Goal: Task Accomplishment & Management: Use online tool/utility

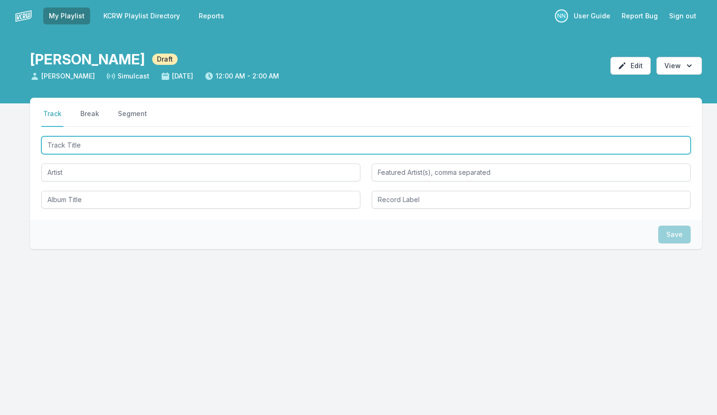
click at [94, 150] on input "Track Title" at bounding box center [366, 145] width 650 height 18
type input "n"
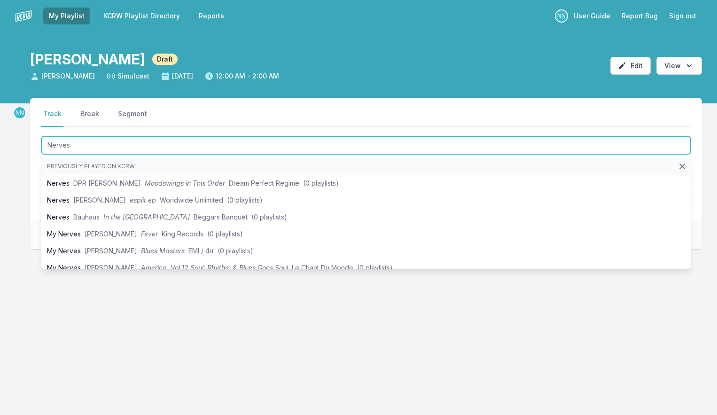
type input "Nerves"
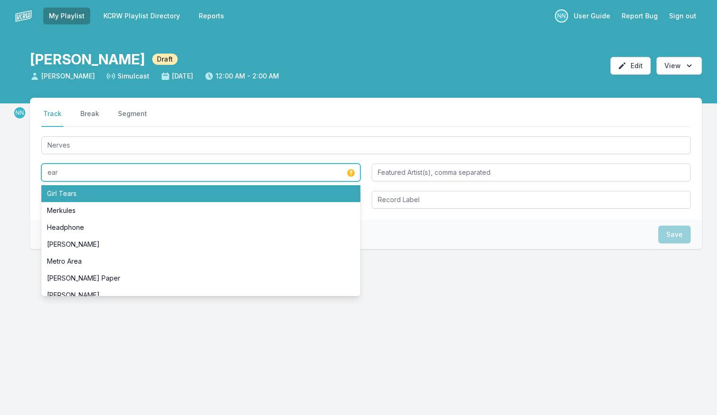
type input "Girl Tears"
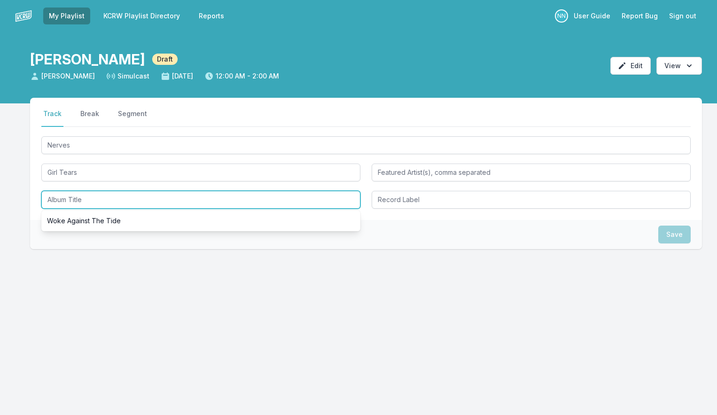
click at [72, 200] on input "Album Title" at bounding box center [200, 200] width 319 height 18
type input "B"
type input "Nerves"
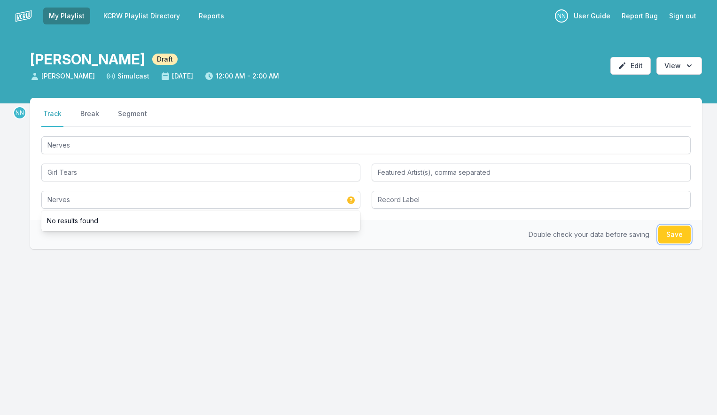
click at [663, 237] on button "Save" at bounding box center [674, 235] width 32 height 18
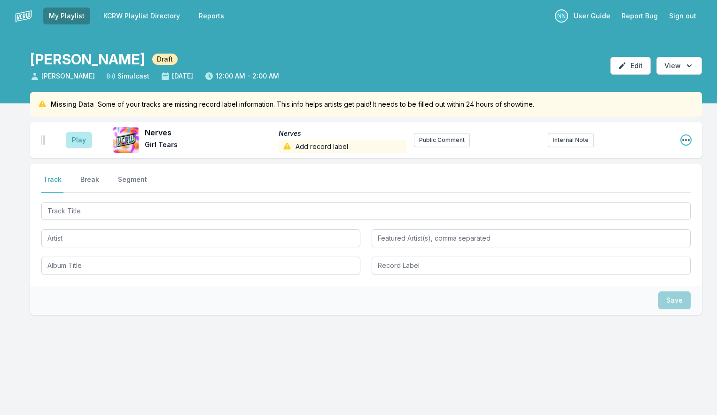
drag, startPoint x: 684, startPoint y: 140, endPoint x: 683, endPoint y: 147, distance: 6.6
click at [684, 140] on icon "Open playlist item options" at bounding box center [685, 139] width 9 height 9
click at [655, 173] on button "Edit Track Details" at bounding box center [638, 175] width 105 height 17
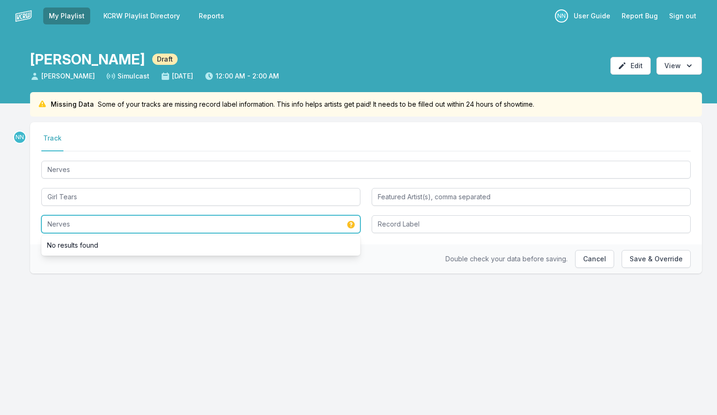
click at [79, 221] on input "Nerves" at bounding box center [200, 224] width 319 height 18
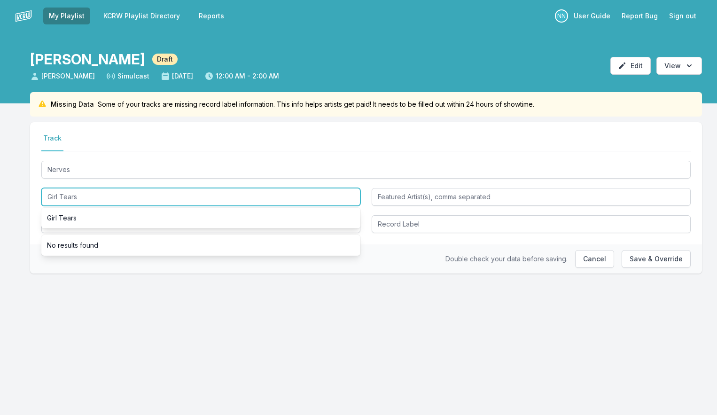
click at [79, 202] on input "Girl Tears" at bounding box center [200, 197] width 319 height 18
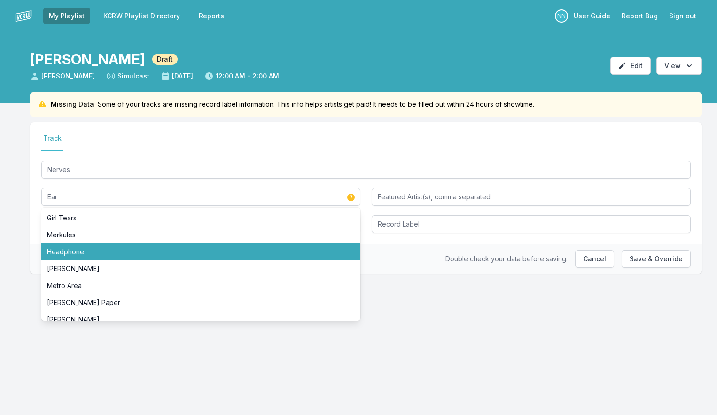
click at [432, 266] on div "Double check your data before saving. Cancel Save & Override" at bounding box center [366, 258] width 672 height 29
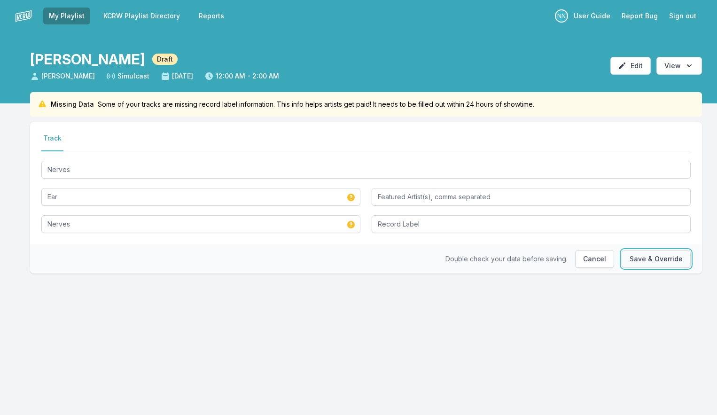
click at [640, 259] on button "Save & Override" at bounding box center [656, 259] width 69 height 18
type input "Girl Tears"
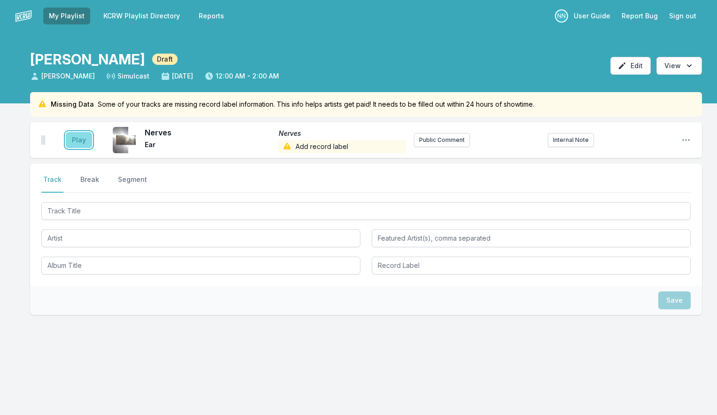
click at [75, 140] on button "Play" at bounding box center [79, 140] width 26 height 16
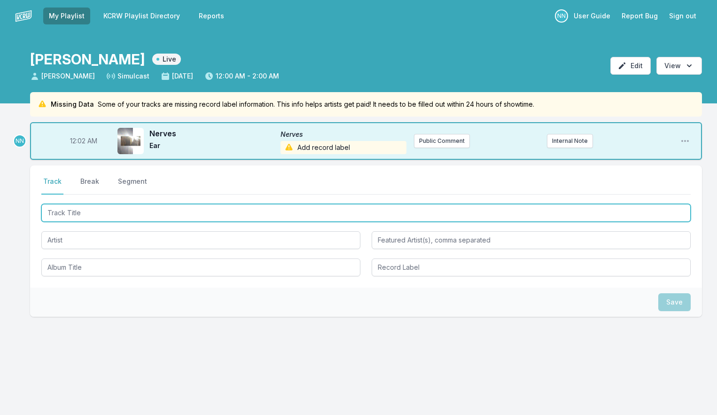
click at [110, 216] on input "Track Title" at bounding box center [366, 213] width 650 height 18
type input "x"
type input "See You Again"
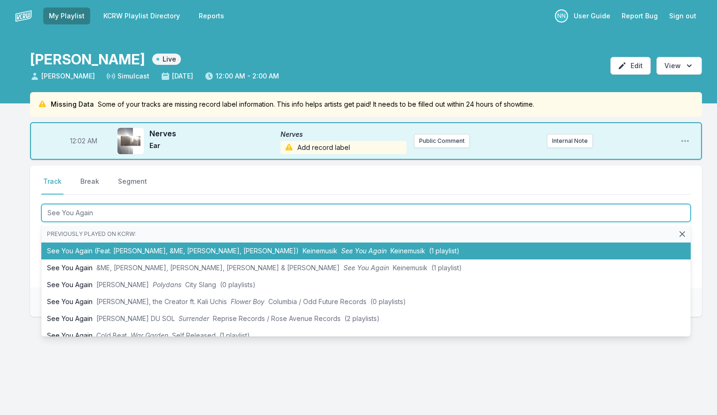
click at [116, 248] on li "See You Again (Feat. [PERSON_NAME], &ME, [PERSON_NAME], [PERSON_NAME]) Keinemus…" at bounding box center [366, 251] width 650 height 17
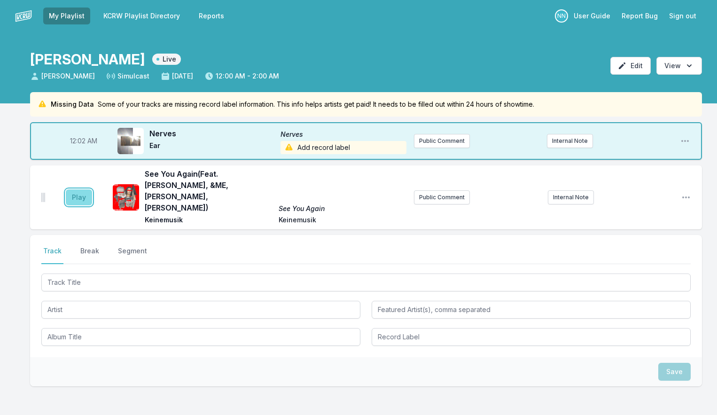
click at [80, 189] on button "Play" at bounding box center [79, 197] width 26 height 16
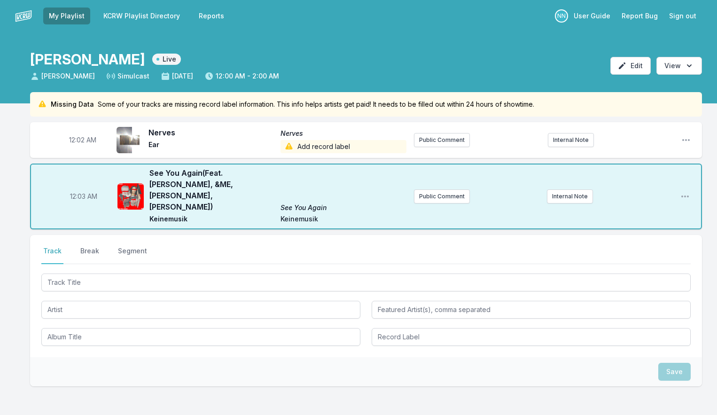
click at [321, 149] on span "Add record label" at bounding box center [344, 146] width 126 height 13
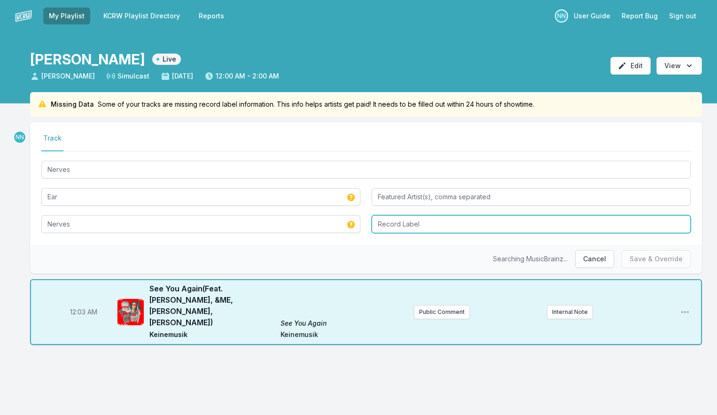
click at [379, 229] on input "Record Label" at bounding box center [531, 224] width 319 height 18
type input "Self Released"
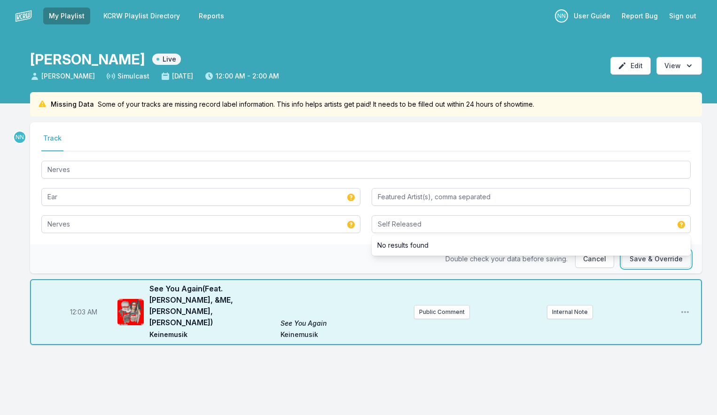
click at [641, 259] on button "Save & Override" at bounding box center [656, 259] width 69 height 18
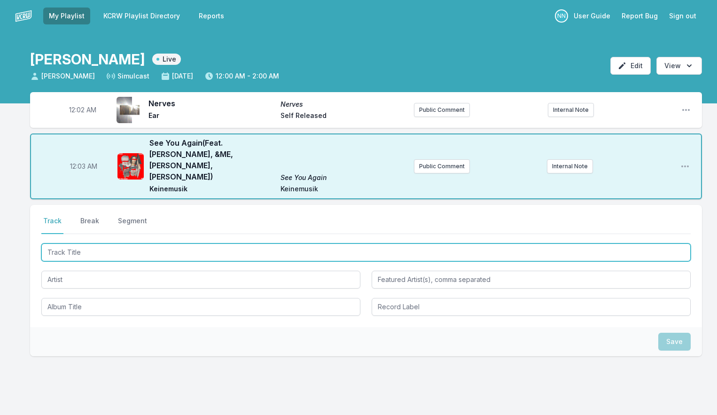
click at [77, 243] on input "Track Title" at bounding box center [366, 252] width 650 height 18
type input "Lazy"
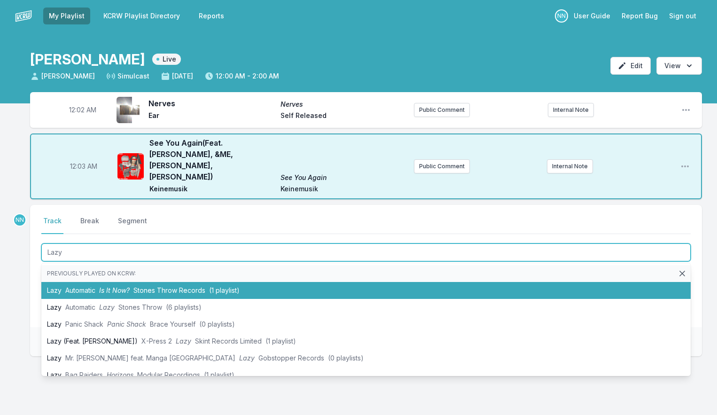
click at [79, 286] on span "Automatic" at bounding box center [80, 290] width 30 height 8
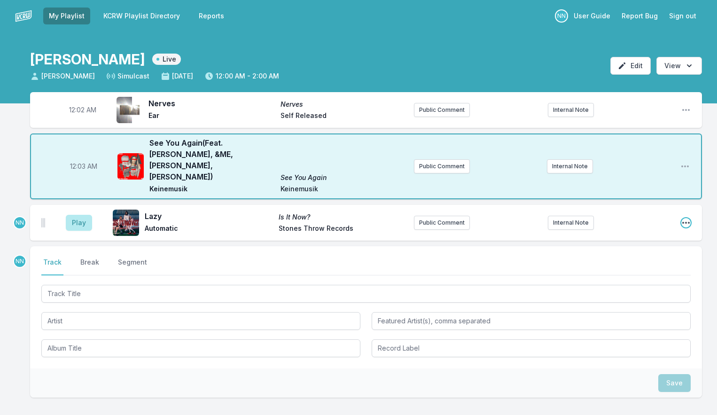
click at [686, 218] on icon "Open playlist item options" at bounding box center [685, 222] width 9 height 9
click at [638, 267] on button "Delete Entry" at bounding box center [638, 275] width 105 height 17
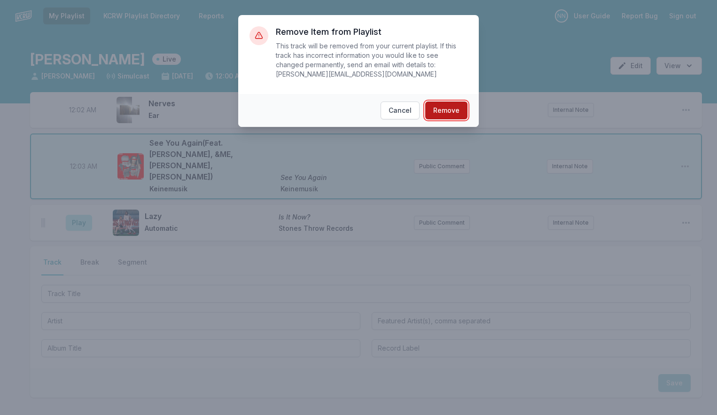
click at [462, 104] on button "Remove" at bounding box center [446, 111] width 42 height 18
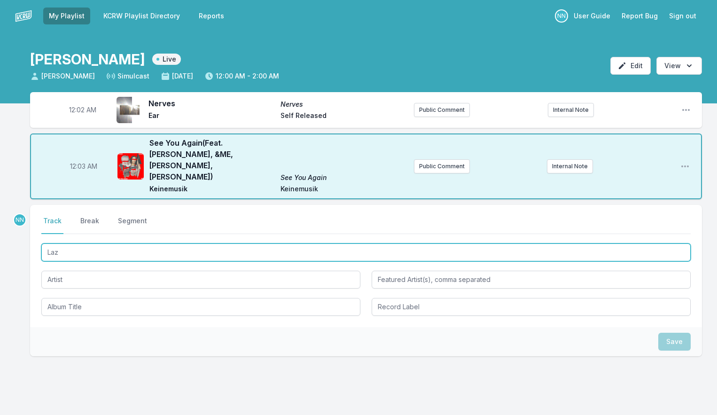
type input "Laz"
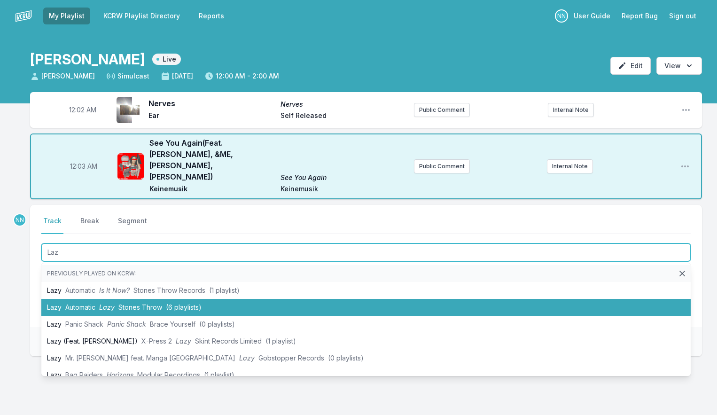
click at [144, 299] on li "Lazy Automatic Lazy Stones Throw (6 playlists)" at bounding box center [366, 307] width 650 height 17
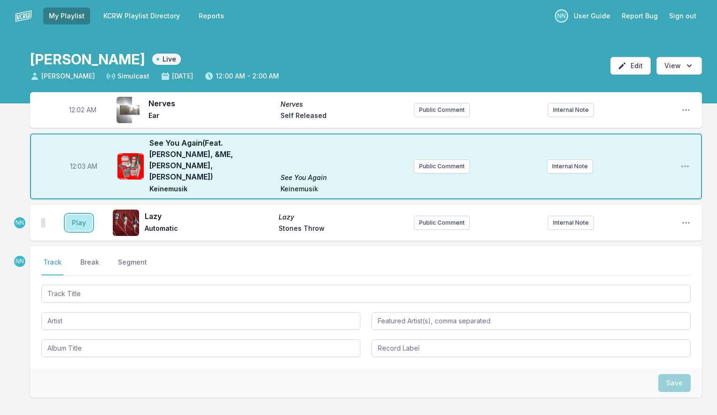
drag, startPoint x: 86, startPoint y: 204, endPoint x: 97, endPoint y: 201, distance: 12.0
click at [86, 215] on button "Play" at bounding box center [79, 223] width 26 height 16
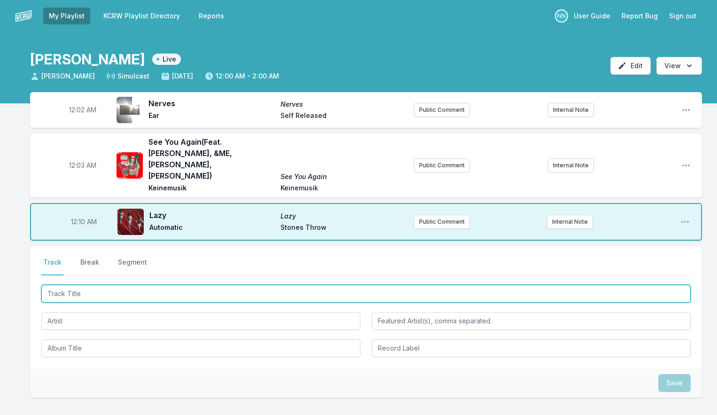
click at [127, 285] on input "Track Title" at bounding box center [366, 294] width 650 height 18
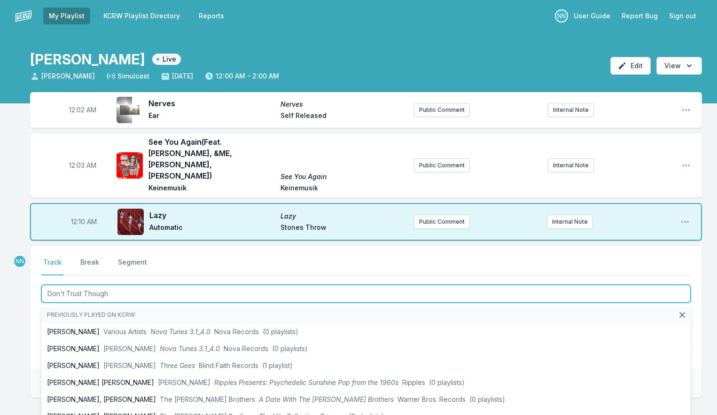
type input "Don't Trust Thought"
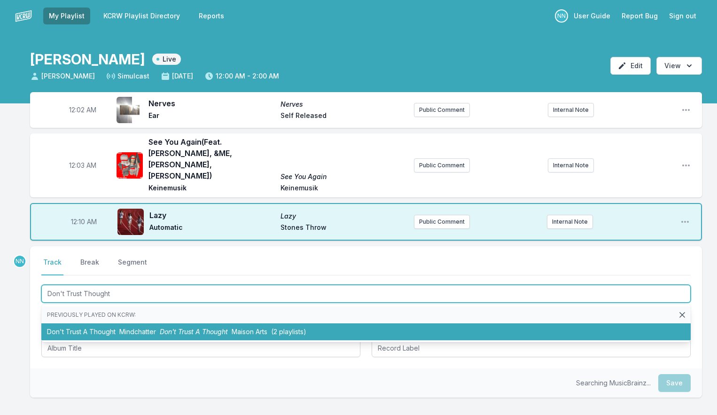
click at [130, 328] on span "Mindchatter" at bounding box center [137, 332] width 37 height 8
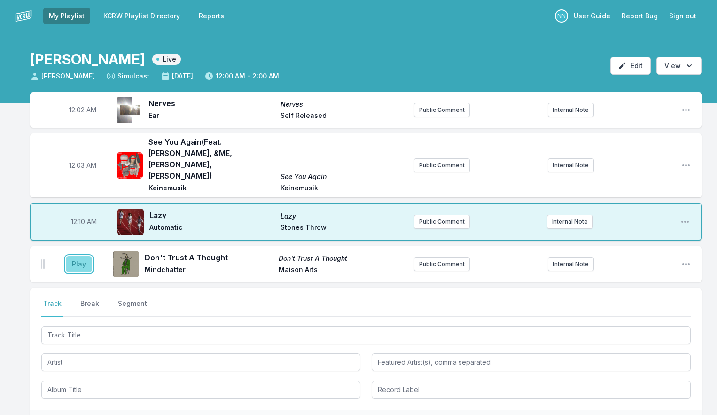
click at [82, 256] on button "Play" at bounding box center [79, 264] width 26 height 16
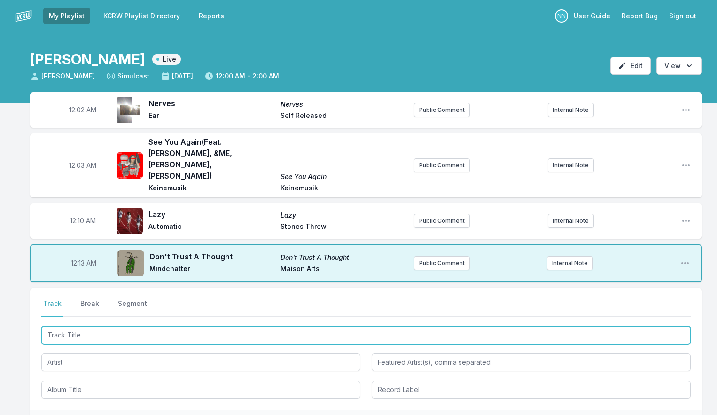
click at [75, 326] on input "Track Title" at bounding box center [366, 335] width 650 height 18
type input "Rej"
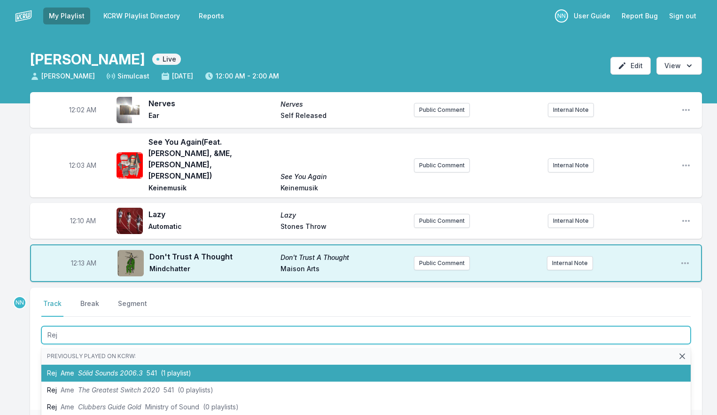
click at [102, 369] on span "Sólid Sounds 2006.3" at bounding box center [110, 373] width 65 height 8
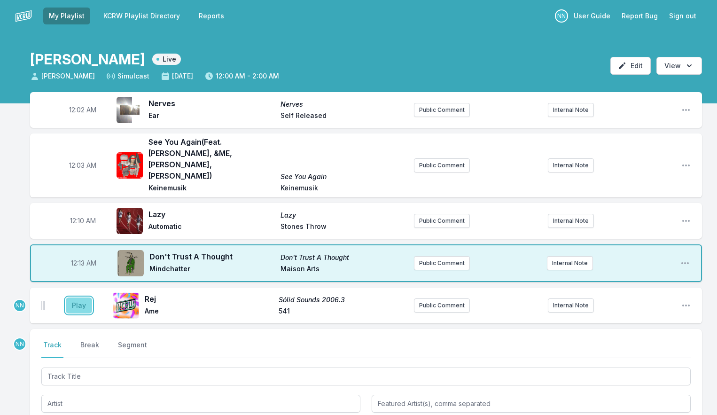
click at [83, 298] on button "Play" at bounding box center [79, 306] width 26 height 16
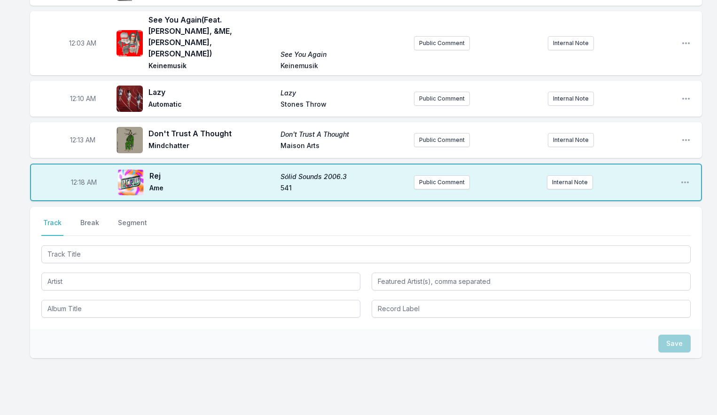
scroll to position [133, 0]
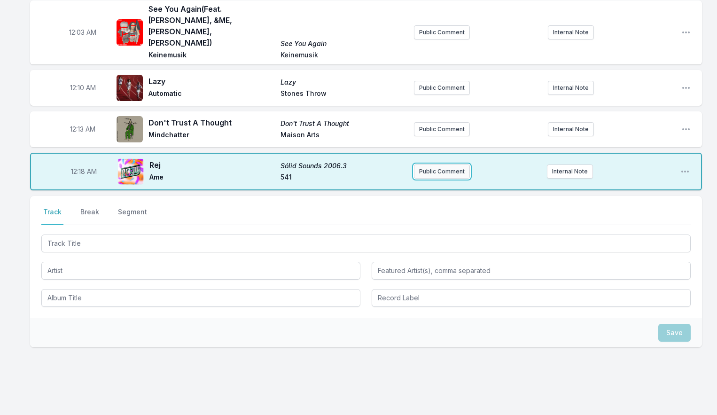
click at [441, 164] on button "Public Comment" at bounding box center [442, 171] width 56 height 14
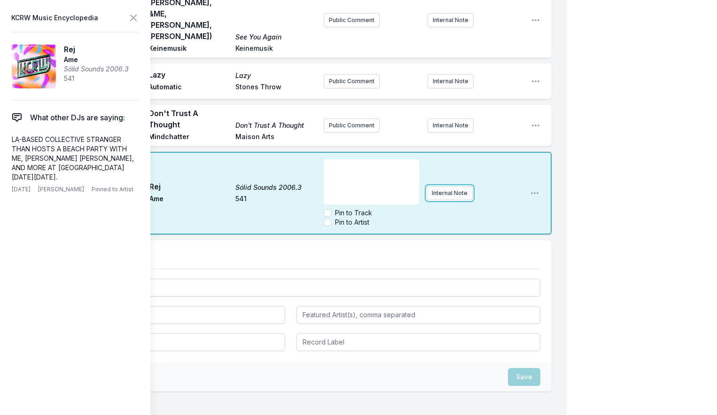
scroll to position [144, 0]
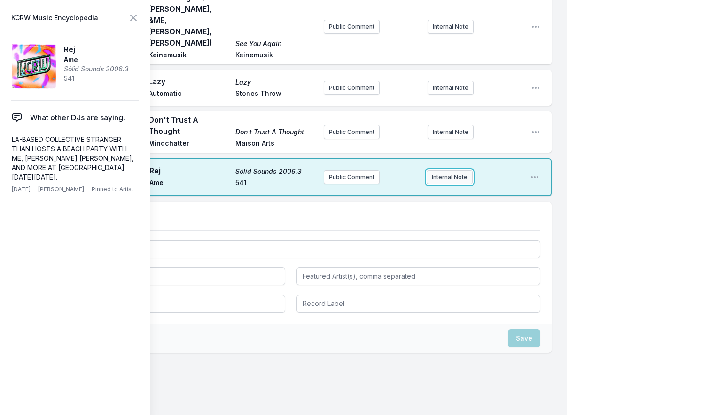
click at [440, 166] on div "12:18 AM Rej Sólid Sounds 2006.3 Ame 541 Public Comment Internal Note Open play…" at bounding box center [291, 177] width 522 height 38
click at [363, 170] on button "Public Comment" at bounding box center [352, 177] width 56 height 14
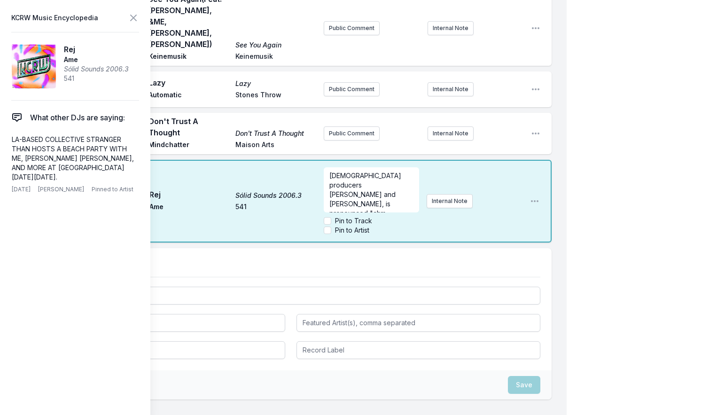
scroll to position [142, 0]
drag, startPoint x: 386, startPoint y: 174, endPoint x: 369, endPoint y: 168, distance: 18.4
click at [369, 172] on p "[DEMOGRAPHIC_DATA] producers [PERSON_NAME] and [PERSON_NAME], is pronounced "ahm" at bounding box center [371, 195] width 85 height 47
copy span "is pronounced "ahm"
click at [436, 177] on div "[DEMOGRAPHIC_DATA] producers [PERSON_NAME] and [PERSON_NAME], Pin to Track Pin …" at bounding box center [423, 201] width 199 height 75
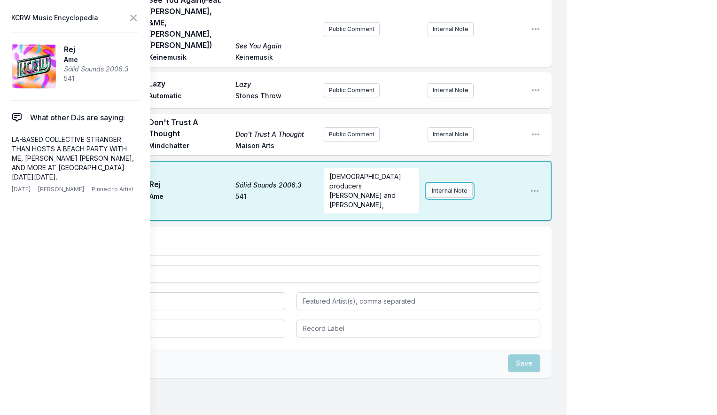
click at [444, 184] on button "Internal Note" at bounding box center [450, 191] width 46 height 14
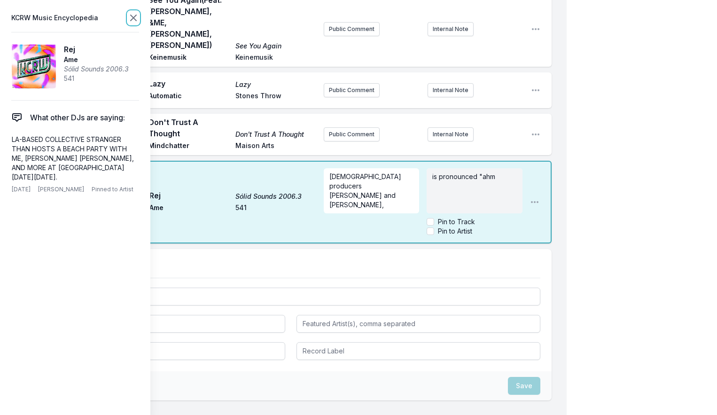
click at [133, 18] on icon at bounding box center [134, 18] width 6 height 6
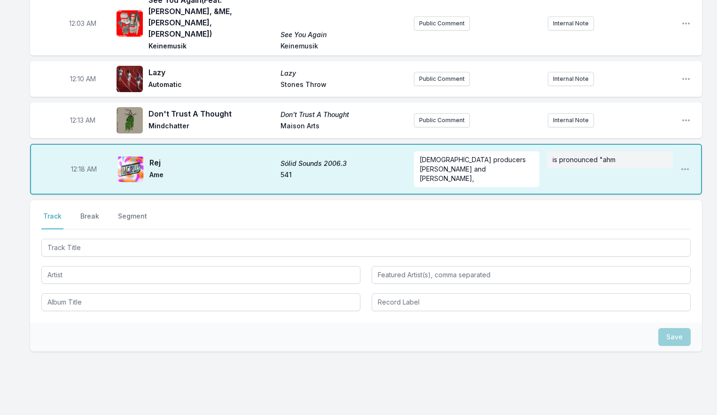
scroll to position [137, 0]
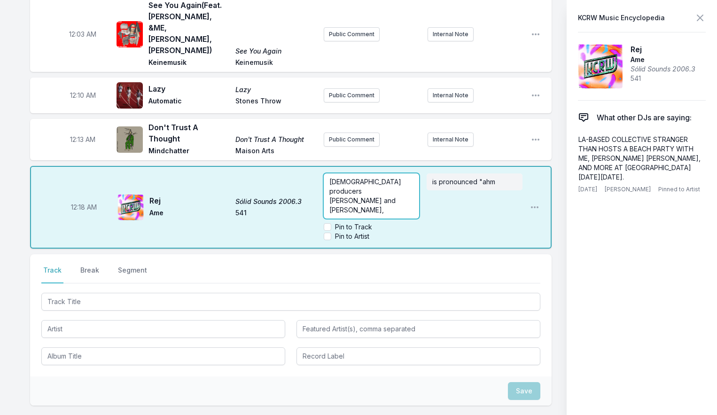
click at [414, 177] on p "[DEMOGRAPHIC_DATA] producers [PERSON_NAME] and [PERSON_NAME]," at bounding box center [371, 196] width 85 height 38
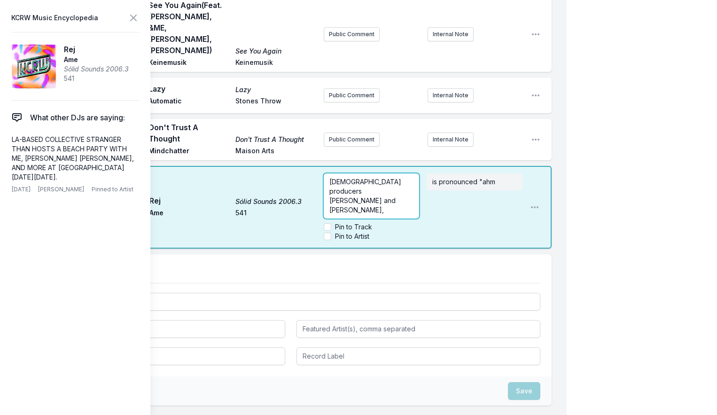
click at [379, 177] on p "[DEMOGRAPHIC_DATA] producers [PERSON_NAME] and [PERSON_NAME]," at bounding box center [371, 196] width 85 height 38
click at [361, 176] on span "[DEMOGRAPHIC_DATA] producers [PERSON_NAME] and [PERSON_NAME]. Only 24 hours lef…" at bounding box center [371, 266] width 85 height 187
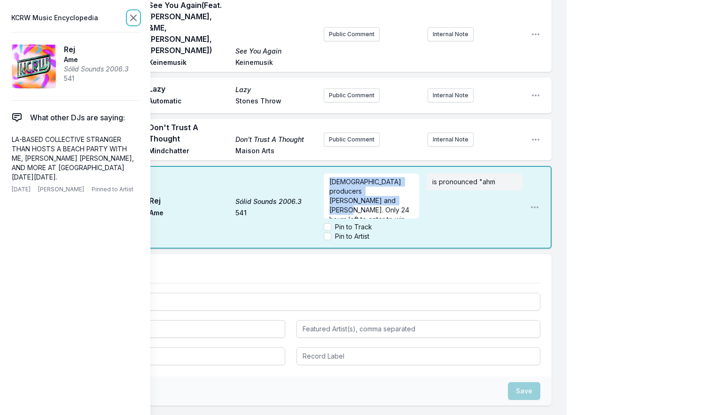
click at [133, 18] on icon at bounding box center [134, 18] width 6 height 6
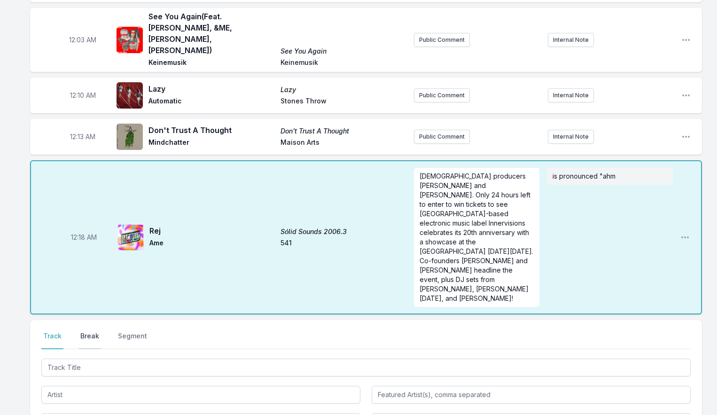
scroll to position [127, 0]
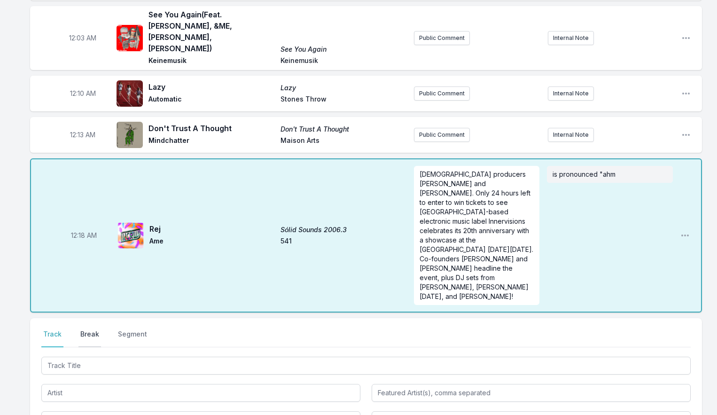
click at [88, 329] on button "Break" at bounding box center [89, 338] width 23 height 18
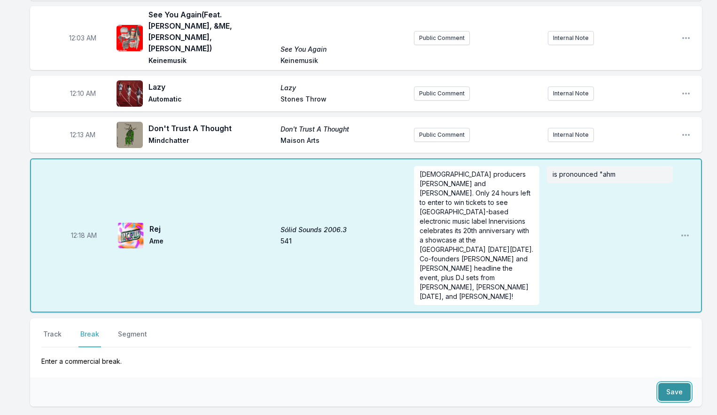
click at [668, 383] on button "Save" at bounding box center [674, 392] width 32 height 18
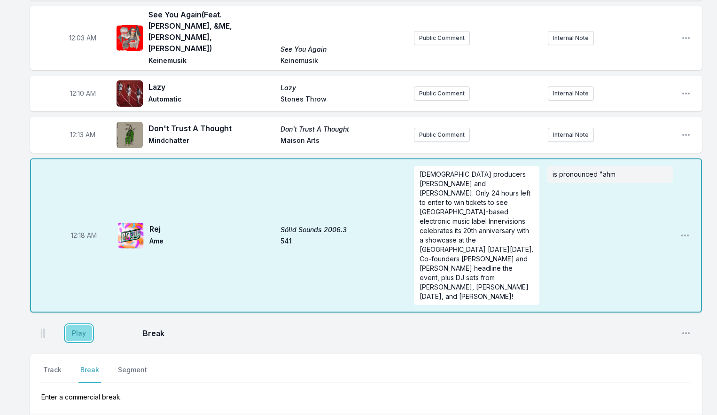
click at [83, 325] on button "Play" at bounding box center [79, 333] width 26 height 16
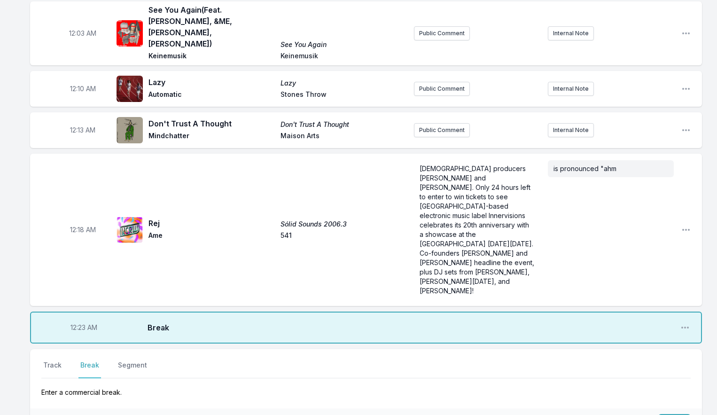
scroll to position [194, 0]
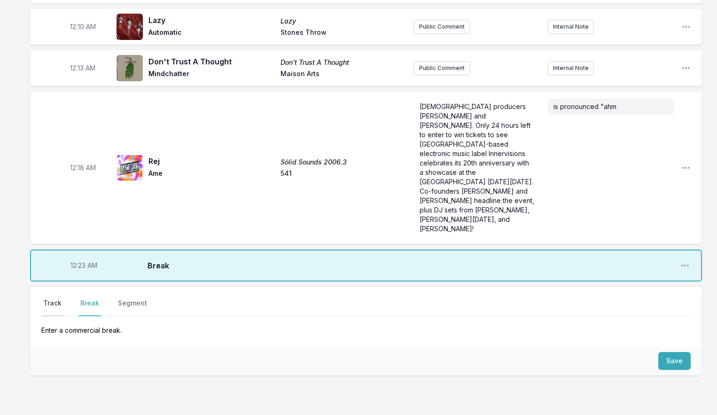
click at [47, 298] on button "Track" at bounding box center [52, 307] width 22 height 18
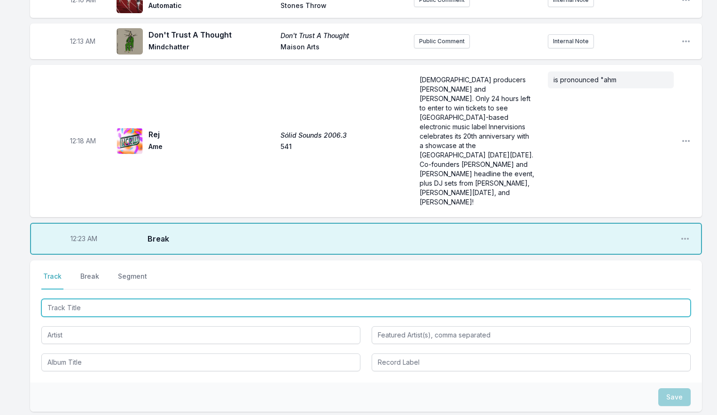
scroll to position [221, 0]
click at [84, 299] on input "Track Title" at bounding box center [366, 308] width 650 height 18
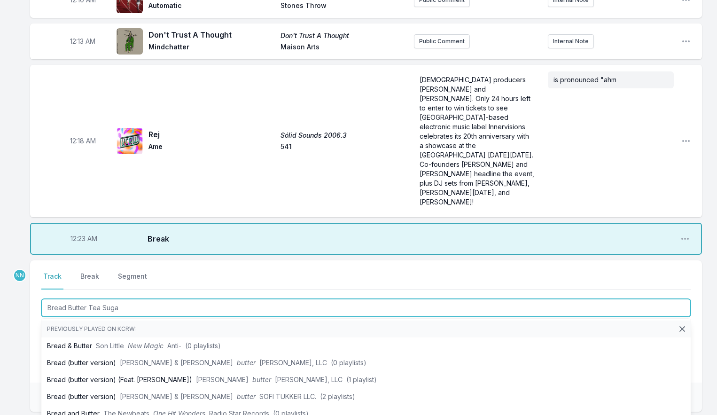
type input "Bread Butter Tea Sugar"
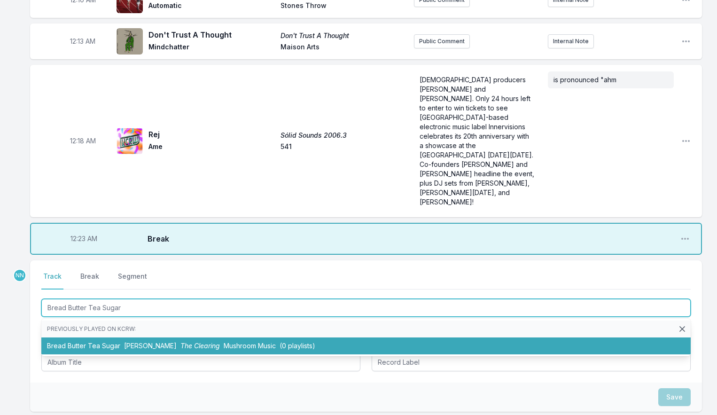
click at [110, 337] on li "Bread Butter Tea Sugar [PERSON_NAME] The Clearing Mushroom Music (0 playlists)" at bounding box center [366, 345] width 650 height 17
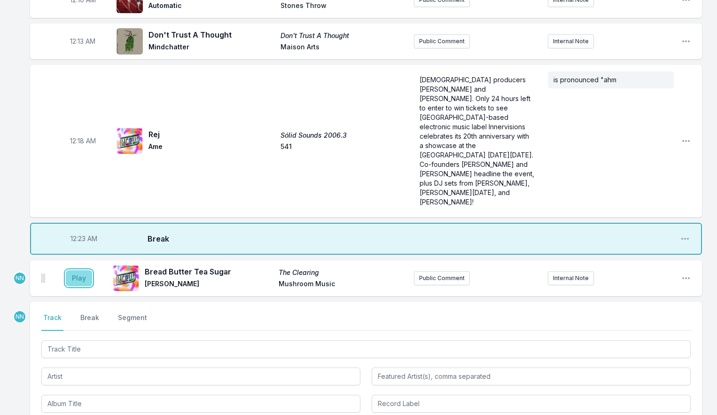
click at [83, 270] on button "Play" at bounding box center [79, 278] width 26 height 16
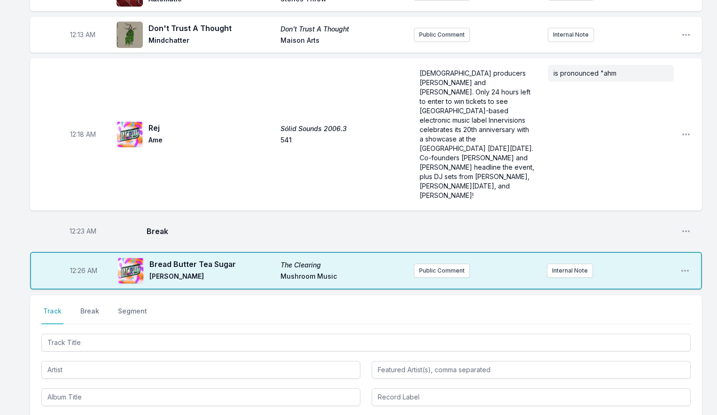
scroll to position [228, 0]
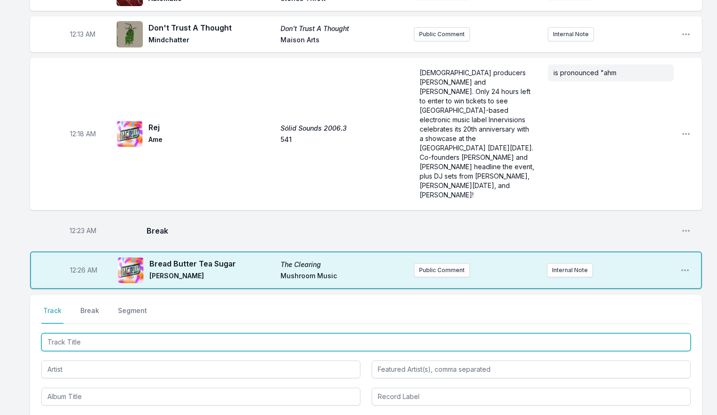
drag, startPoint x: 115, startPoint y: 292, endPoint x: 126, endPoint y: 287, distance: 12.0
click at [115, 333] on input "Track Title" at bounding box center [366, 342] width 650 height 18
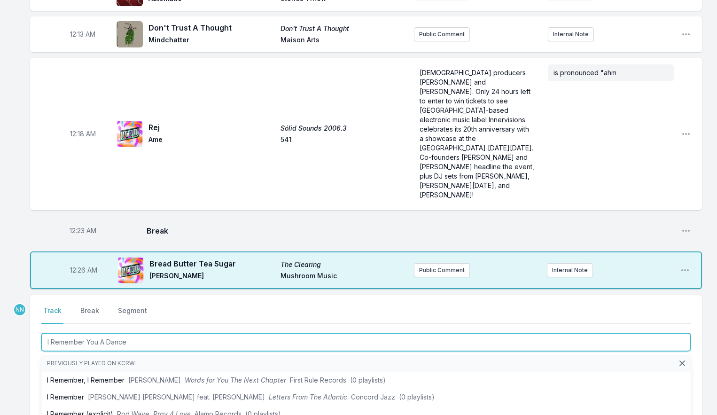
type input "I Remember You A Dancer"
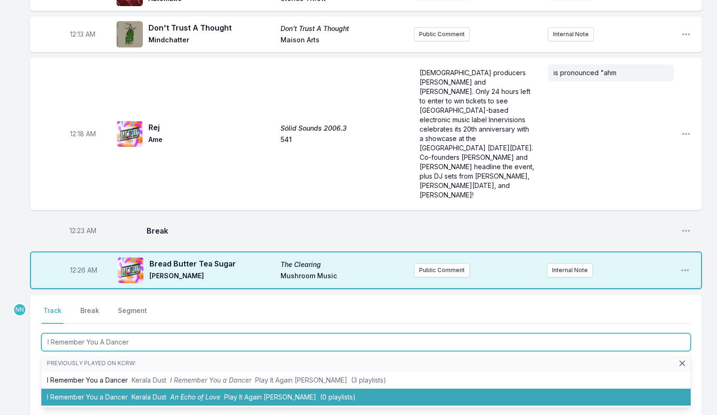
drag, startPoint x: 125, startPoint y: 343, endPoint x: 126, endPoint y: 337, distance: 6.8
click at [125, 389] on li "I Remember You a Dancer Kerala Dust An Echo of Love Play It Again [PERSON_NAME]…" at bounding box center [366, 397] width 650 height 17
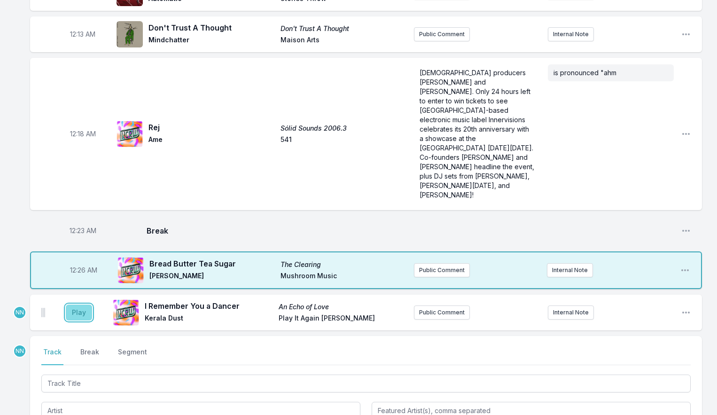
click at [84, 305] on button "Play" at bounding box center [79, 313] width 26 height 16
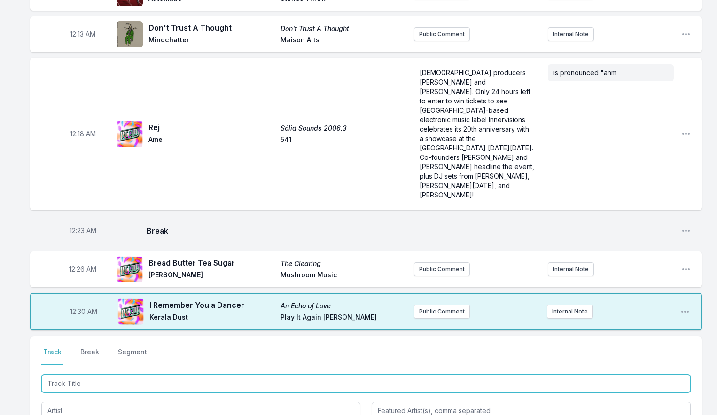
click at [101, 375] on input "Track Title" at bounding box center [366, 384] width 650 height 18
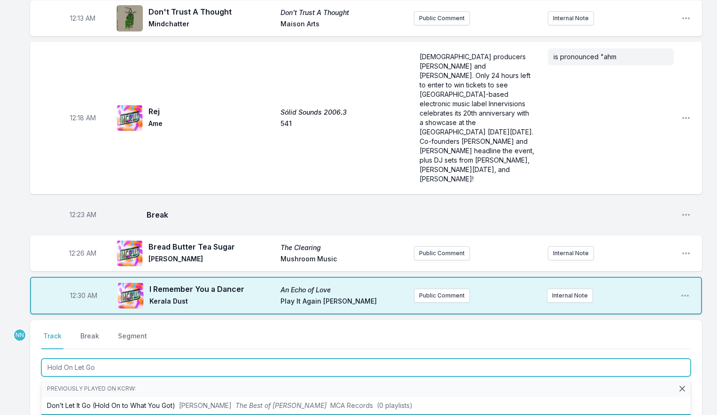
scroll to position [243, 0]
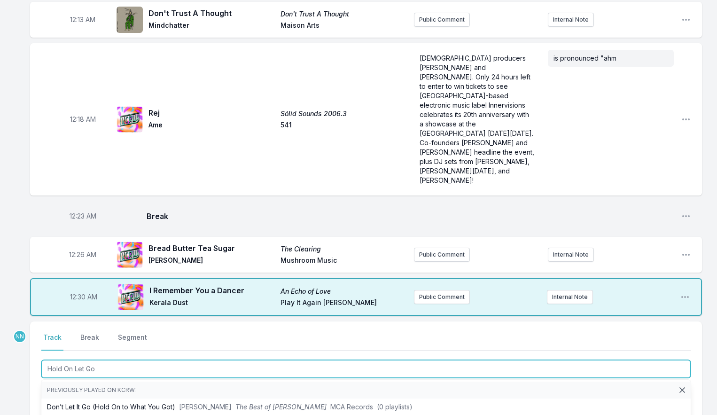
type input "Hold On Let Go"
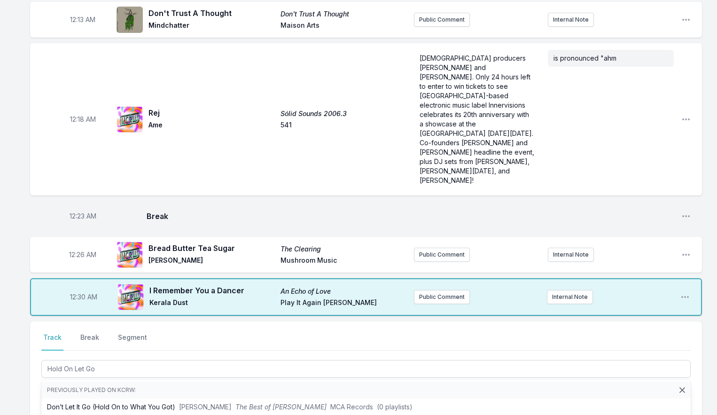
click at [13, 349] on div "12:02 AM Nerves Nerves Ear Self Released Public Comment Internal Note Open play…" at bounding box center [358, 206] width 717 height 713
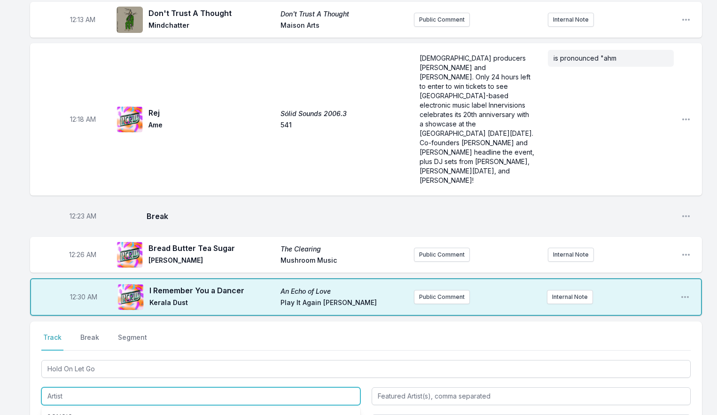
click at [55, 387] on input "Artist" at bounding box center [200, 396] width 319 height 18
type input "ANOTR, [PERSON_NAME] & 3DDY"
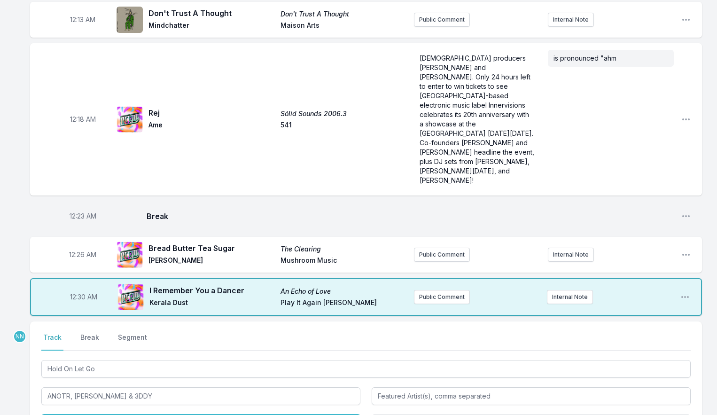
click at [71, 415] on input "Album Title" at bounding box center [200, 424] width 319 height 18
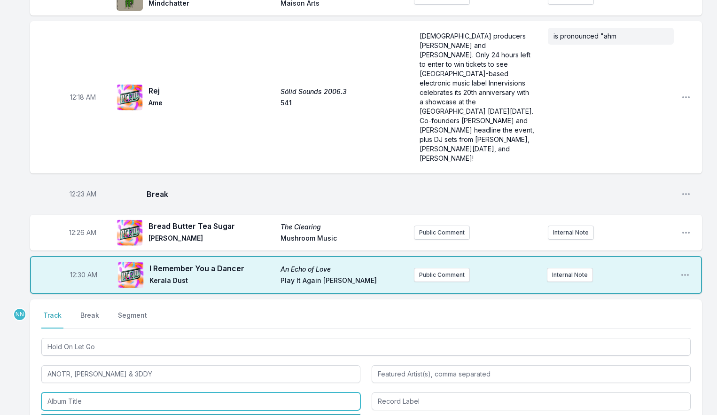
click at [73, 414] on li "Hold On, Let Go" at bounding box center [200, 422] width 319 height 17
type input "Hold On, Let Go"
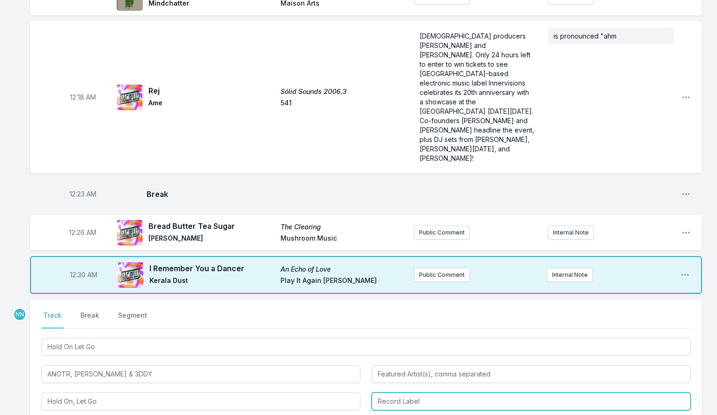
click at [411, 392] on input "Record Label" at bounding box center [531, 401] width 319 height 18
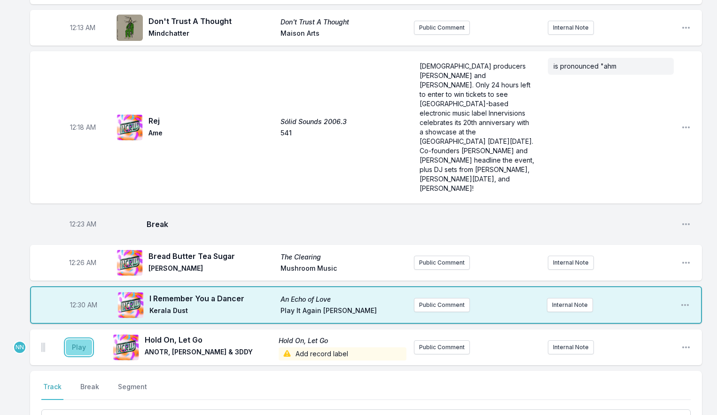
click at [83, 339] on button "Play" at bounding box center [79, 347] width 26 height 16
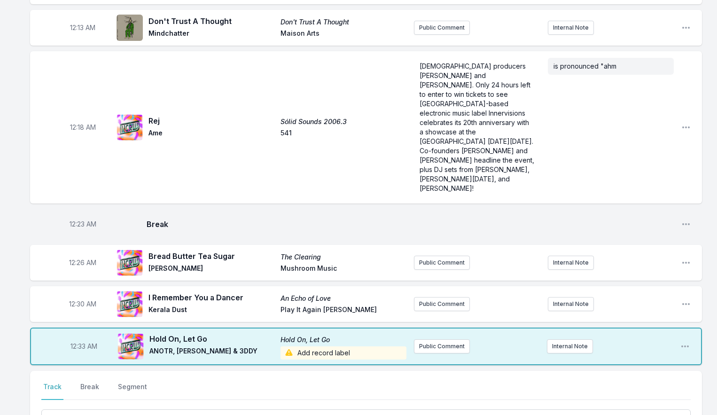
scroll to position [268, 0]
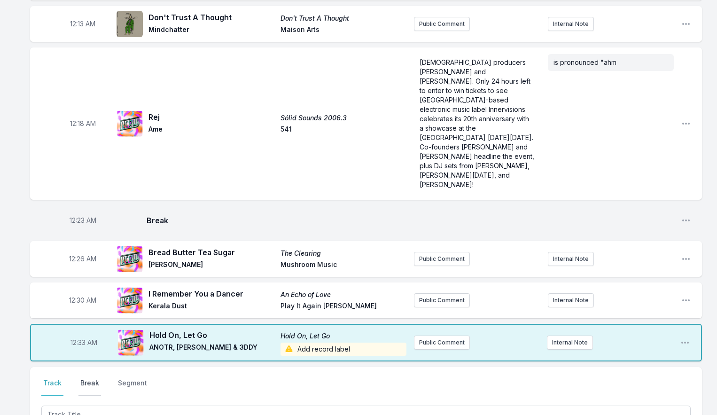
click at [87, 378] on button "Break" at bounding box center [89, 387] width 23 height 18
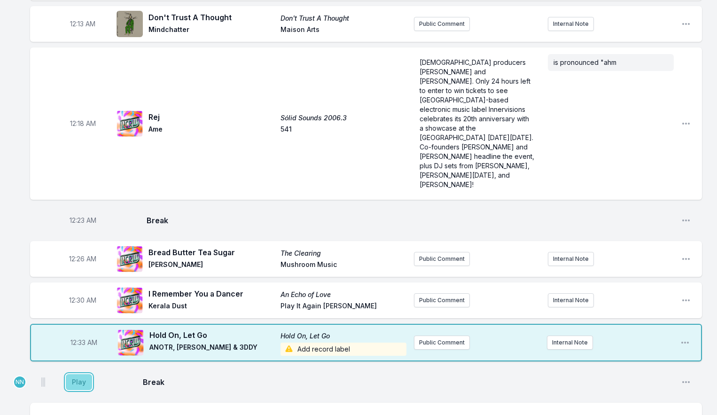
click at [74, 374] on button "Play" at bounding box center [79, 382] width 26 height 16
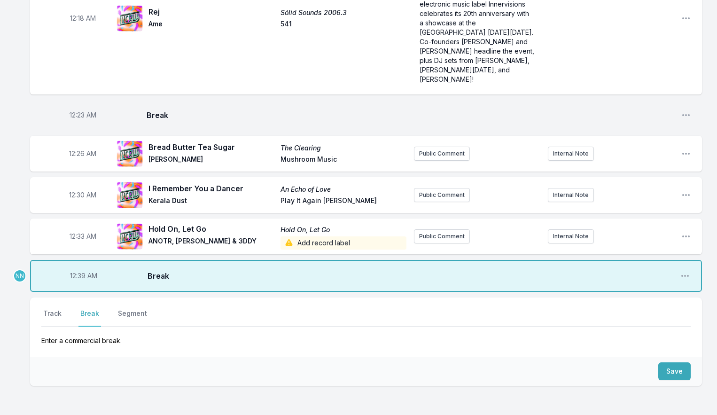
scroll to position [384, 0]
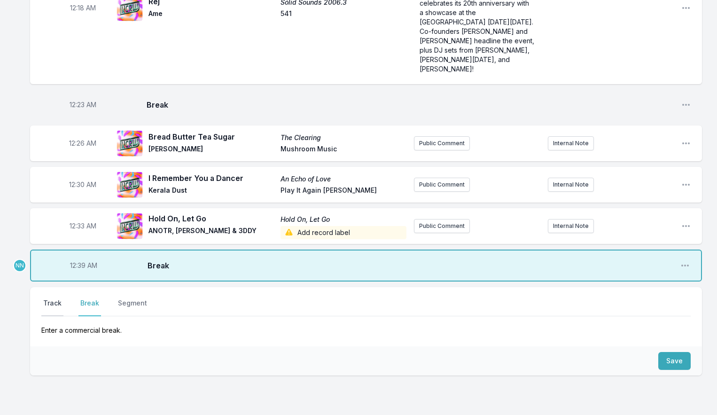
click at [50, 298] on button "Track" at bounding box center [52, 307] width 22 height 18
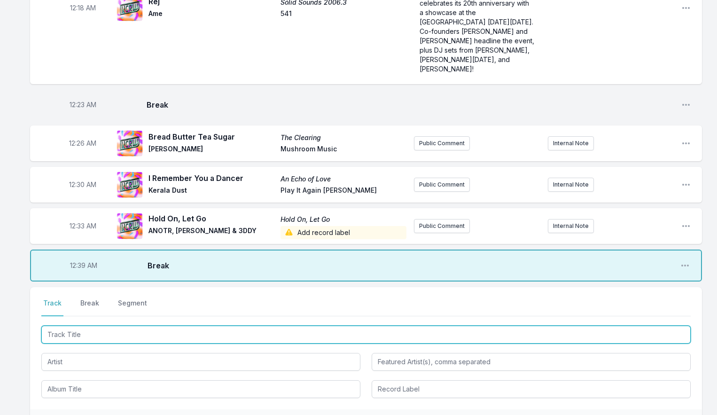
click at [64, 326] on input "Track Title" at bounding box center [366, 335] width 650 height 18
type input "Dominoes"
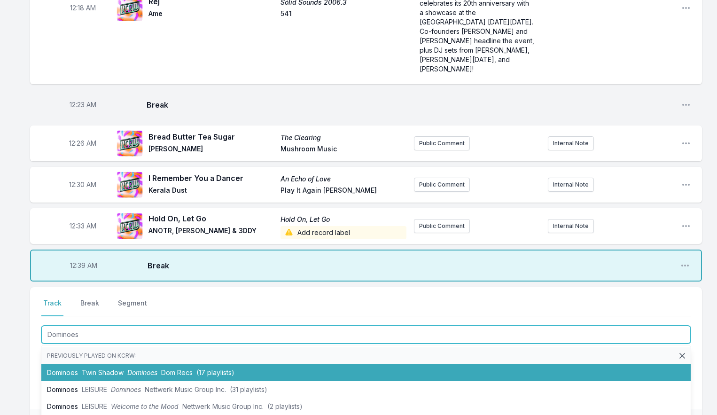
click at [73, 364] on li "Dominoes Twin Shadow Dominoes Dom Recs (17 playlists)" at bounding box center [366, 372] width 650 height 17
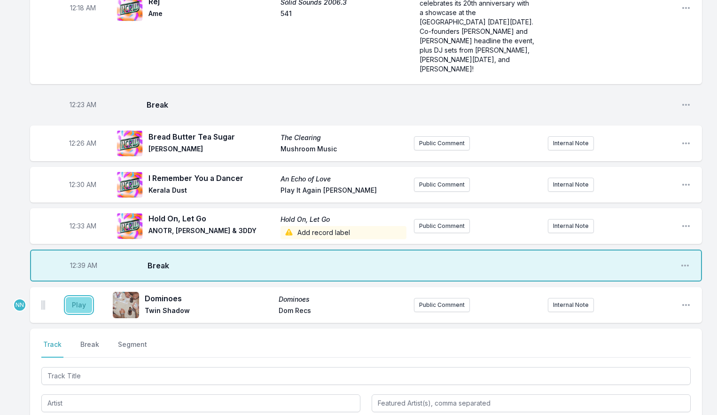
click at [75, 297] on button "Play" at bounding box center [79, 305] width 26 height 16
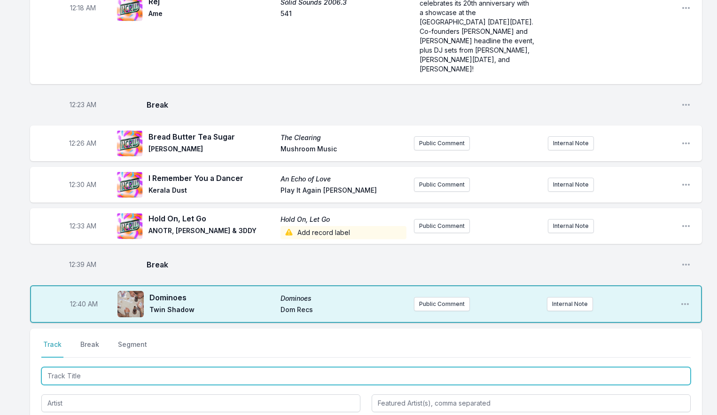
click at [75, 367] on input "Track Title" at bounding box center [366, 376] width 650 height 18
type input "In Your Head"
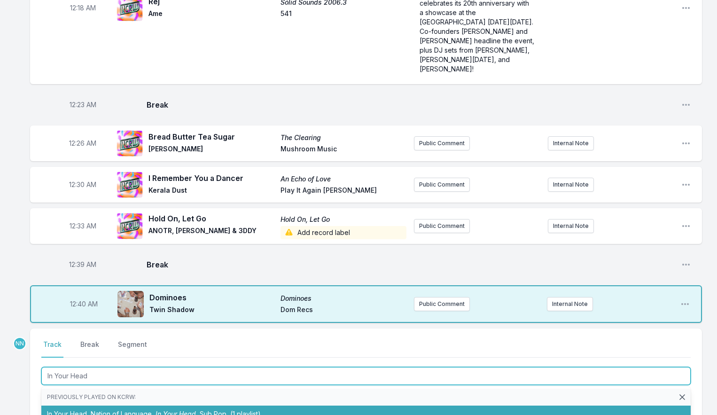
click at [77, 406] on li "In Your Head Nation of Language In Your Head Sub Pop (1 playlist)" at bounding box center [366, 414] width 650 height 17
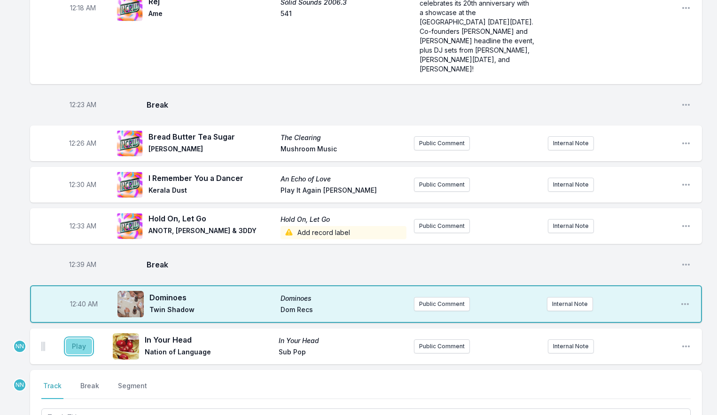
click at [80, 338] on button "Play" at bounding box center [79, 346] width 26 height 16
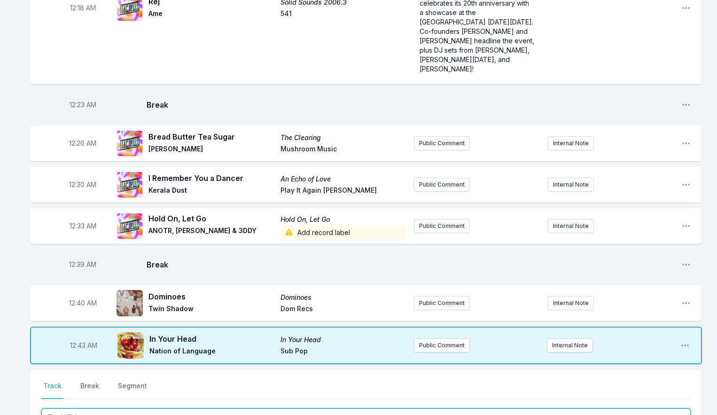
click at [82, 408] on input "Track Title" at bounding box center [366, 417] width 650 height 18
type input "i hate this tune"
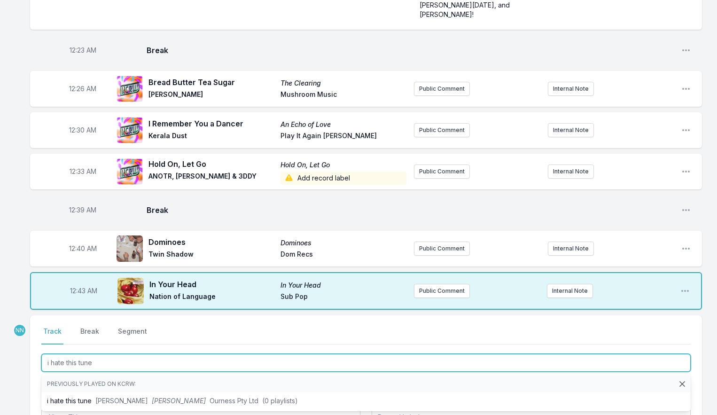
scroll to position [462, 0]
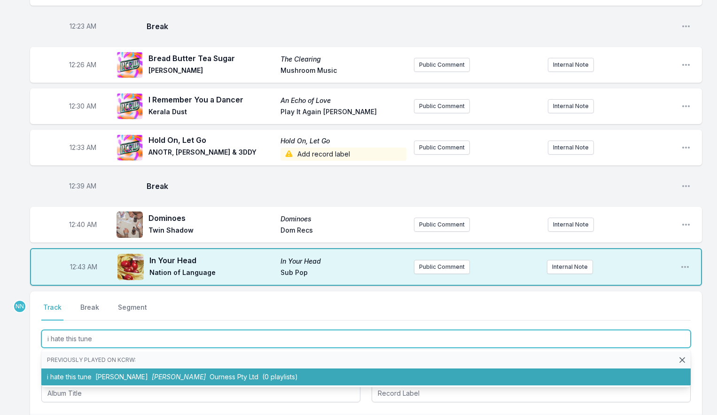
click at [106, 373] on span "[PERSON_NAME]" at bounding box center [121, 377] width 53 height 8
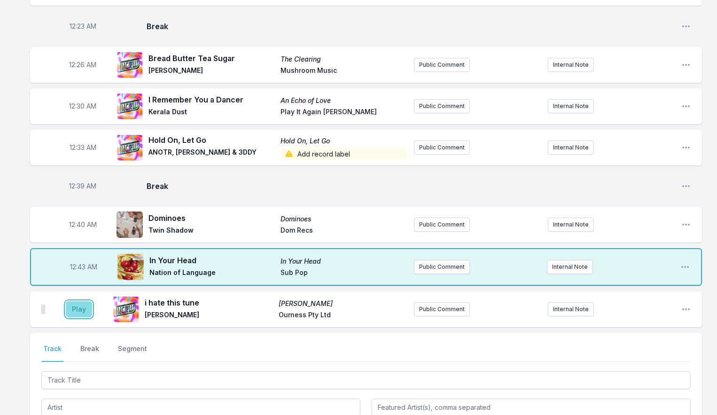
click at [83, 301] on button "Play" at bounding box center [79, 309] width 26 height 16
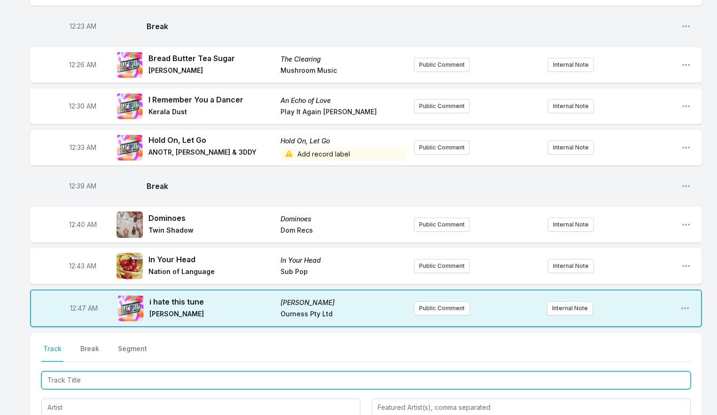
click at [69, 371] on input "Track Title" at bounding box center [366, 380] width 650 height 18
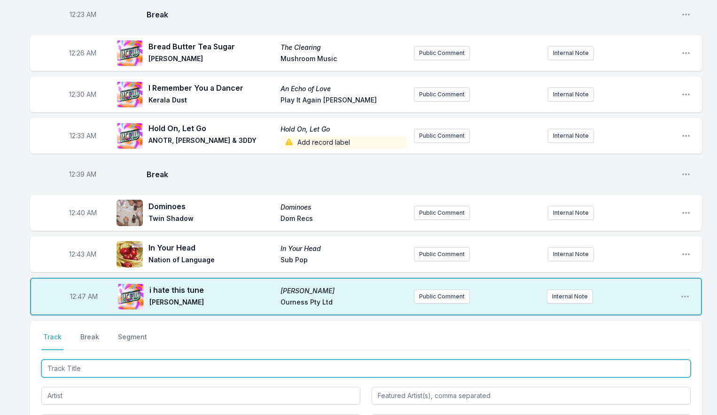
scroll to position [476, 0]
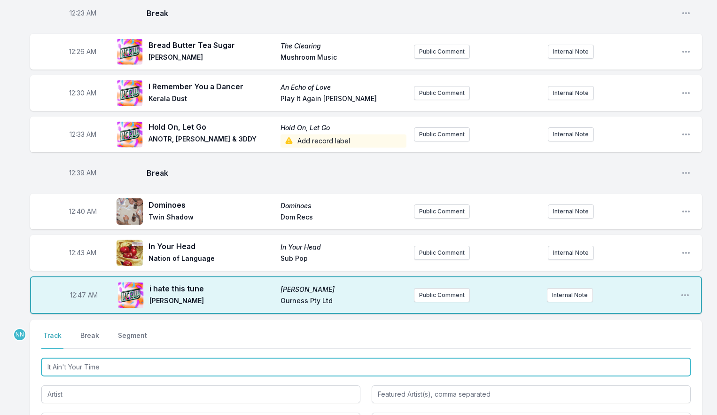
type input "It Ain't Your Time"
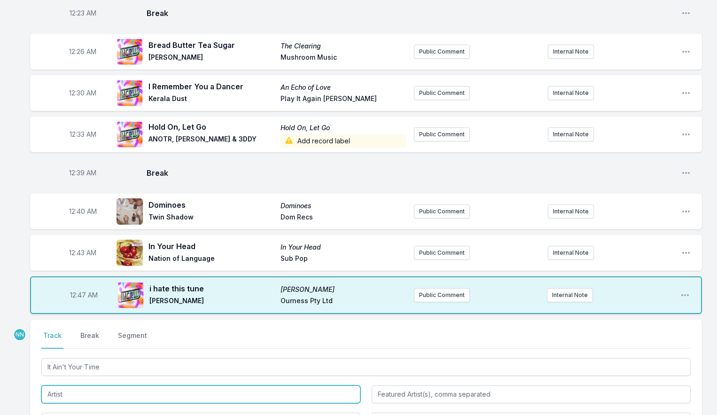
click at [78, 385] on input "Artist" at bounding box center [200, 394] width 319 height 18
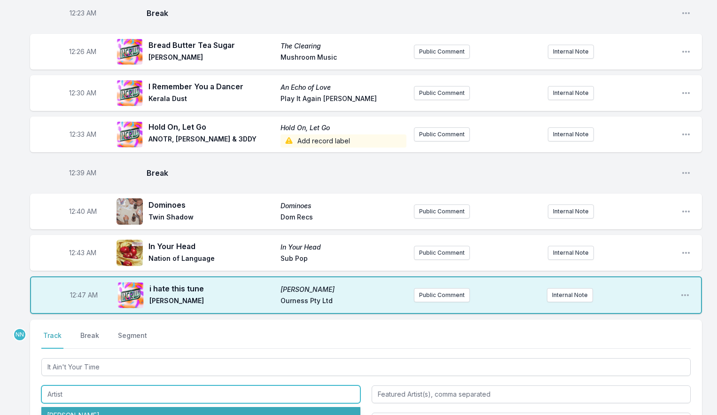
click at [85, 407] on li "[PERSON_NAME]" at bounding box center [200, 415] width 319 height 17
type input "[PERSON_NAME]"
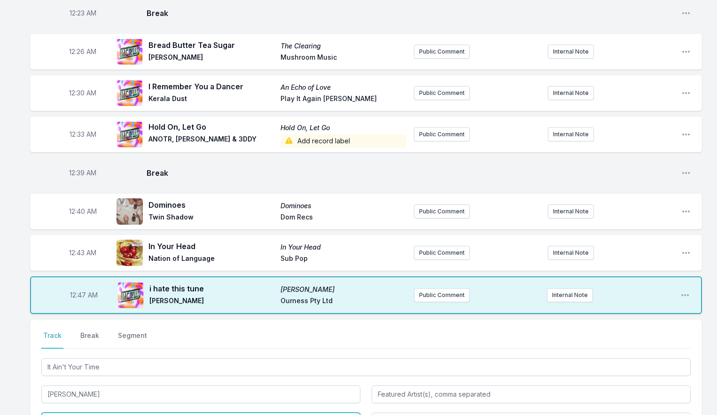
click at [82, 413] on input "Album Title" at bounding box center [200, 422] width 319 height 18
type input "The Great Design"
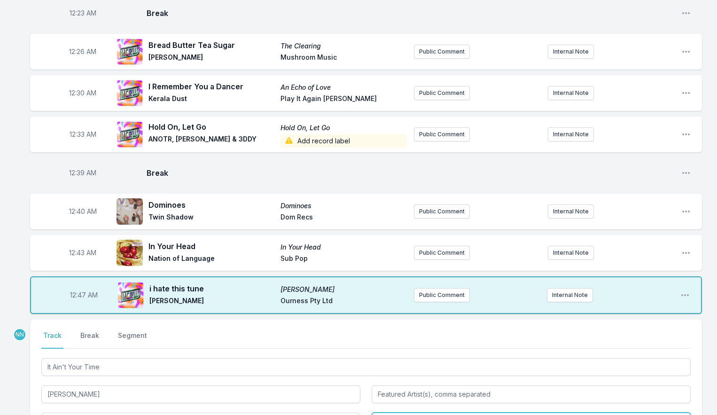
click at [387, 413] on input "Record Label" at bounding box center [531, 422] width 319 height 18
type input "Mansions and Millions"
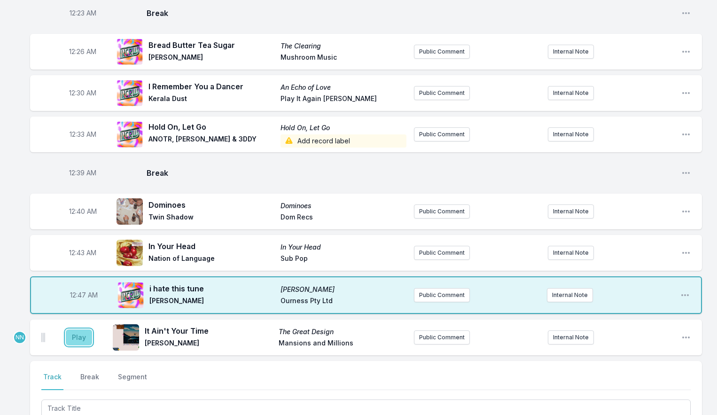
click at [78, 329] on button "Play" at bounding box center [79, 337] width 26 height 16
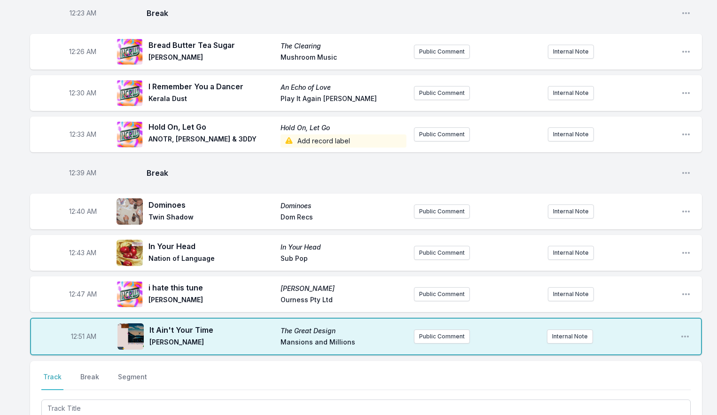
scroll to position [481, 0]
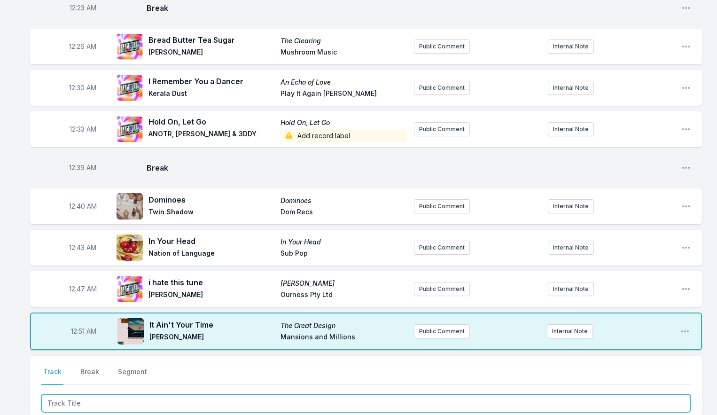
click at [69, 394] on input "Track Title" at bounding box center [366, 403] width 650 height 18
type input "Came & Got"
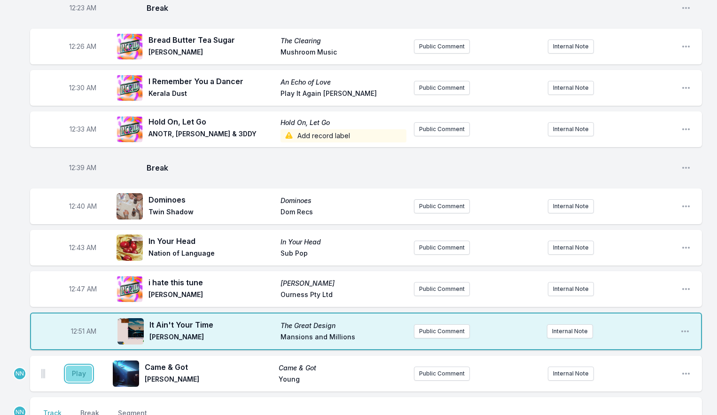
click at [86, 366] on button "Play" at bounding box center [79, 374] width 26 height 16
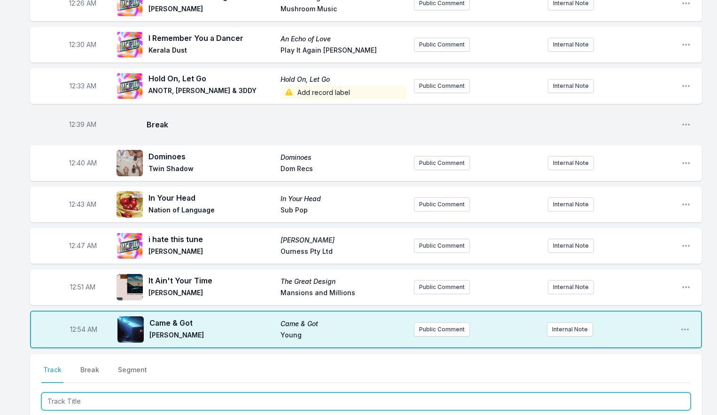
click at [73, 392] on input "Track Title" at bounding box center [366, 401] width 650 height 18
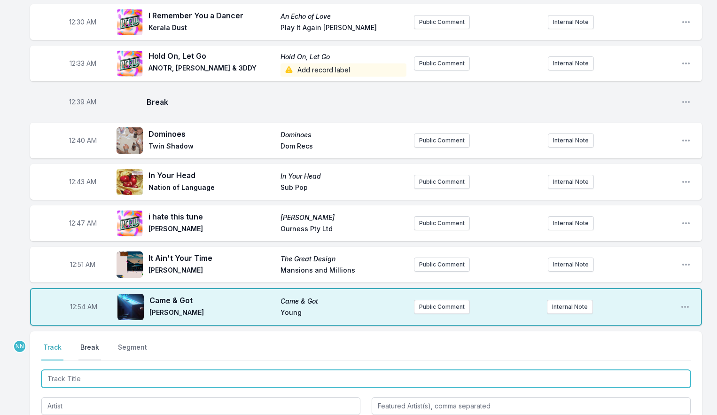
scroll to position [547, 0]
type input "Si la Brisa Es Buena (Phenomenal Handclap Dub)"
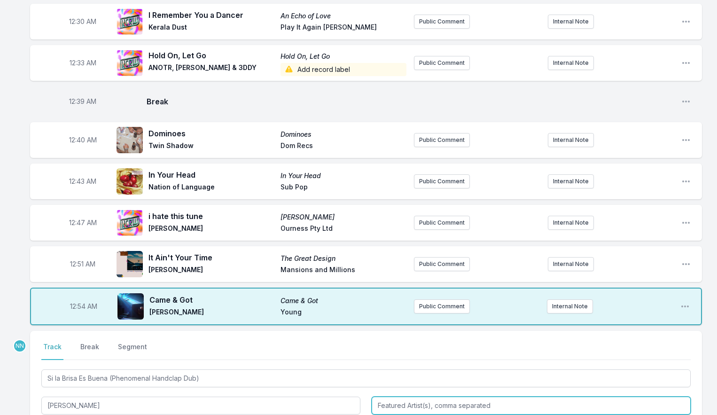
type input "[PERSON_NAME]"
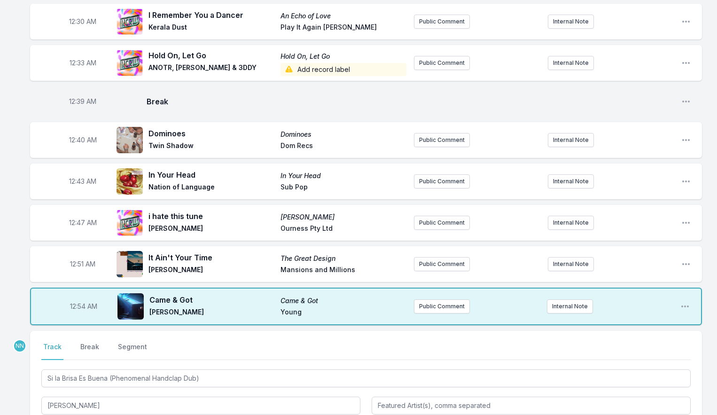
type input "[PERSON_NAME]"
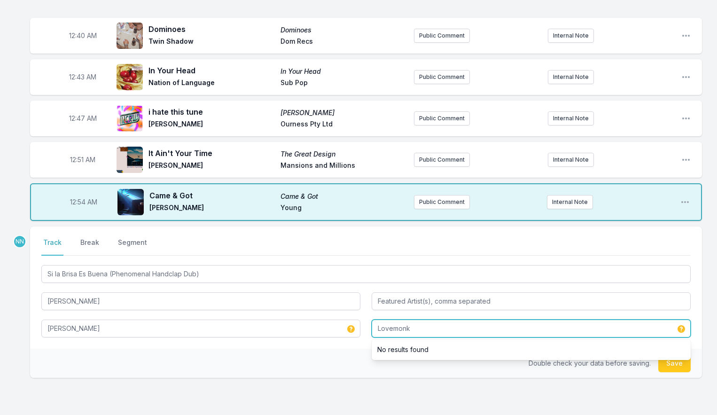
scroll to position [654, 0]
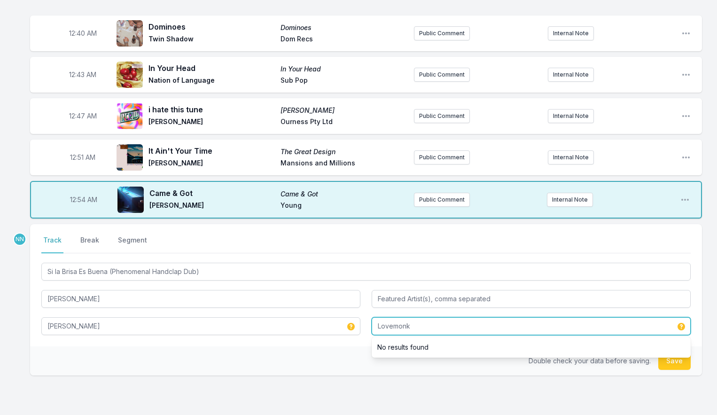
type input "Lovemonk"
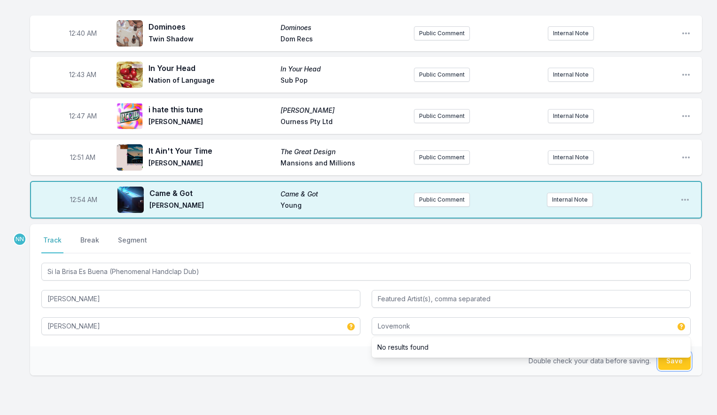
click at [662, 352] on button "Save" at bounding box center [674, 361] width 32 height 18
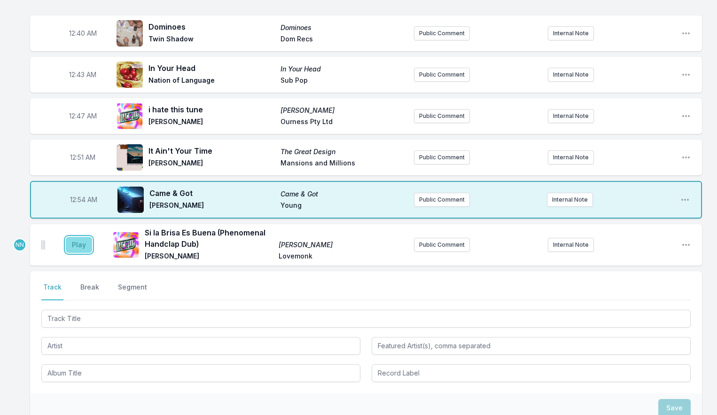
click at [83, 237] on button "Play" at bounding box center [79, 245] width 26 height 16
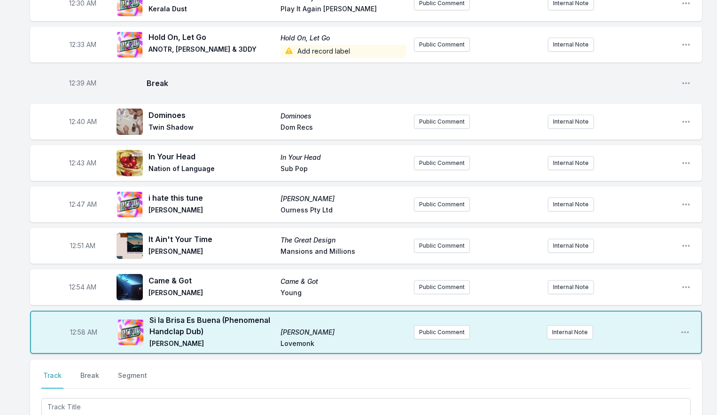
scroll to position [551, 0]
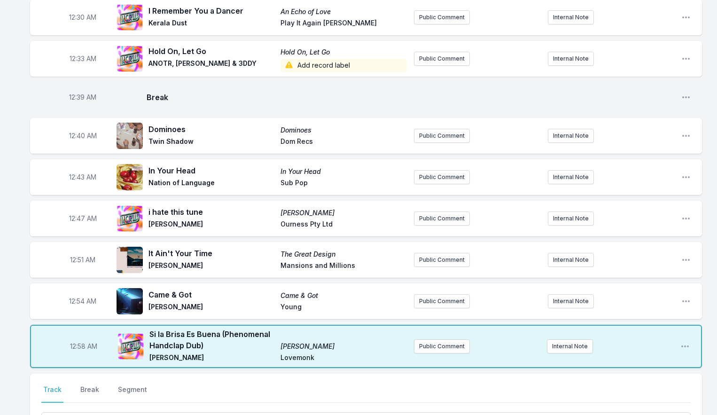
click at [438, 159] on div "12:43 AM In Your Head In Your Head Nation of Language Sub Pop Public Comment In…" at bounding box center [366, 177] width 672 height 36
click at [438, 170] on button "Public Comment" at bounding box center [442, 177] width 56 height 14
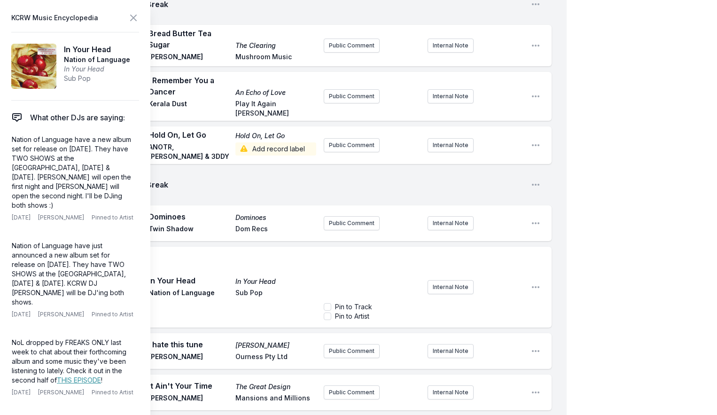
scroll to position [572, 0]
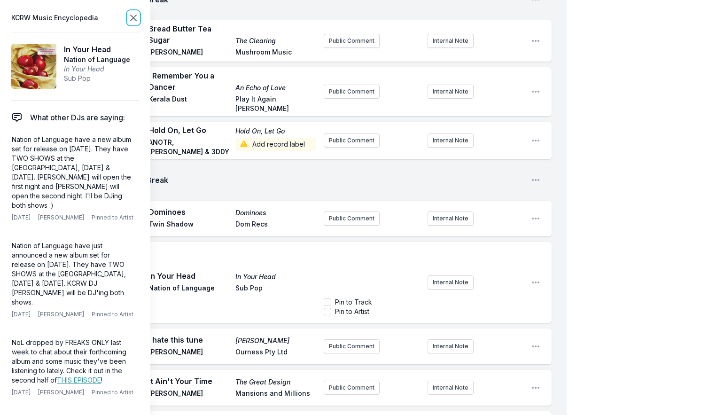
click at [133, 19] on icon at bounding box center [134, 18] width 6 height 6
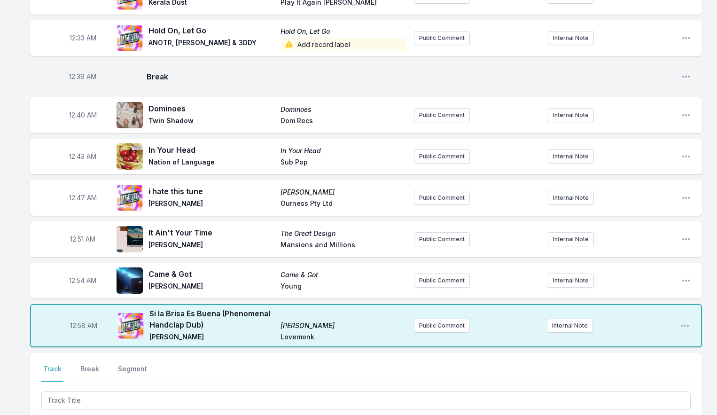
scroll to position [554, 0]
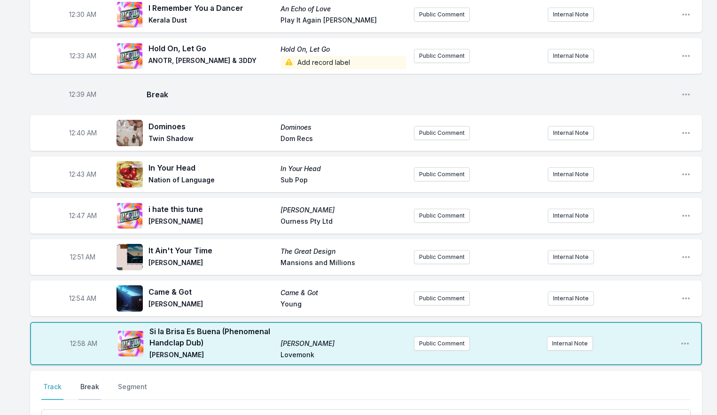
click at [89, 382] on button "Break" at bounding box center [89, 391] width 23 height 18
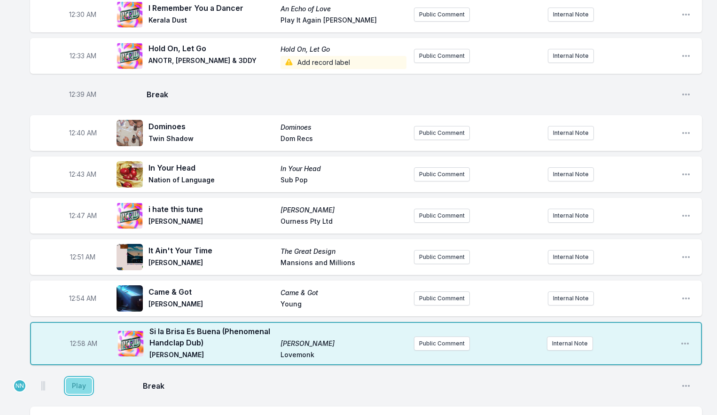
click at [76, 378] on button "Play" at bounding box center [79, 386] width 26 height 16
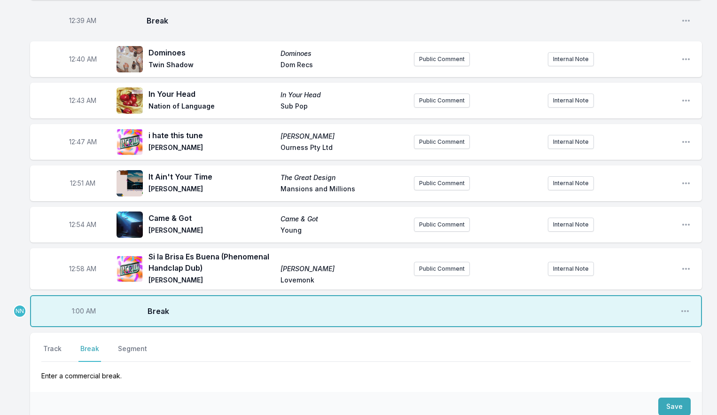
scroll to position [674, 0]
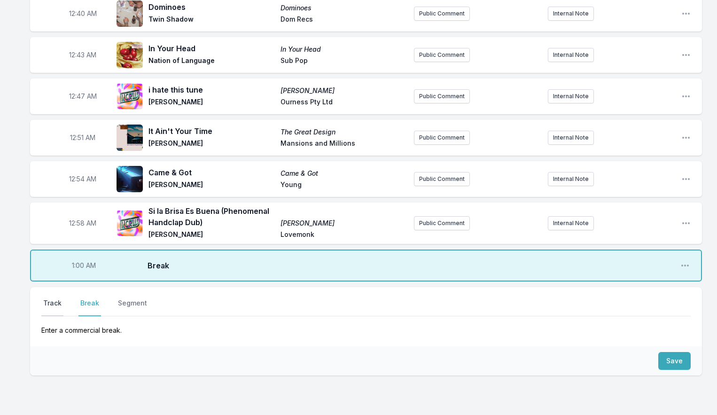
click at [47, 298] on button "Track" at bounding box center [52, 307] width 22 height 18
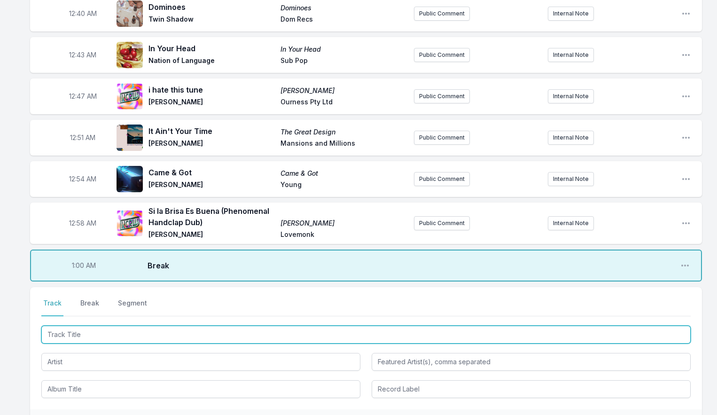
click at [86, 326] on input "Track Title" at bounding box center [366, 335] width 650 height 18
type input "Kolbeh Man"
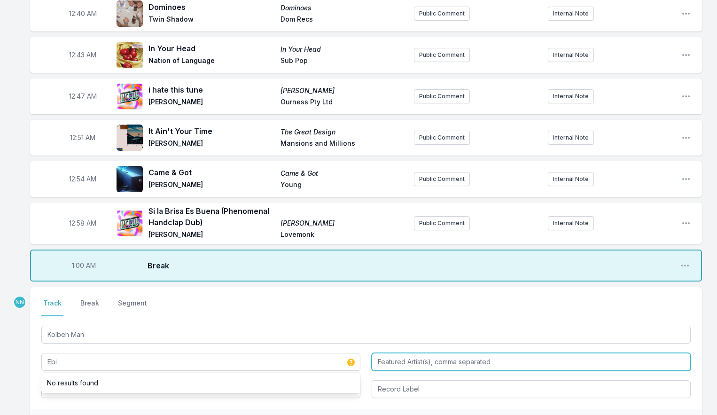
type input "Ebi"
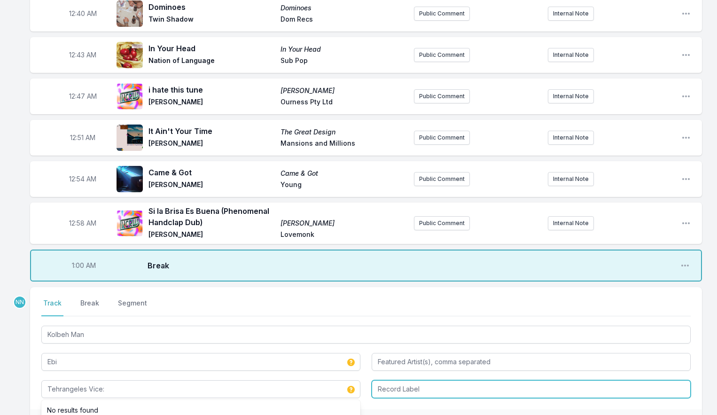
type input "Tehrangeles Vice:"
type input "Disctotchari"
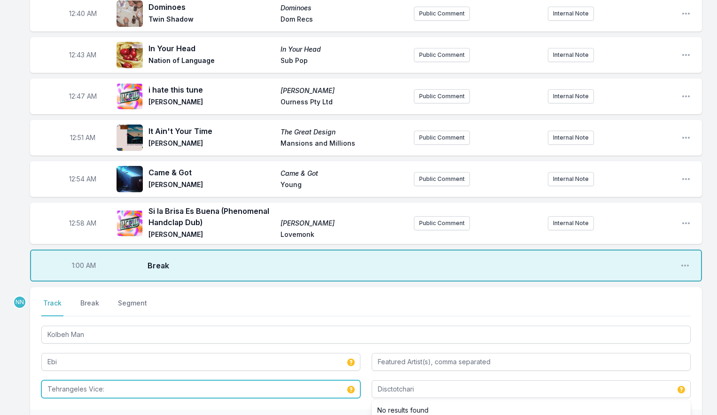
click at [117, 380] on input "Tehrangeles Vice:" at bounding box center [200, 389] width 319 height 18
paste input "(Iranian Diaspora Pop [DATE]-[DATE])"
click at [107, 380] on input "Tehrangeles Vice: ([DEMOGRAPHIC_DATA] Diaspora Pop [DATE]-[DATE])" at bounding box center [200, 389] width 319 height 18
type input "Tehrangeles Vice: [DEMOGRAPHIC_DATA] Diaspora Pop [DATE]-[DATE]"
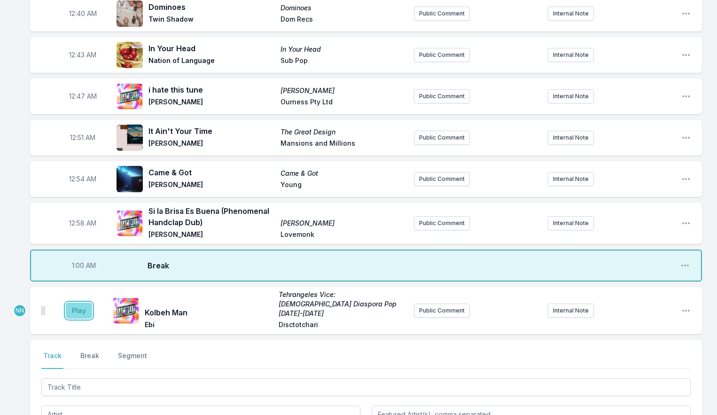
click at [84, 303] on button "Play" at bounding box center [79, 311] width 26 height 16
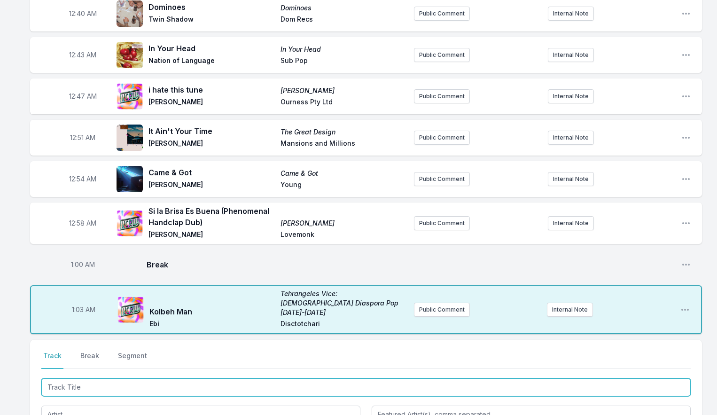
click at [86, 378] on input "Track Title" at bounding box center [366, 387] width 650 height 18
type input "Nice Shoes"
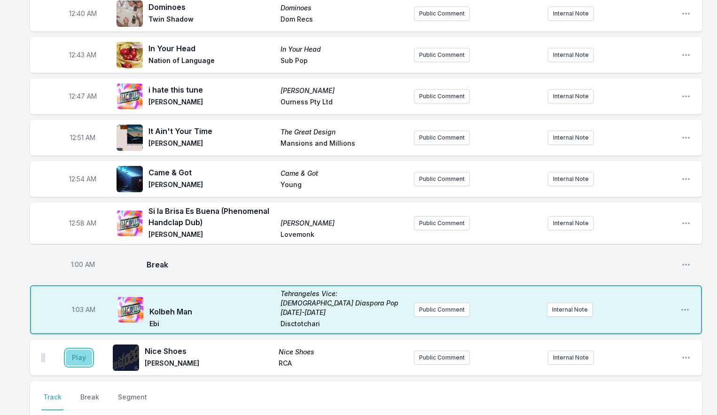
click at [84, 350] on button "Play" at bounding box center [79, 358] width 26 height 16
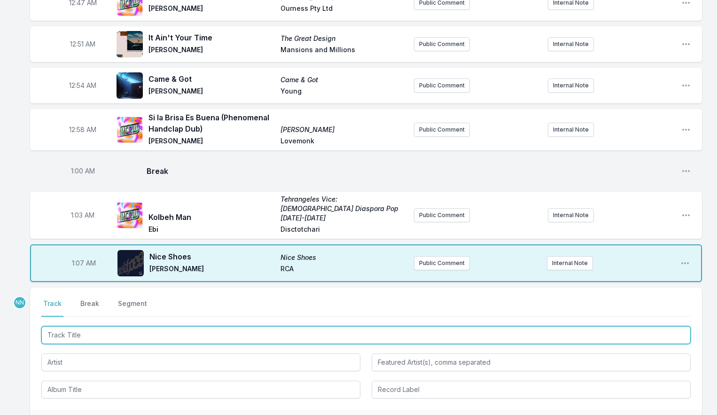
scroll to position [768, 0]
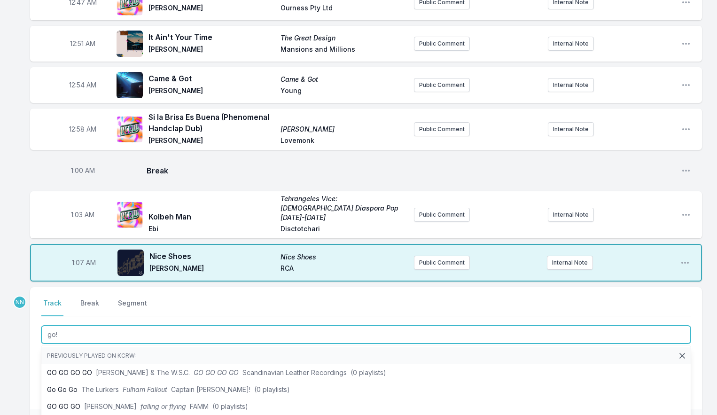
type input "go!"
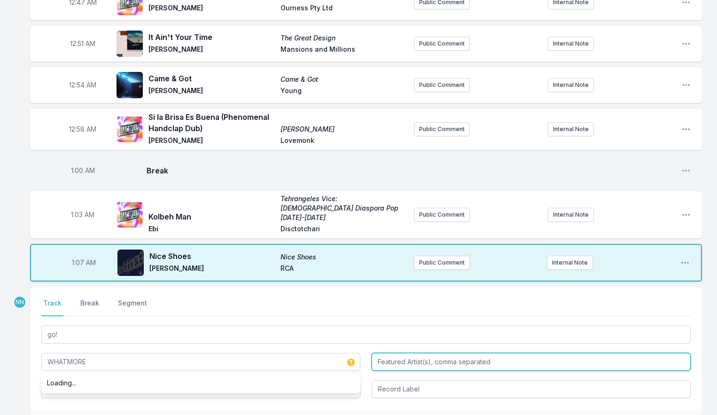
type input "WHATMORE"
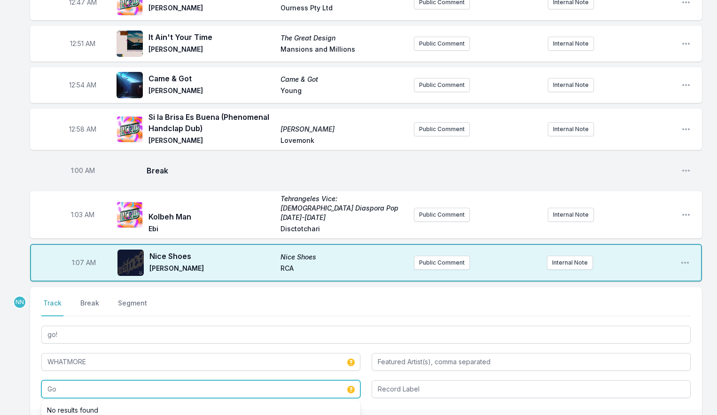
type input "G"
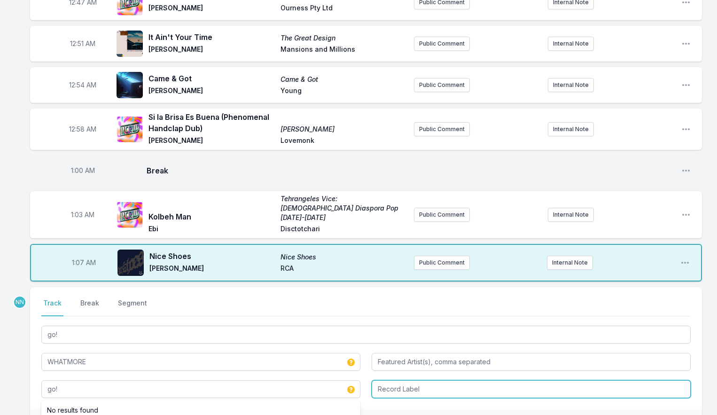
type input "go!"
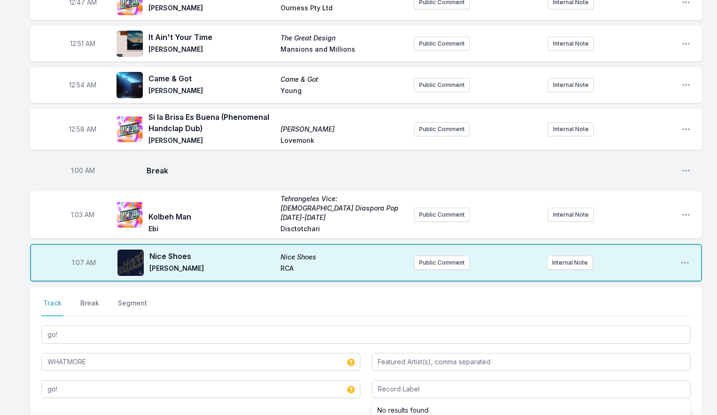
drag, startPoint x: 673, startPoint y: 364, endPoint x: 653, endPoint y: 363, distance: 19.7
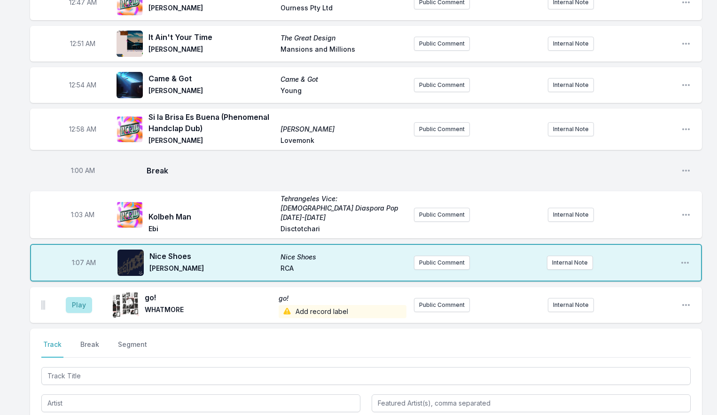
click at [297, 305] on span "Add record label" at bounding box center [343, 311] width 128 height 13
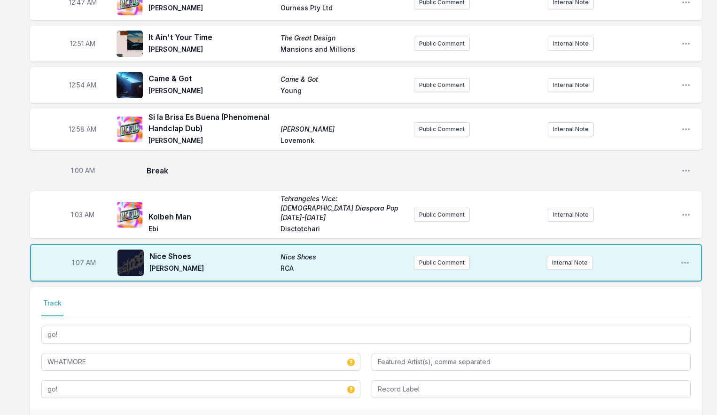
scroll to position [761, 0]
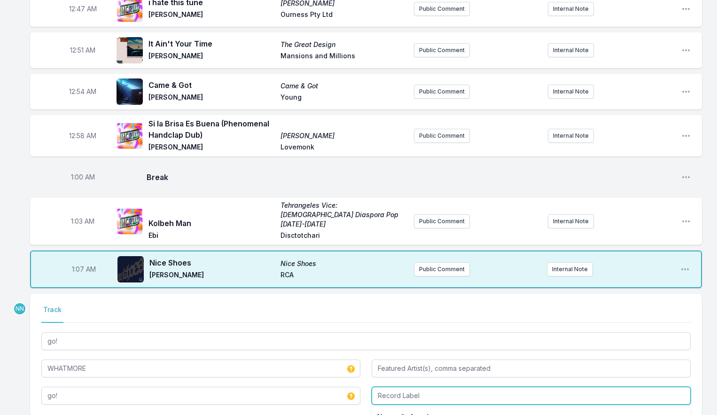
click at [384, 387] on input "Record Label" at bounding box center [531, 396] width 319 height 18
type input "Self Released"
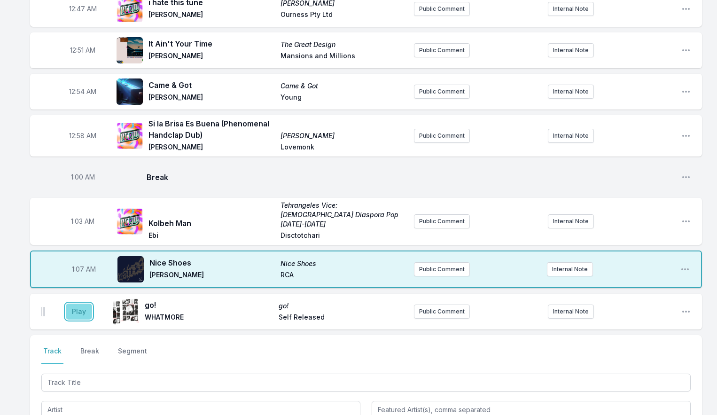
click at [84, 304] on button "Play" at bounding box center [79, 312] width 26 height 16
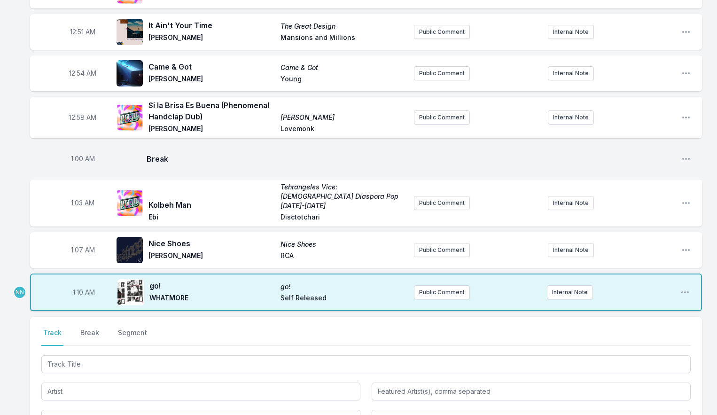
scroll to position [781, 0]
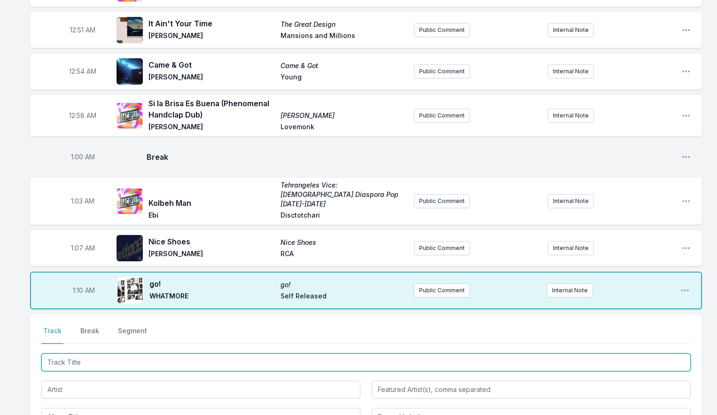
click at [102, 353] on input "Track Title" at bounding box center [366, 362] width 650 height 18
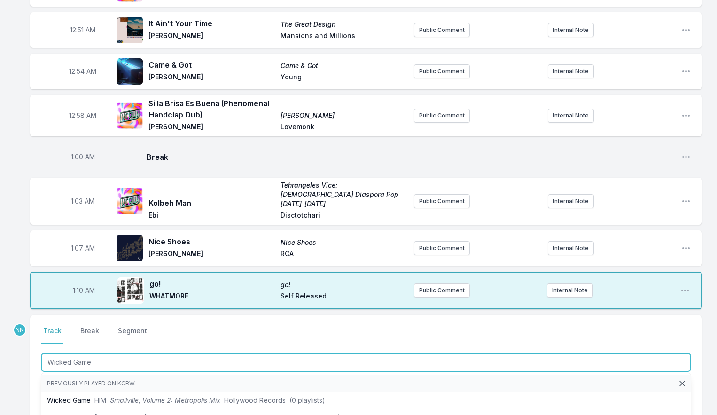
type input "Wicked Game"
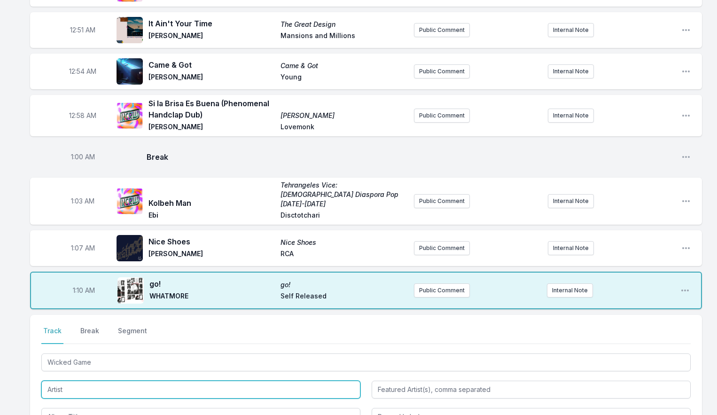
click at [72, 381] on input "Artist" at bounding box center [200, 390] width 319 height 18
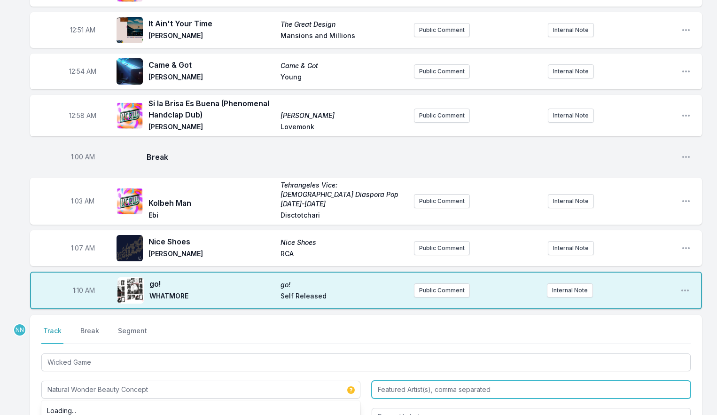
type input "Natural Wonder Beauty Concept"
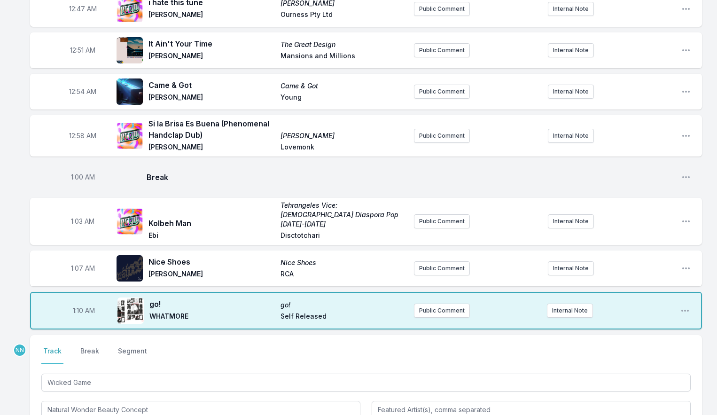
scroll to position [762, 0]
type input "Sitting on the Moon"
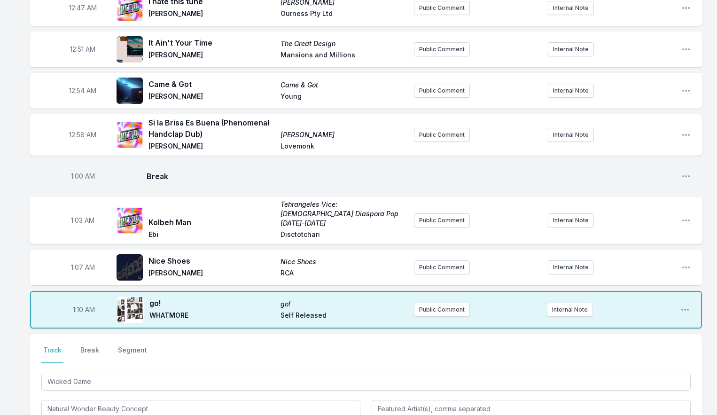
type input "Mexican Summer"
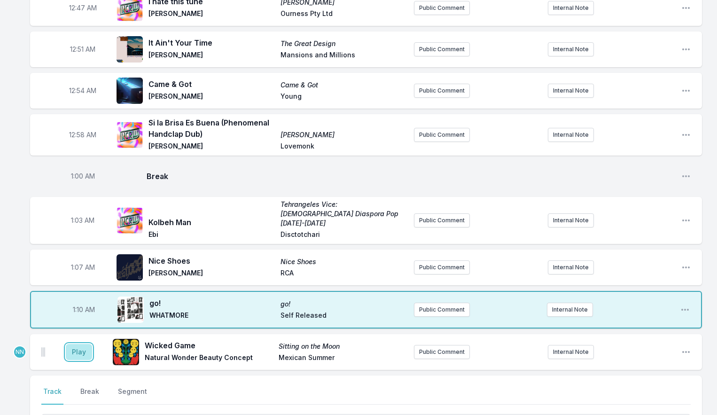
drag, startPoint x: 84, startPoint y: 292, endPoint x: 109, endPoint y: 284, distance: 25.6
click at [84, 344] on button "Play" at bounding box center [79, 352] width 26 height 16
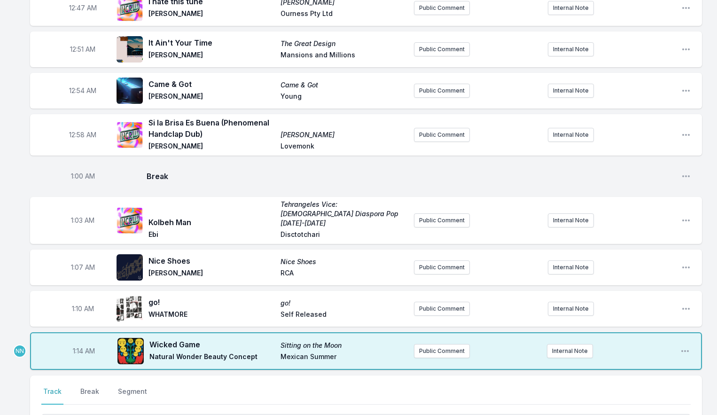
scroll to position [765, 0]
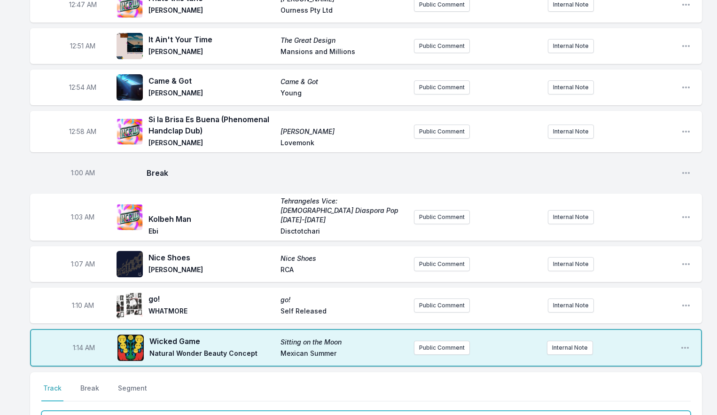
click at [76, 411] on input "Track Title" at bounding box center [366, 420] width 650 height 18
type input "Another Day in [GEOGRAPHIC_DATA]"
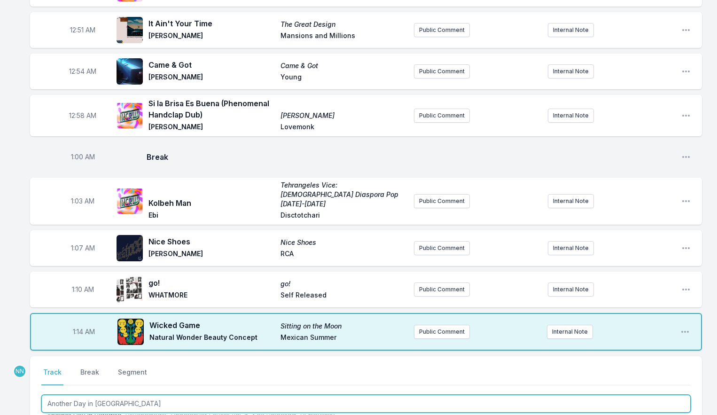
scroll to position [783, 0]
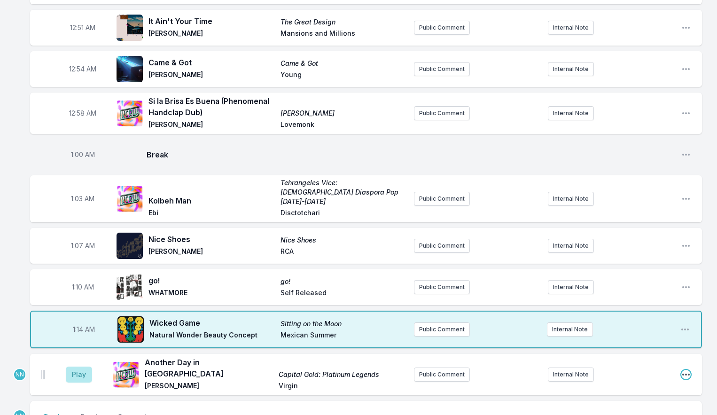
click at [684, 370] on icon "Open playlist item options" at bounding box center [685, 374] width 9 height 9
click at [631, 402] on button "Edit Track Details" at bounding box center [638, 410] width 105 height 17
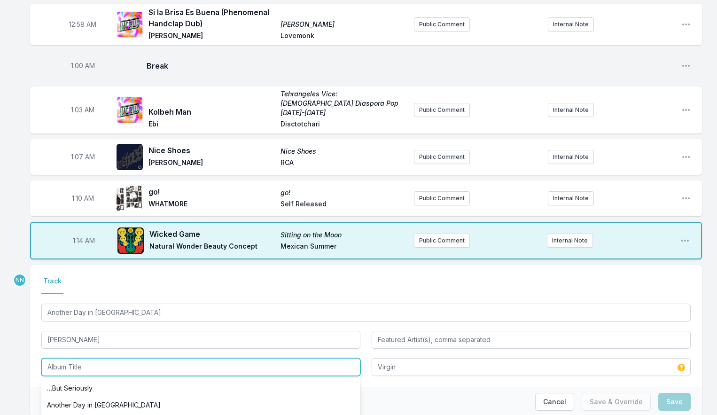
scroll to position [876, 0]
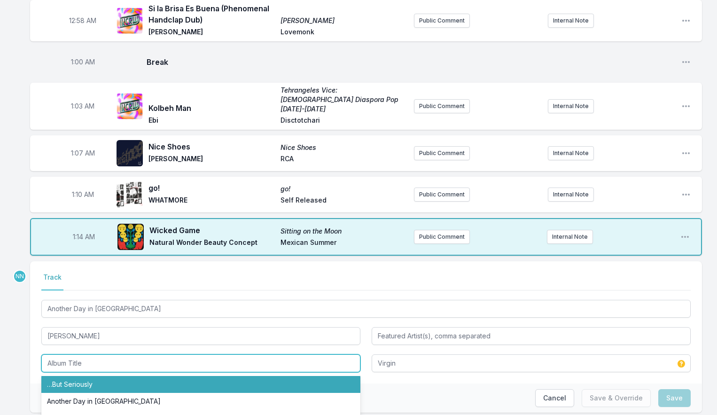
click at [103, 376] on li "…But Seriously" at bounding box center [200, 384] width 319 height 17
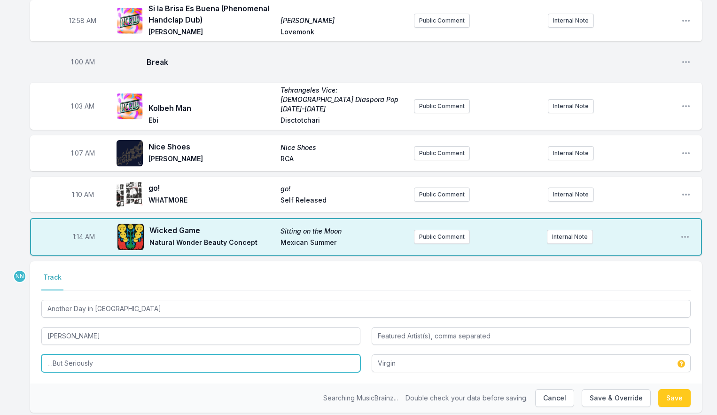
scroll to position [844, 0]
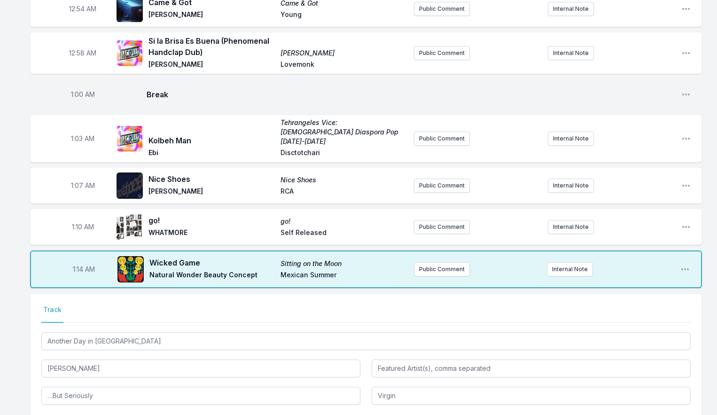
type input "Capital Gold: Platinum Legends"
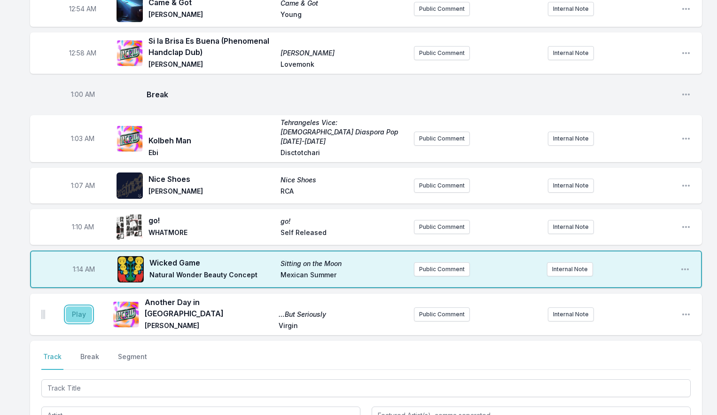
click at [77, 306] on button "Play" at bounding box center [79, 314] width 26 height 16
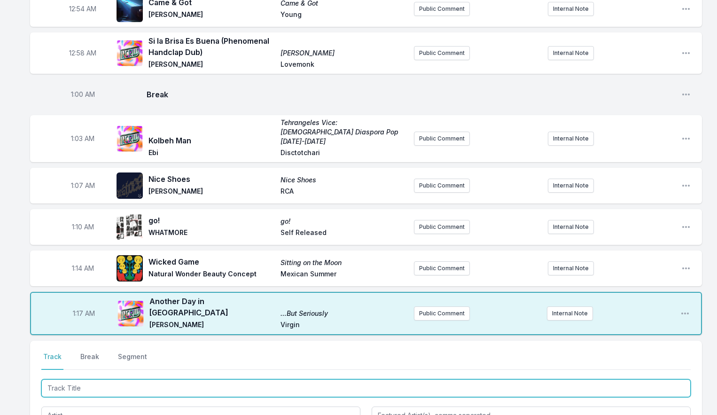
click at [74, 379] on input "Track Title" at bounding box center [366, 388] width 650 height 18
type input "Desire"
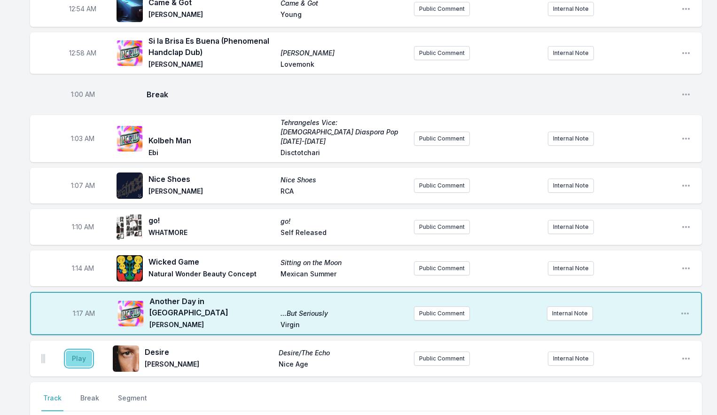
click at [83, 351] on button "Play" at bounding box center [79, 359] width 26 height 16
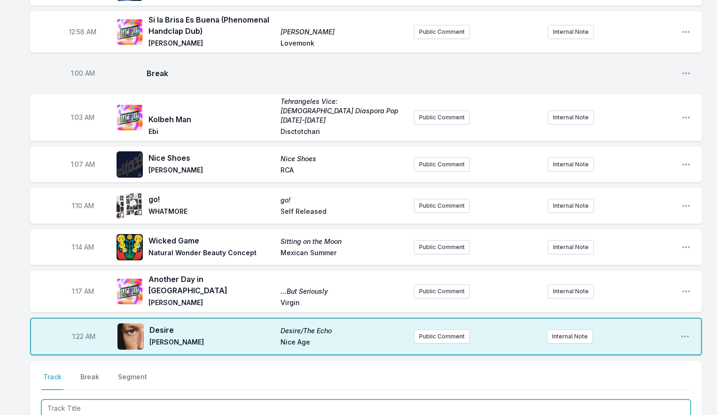
click at [83, 399] on input "Track Title" at bounding box center [366, 408] width 650 height 18
type input "[PERSON_NAME] Theme"
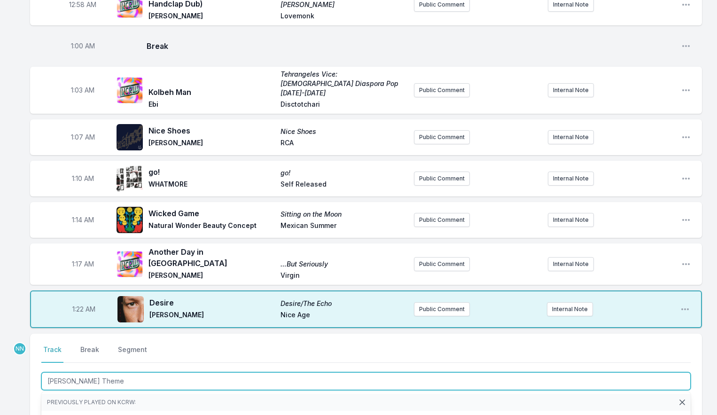
scroll to position [894, 0]
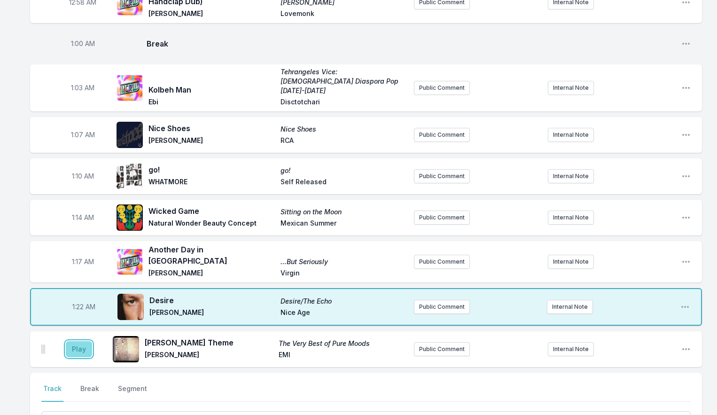
click at [78, 341] on button "Play" at bounding box center [79, 349] width 26 height 16
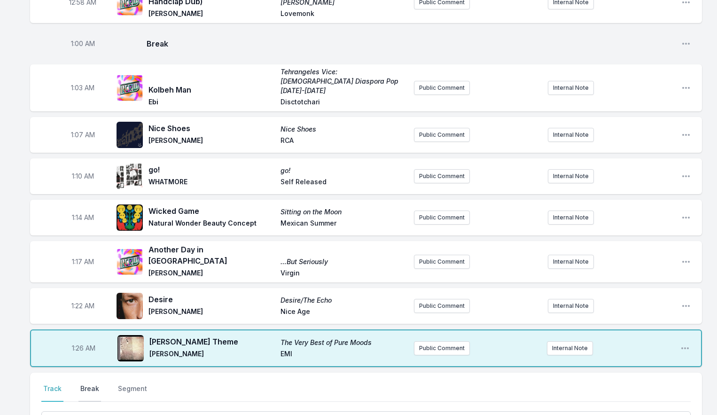
click at [89, 384] on button "Break" at bounding box center [89, 393] width 23 height 18
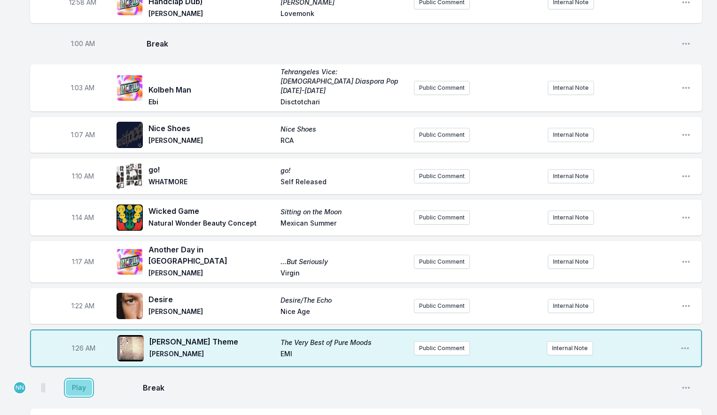
click at [85, 380] on button "Play" at bounding box center [79, 388] width 26 height 16
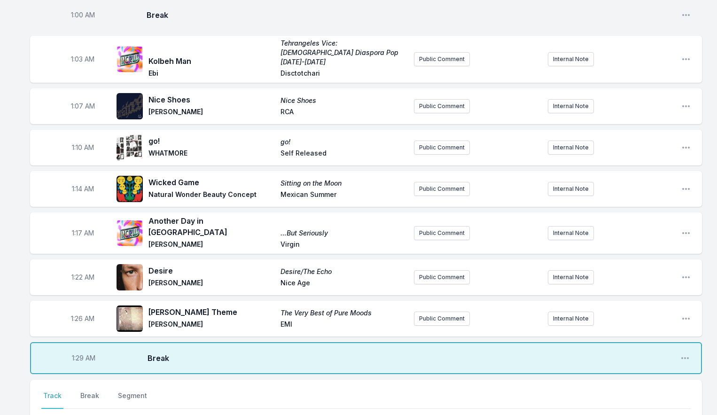
scroll to position [931, 0]
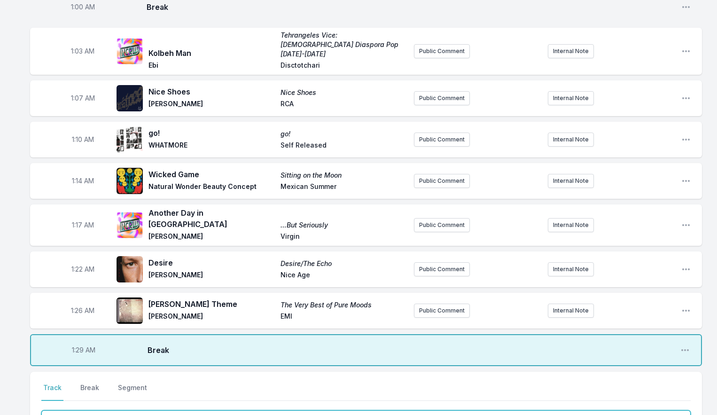
click at [74, 410] on input "Track Title" at bounding box center [366, 419] width 650 height 18
type input "Thunder Wolf"
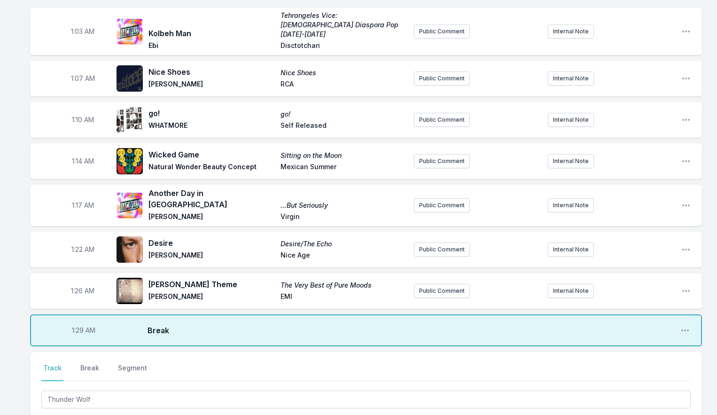
scroll to position [953, 0]
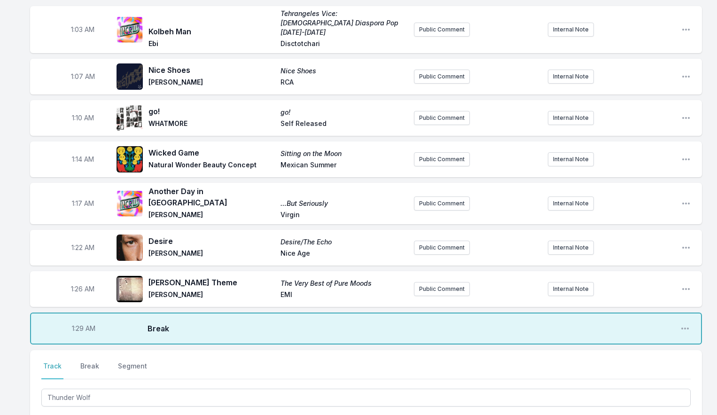
click at [30, 387] on div "Select a tab Track Break Segment Track Break Segment Thunder Wolf [PERSON_NAME]…" at bounding box center [366, 411] width 672 height 122
type input "[PERSON_NAME] & The Bang"
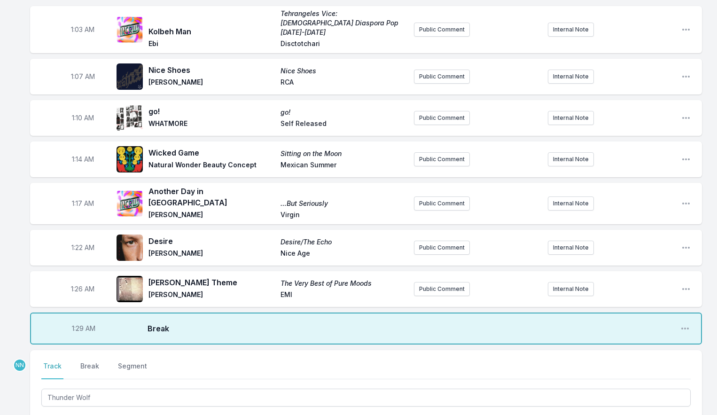
type input "Thunder Wolf"
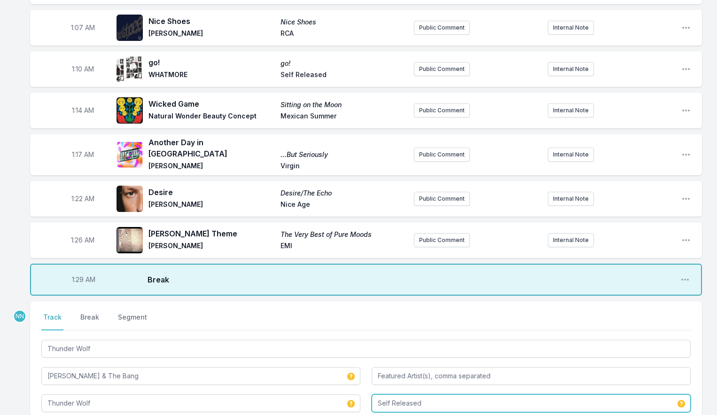
scroll to position [1025, 0]
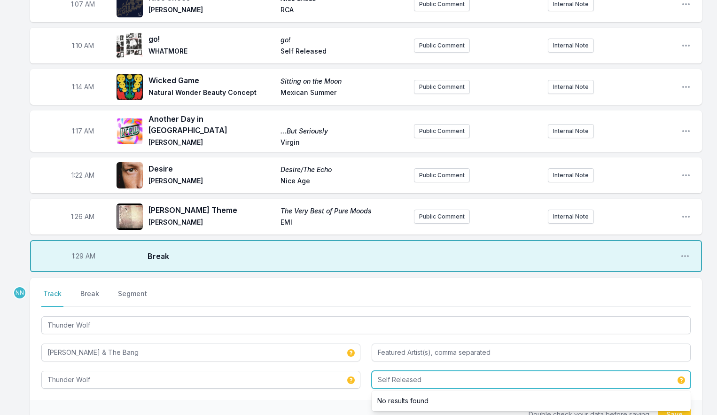
type input "Self Released"
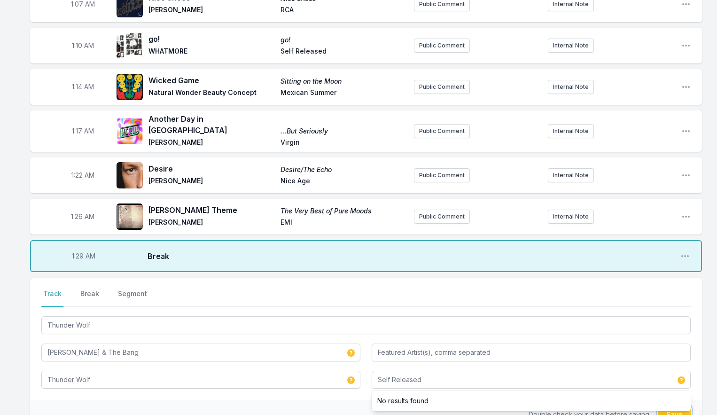
click at [666, 406] on button "Save" at bounding box center [674, 415] width 32 height 18
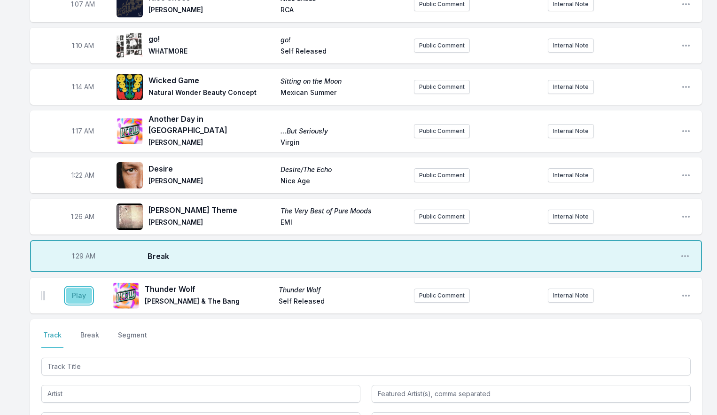
click at [72, 288] on button "Play" at bounding box center [79, 296] width 26 height 16
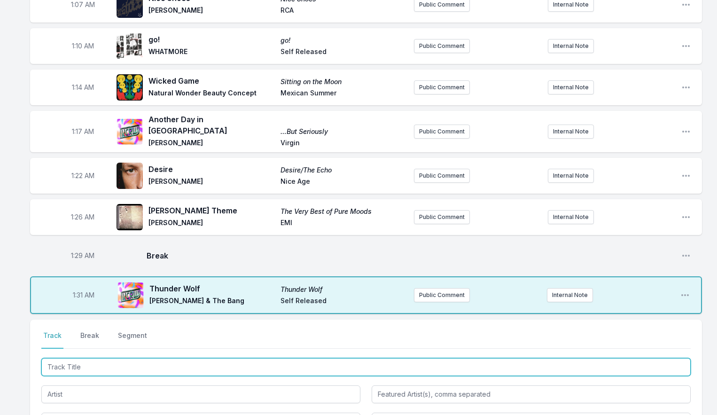
click at [68, 358] on input "Track Title" at bounding box center [366, 367] width 650 height 18
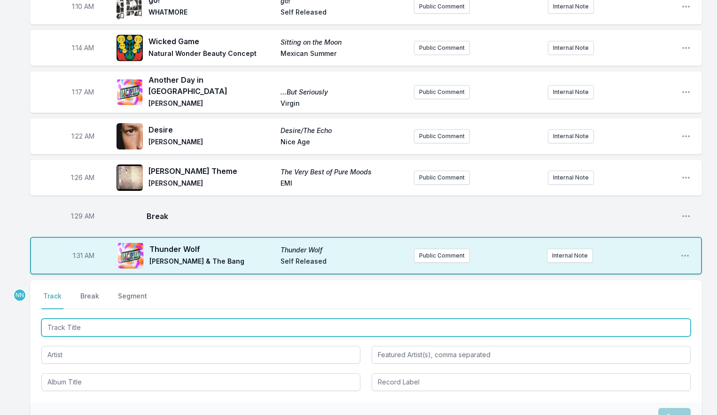
scroll to position [1065, 0]
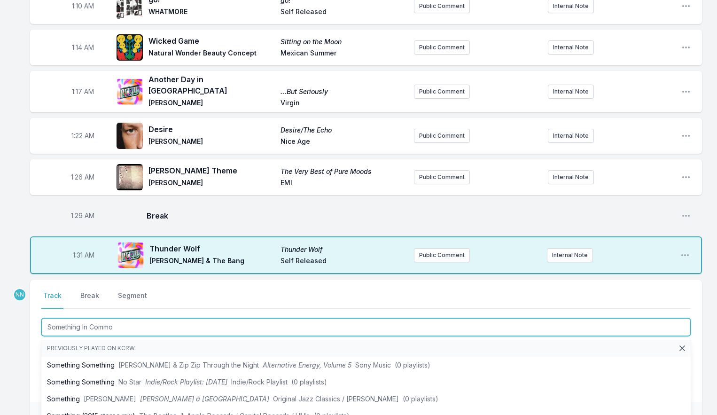
type input "Something In Common"
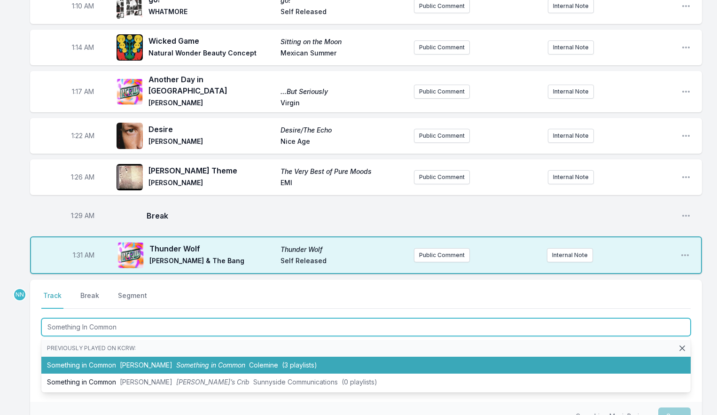
click at [90, 357] on li "Something in Common [PERSON_NAME] Something in Common Colemine (3 playlists)" at bounding box center [366, 365] width 650 height 17
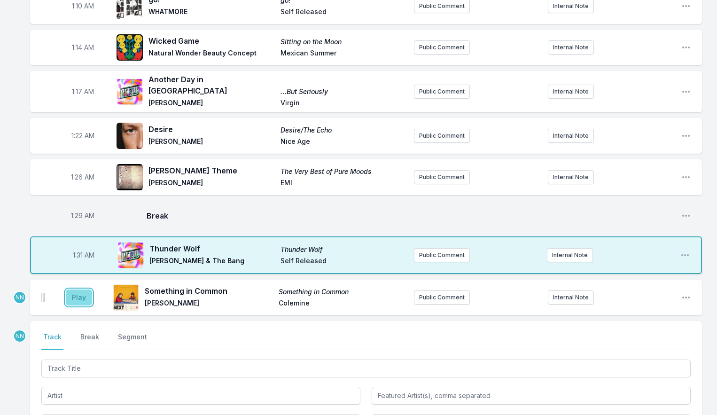
click at [79, 290] on button "Play" at bounding box center [79, 298] width 26 height 16
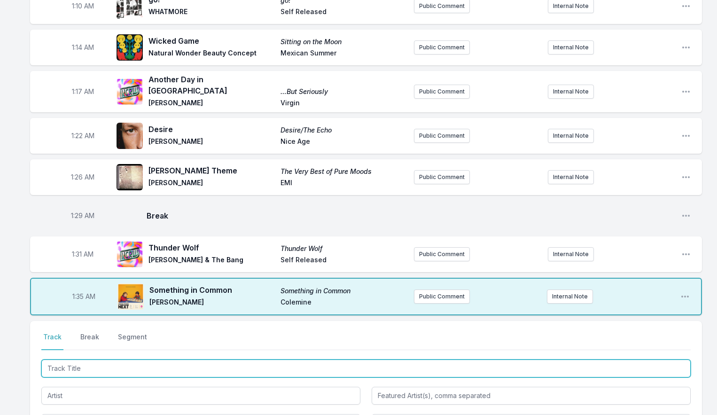
click at [69, 360] on input "Track Title" at bounding box center [366, 369] width 650 height 18
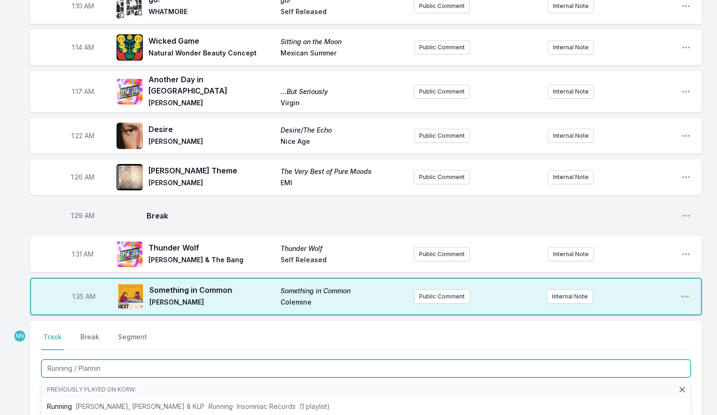
type input "Running / Planning"
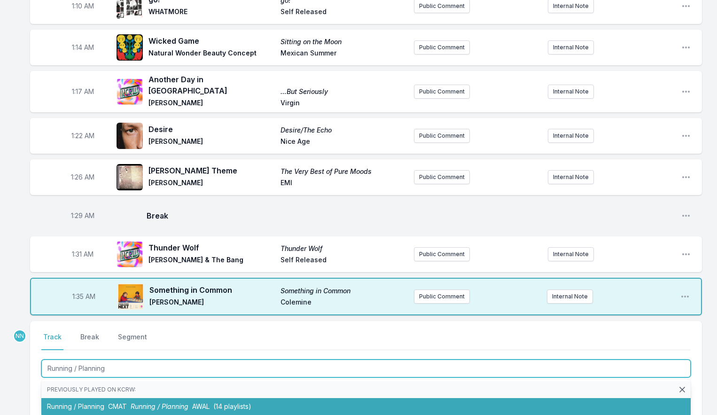
click at [88, 398] on li "Running / Planning CMAT Running / Planning AWAL (14 playlists)" at bounding box center [366, 406] width 650 height 17
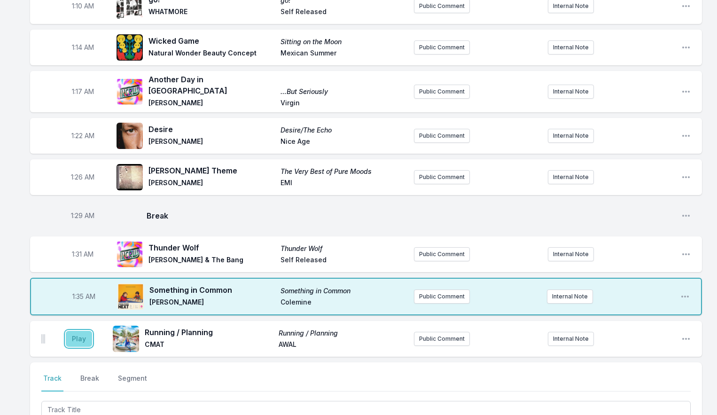
click at [75, 331] on button "Play" at bounding box center [79, 339] width 26 height 16
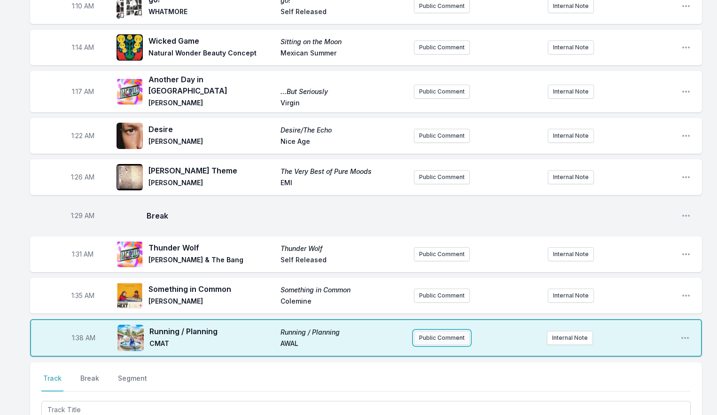
click at [448, 331] on button "Public Comment" at bounding box center [442, 338] width 56 height 14
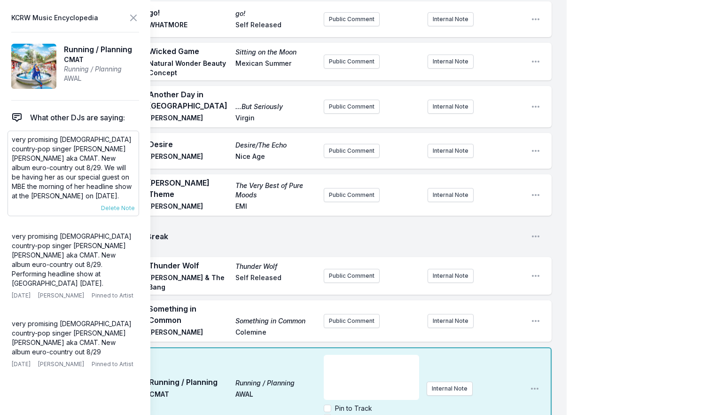
scroll to position [1187, 0]
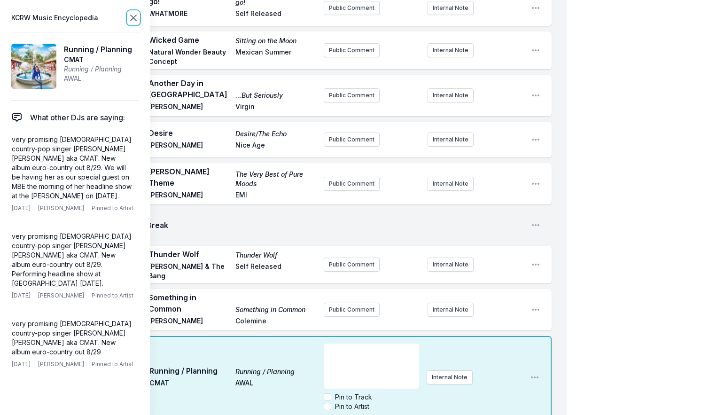
click at [134, 20] on icon at bounding box center [133, 17] width 11 height 11
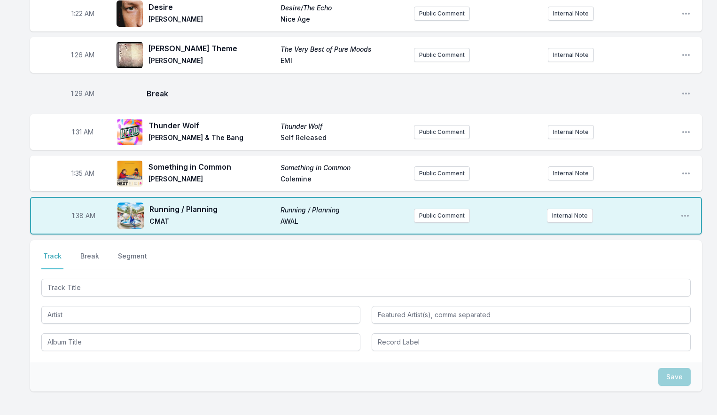
scroll to position [1175, 0]
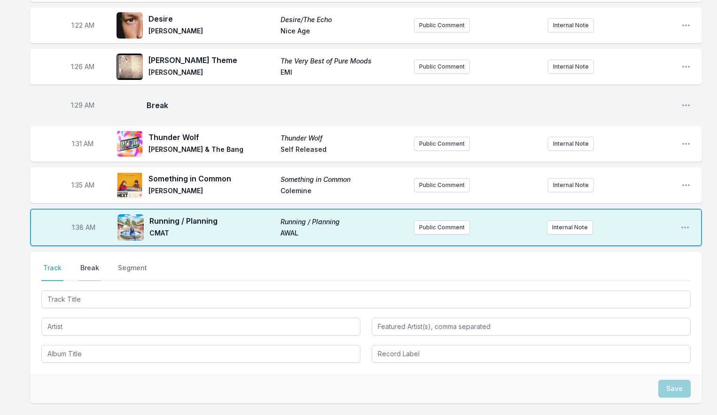
click at [93, 263] on button "Break" at bounding box center [89, 272] width 23 height 18
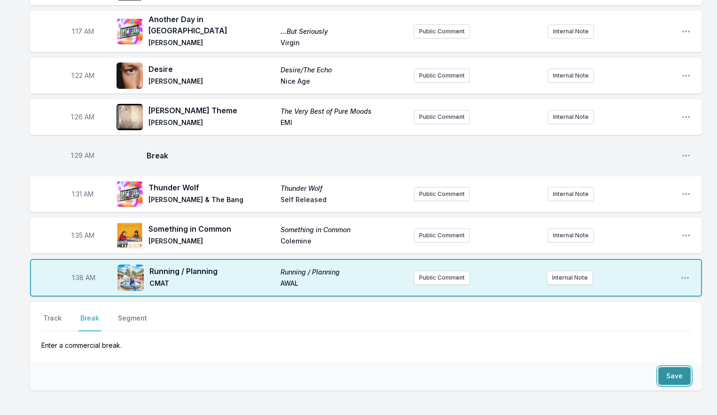
click at [678, 367] on button "Save" at bounding box center [674, 376] width 32 height 18
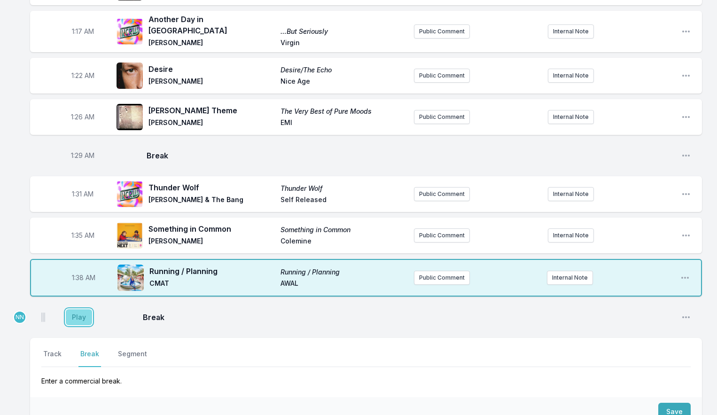
click at [84, 309] on button "Play" at bounding box center [79, 317] width 26 height 16
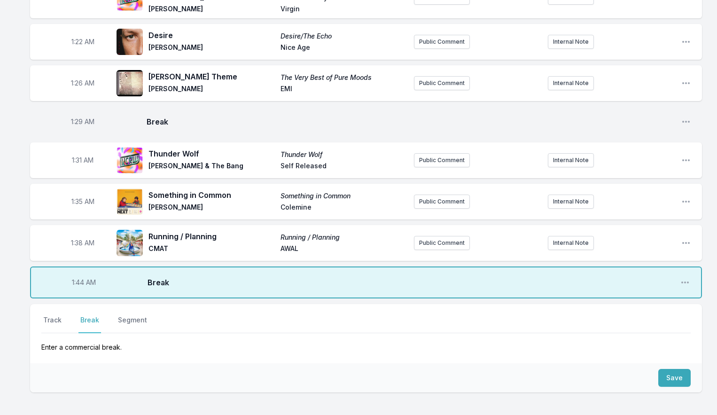
scroll to position [1160, 0]
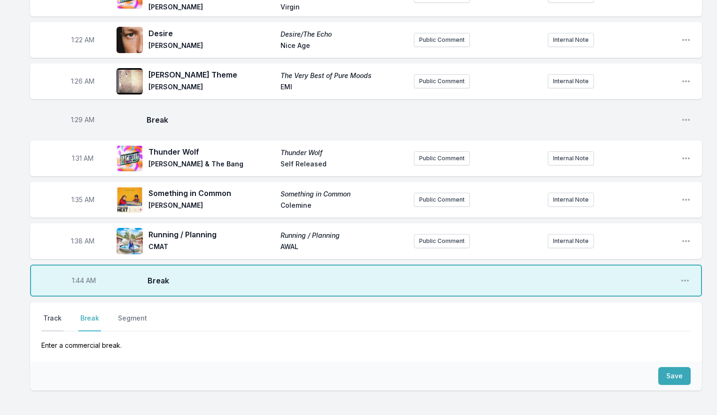
click at [57, 313] on button "Track" at bounding box center [52, 322] width 22 height 18
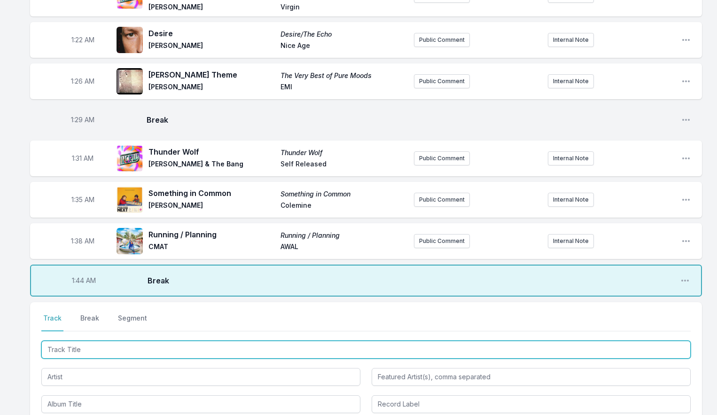
click at [82, 341] on input "Track Title" at bounding box center [366, 350] width 650 height 18
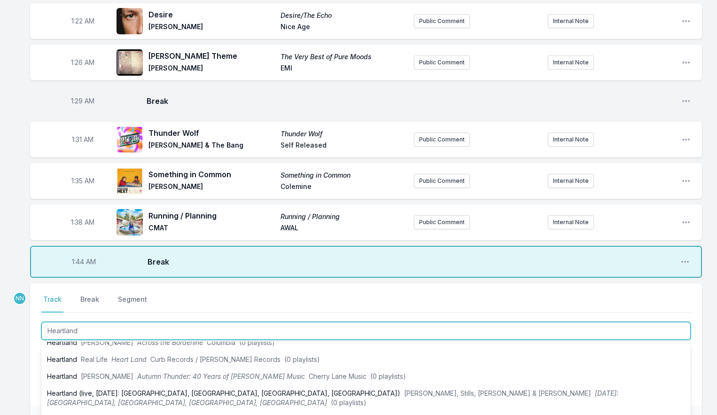
scroll to position [1187, 0]
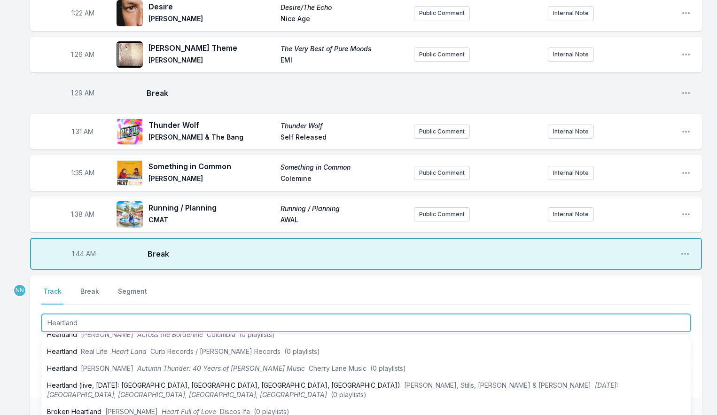
type input "Heartland"
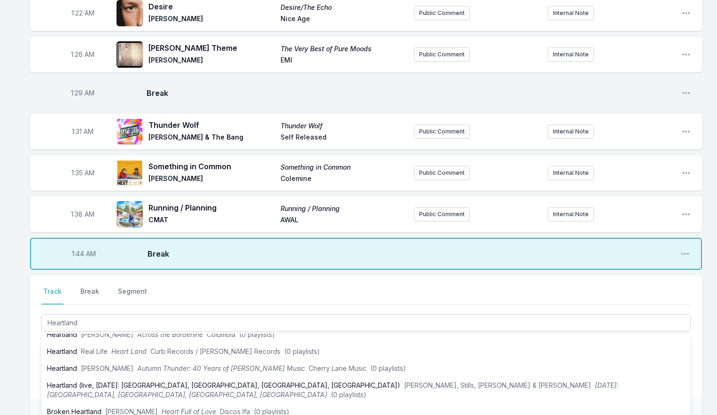
drag, startPoint x: 19, startPoint y: 286, endPoint x: 32, endPoint y: 289, distance: 13.5
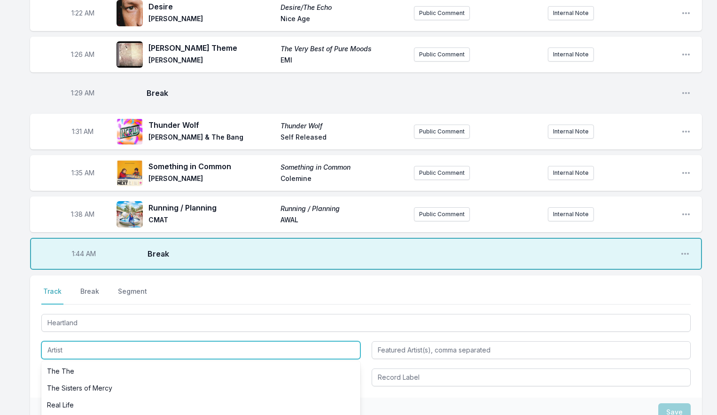
click at [73, 341] on input "Artist" at bounding box center [200, 350] width 319 height 18
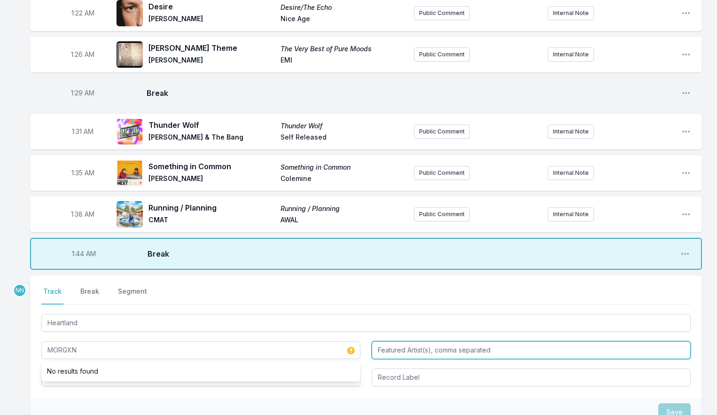
type input "MORGXN"
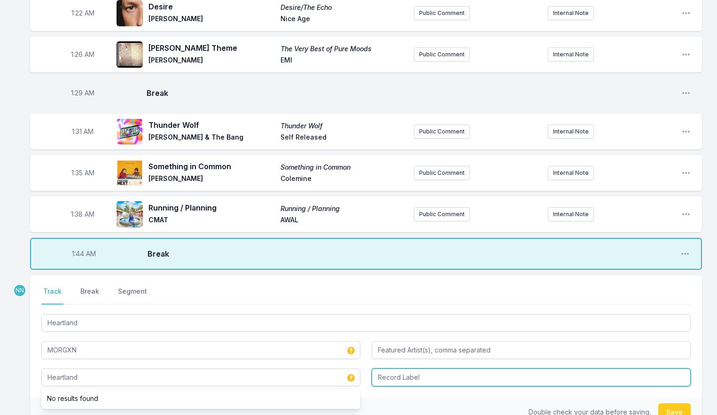
type input "Heartland"
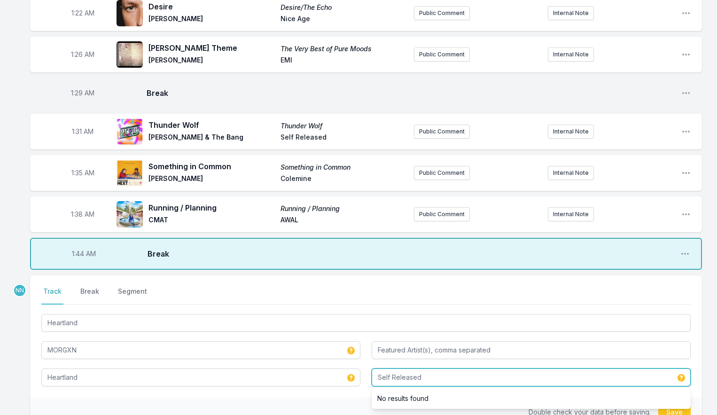
type input "Self Released"
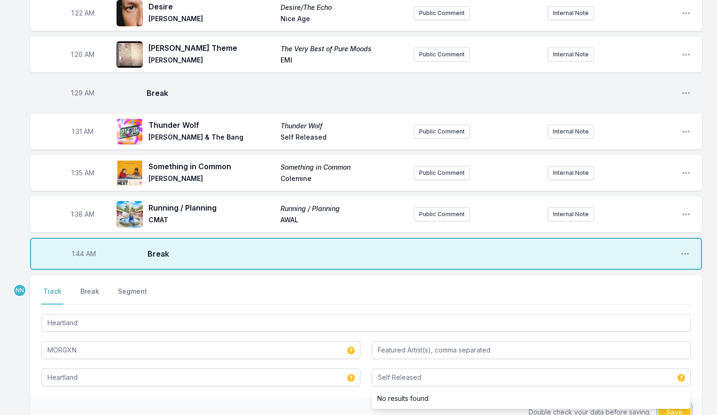
click at [665, 403] on button "Save" at bounding box center [674, 412] width 32 height 18
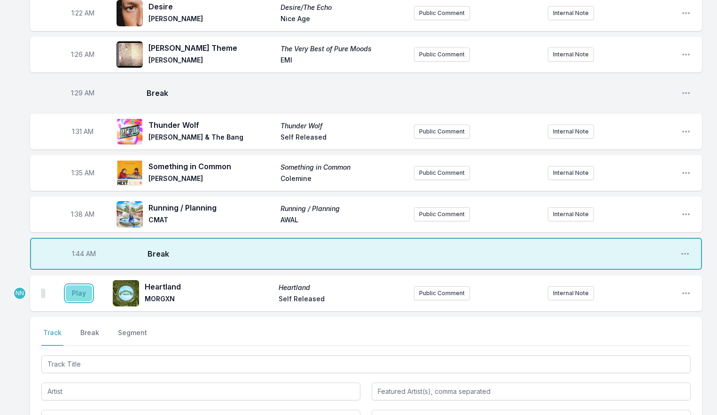
click at [75, 285] on button "Play" at bounding box center [79, 293] width 26 height 16
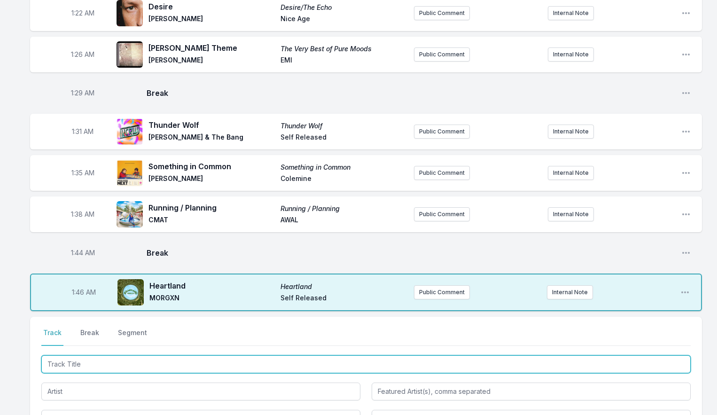
click at [81, 355] on input "Track Title" at bounding box center [366, 364] width 650 height 18
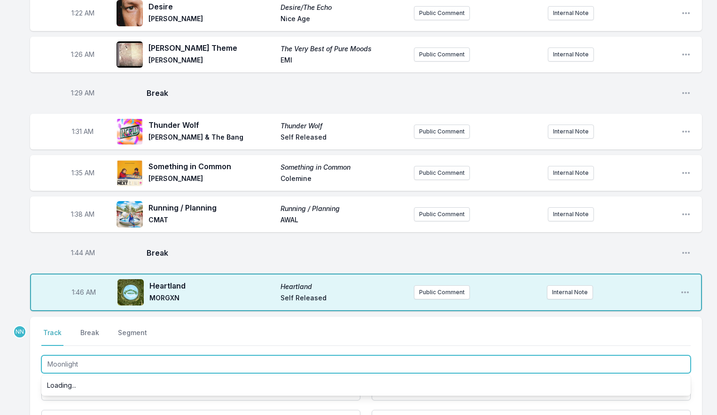
scroll to position [0, 0]
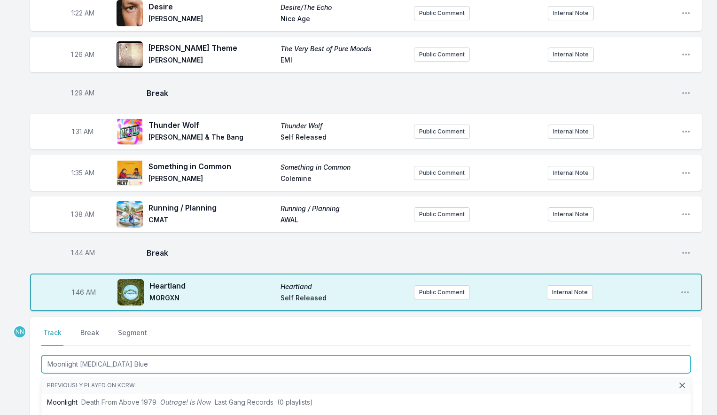
type input "Moonlight [MEDICAL_DATA] Blues"
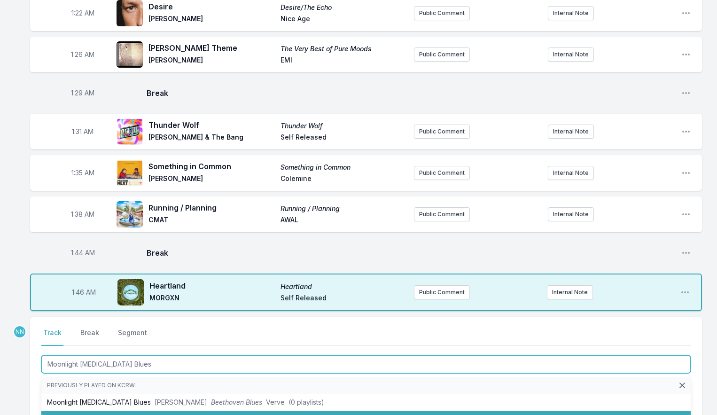
click at [94, 411] on li "Moonlight [MEDICAL_DATA] Blues [PERSON_NAME] Beethoven Blues Verve / Interscope…" at bounding box center [366, 419] width 650 height 17
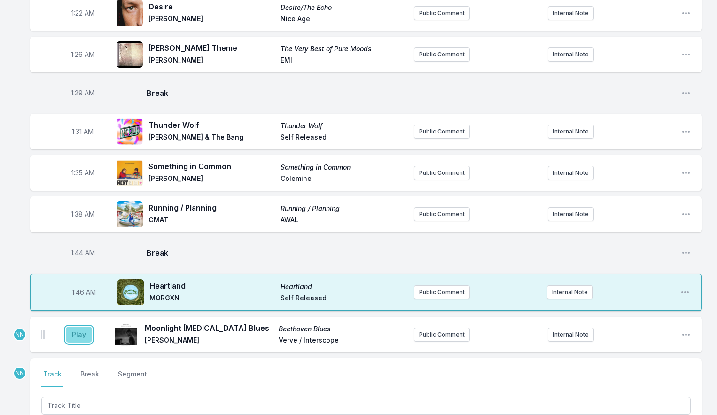
click at [78, 327] on button "Play" at bounding box center [79, 335] width 26 height 16
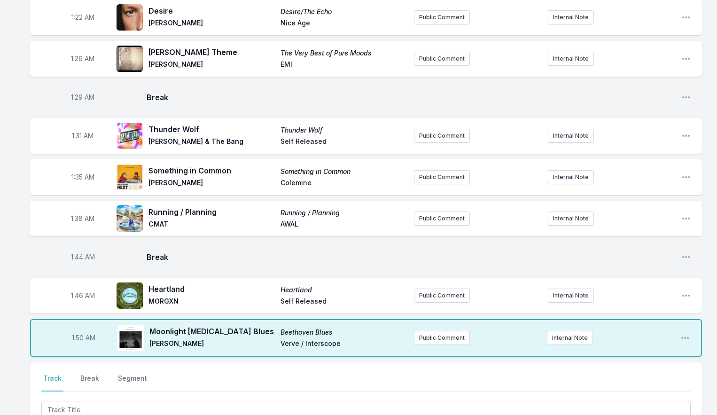
scroll to position [1180, 0]
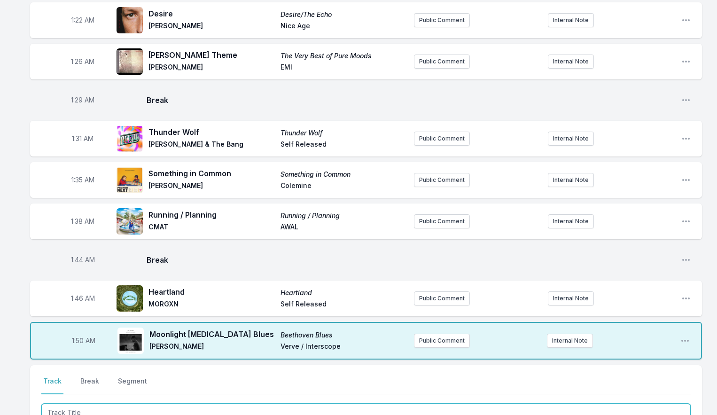
click at [93, 404] on input "Track Title" at bounding box center [366, 413] width 650 height 18
type input "Dear Basketball"
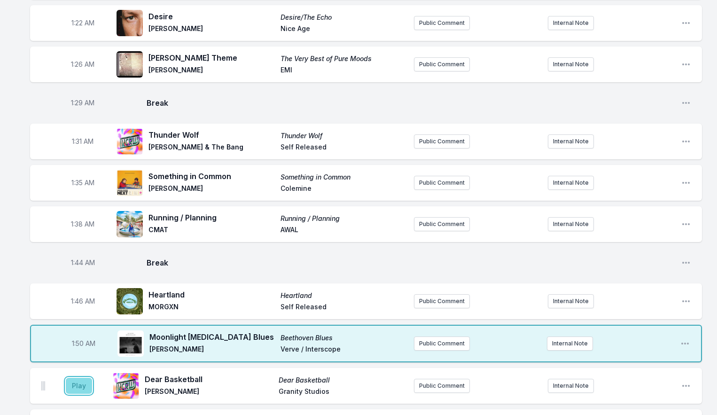
click at [76, 378] on button "Play" at bounding box center [79, 386] width 26 height 16
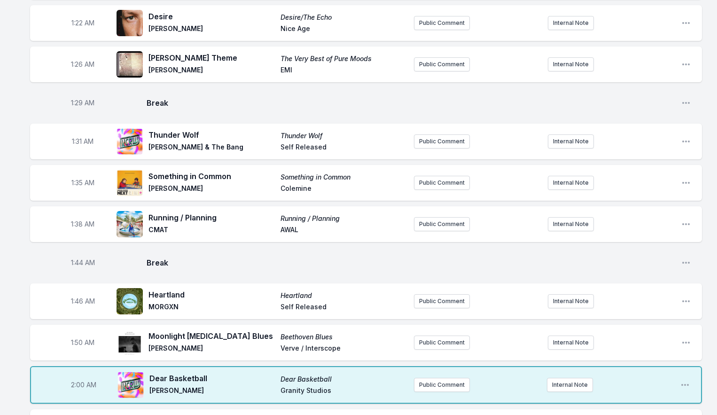
scroll to position [1176, 0]
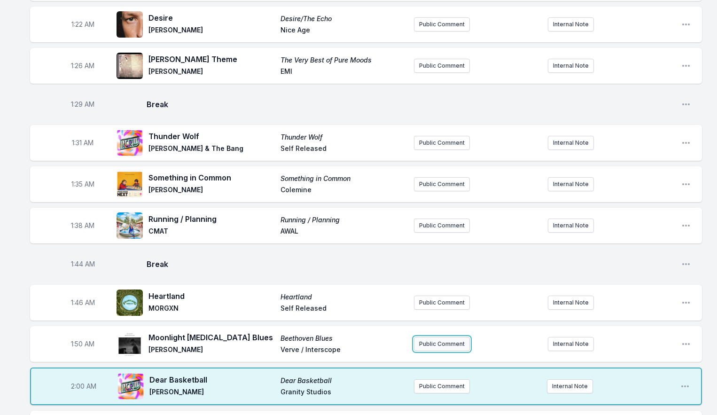
click at [442, 337] on button "Public Comment" at bounding box center [442, 344] width 56 height 14
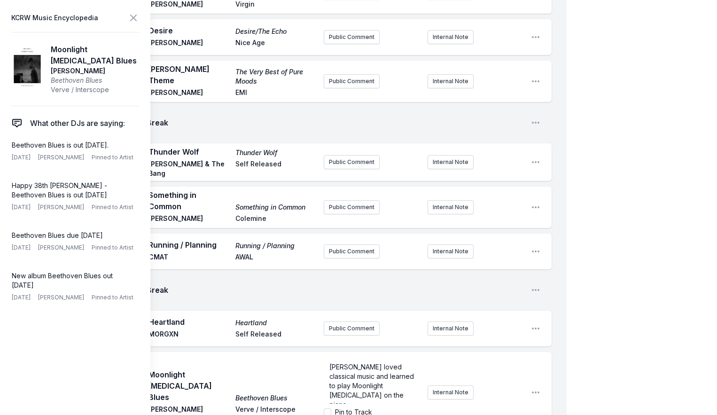
scroll to position [1293, 0]
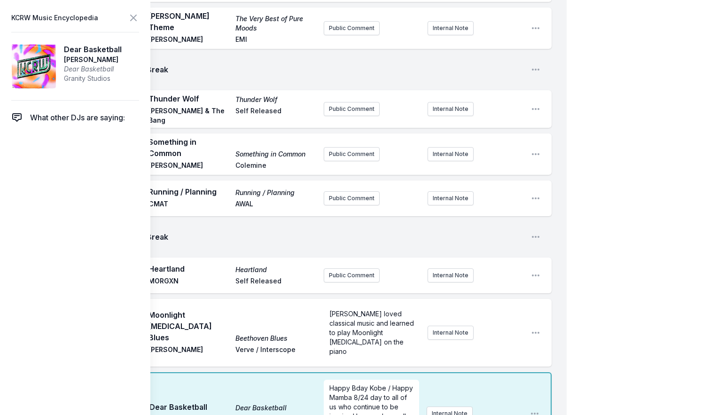
scroll to position [1340, 0]
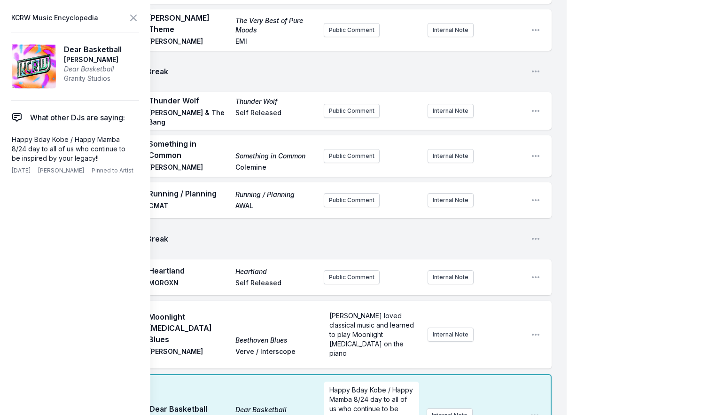
checkbox input "true"
click at [133, 20] on icon at bounding box center [133, 17] width 11 height 11
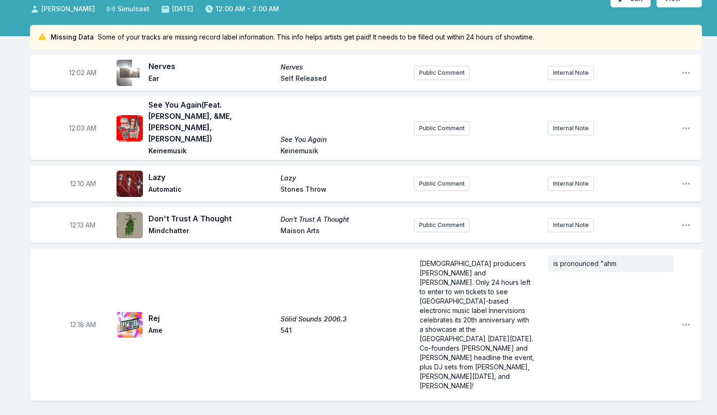
scroll to position [76, 0]
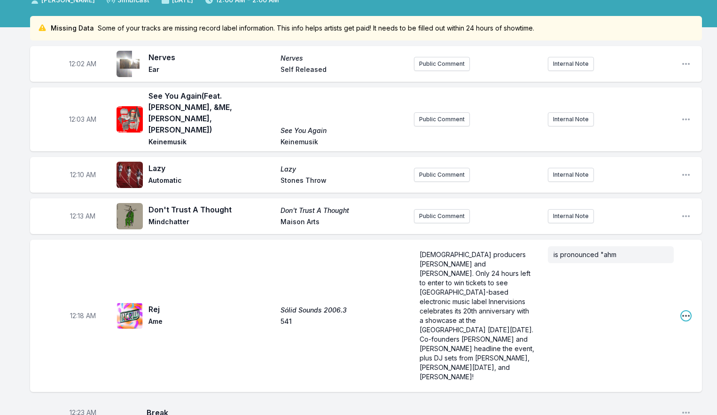
click at [685, 311] on icon "Open playlist item options" at bounding box center [685, 315] width 9 height 9
click at [644, 343] on button "Edit Track Details" at bounding box center [638, 351] width 105 height 17
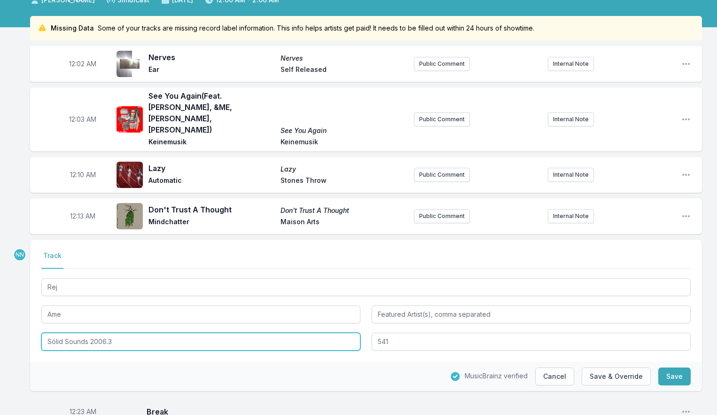
click at [213, 333] on input "Sólid Sounds 2006.3" at bounding box center [200, 342] width 319 height 18
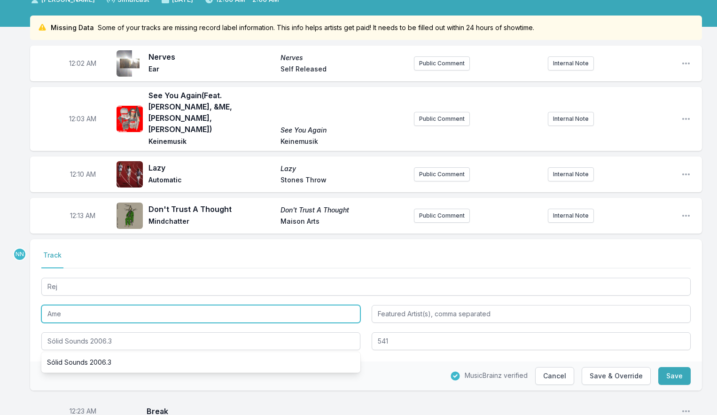
click at [50, 305] on input "Ame" at bounding box center [200, 314] width 319 height 18
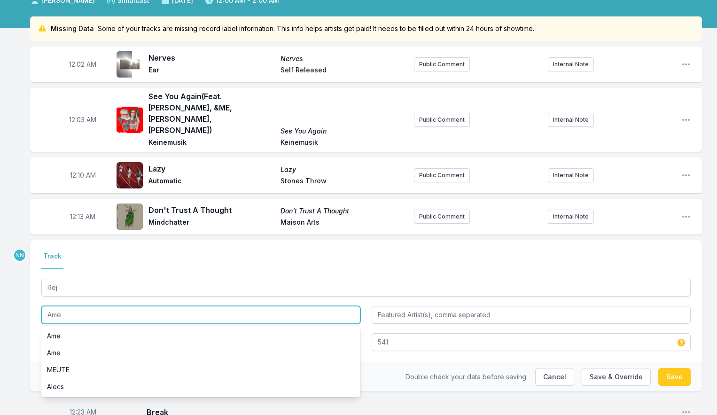
click at [51, 306] on input "Ame" at bounding box center [200, 315] width 319 height 18
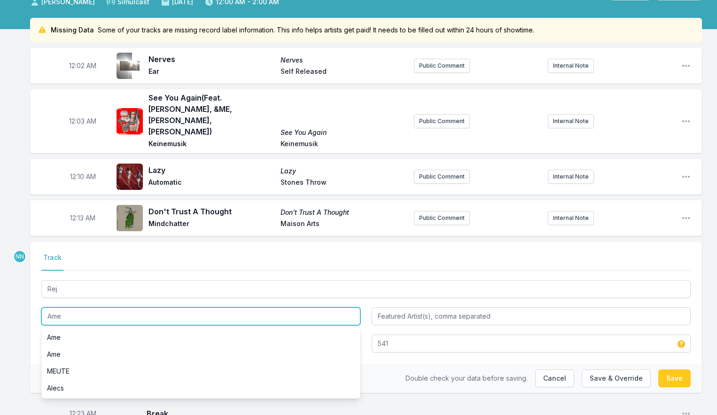
scroll to position [73, 0]
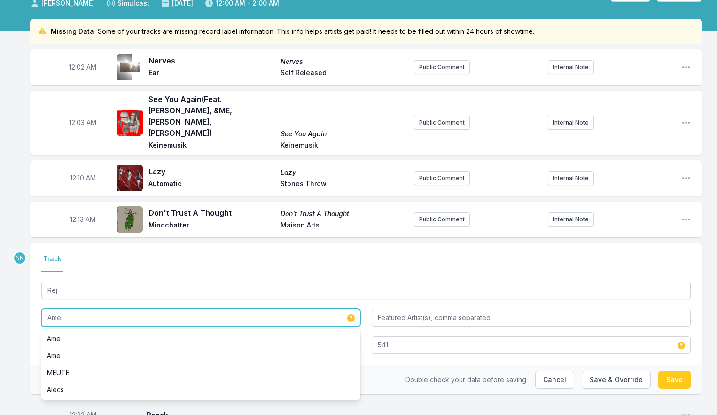
type input "Âme"
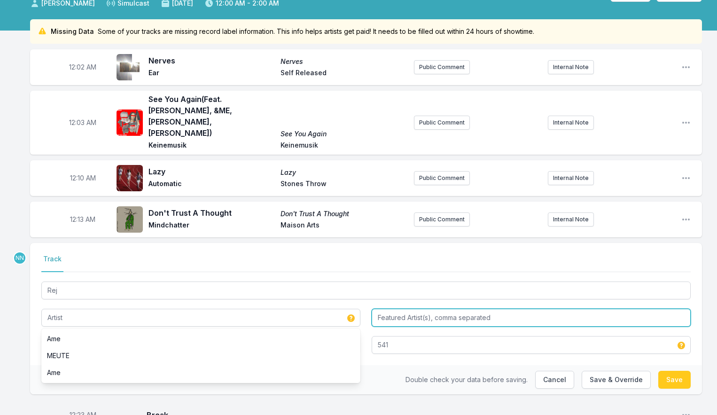
type input "Âme"
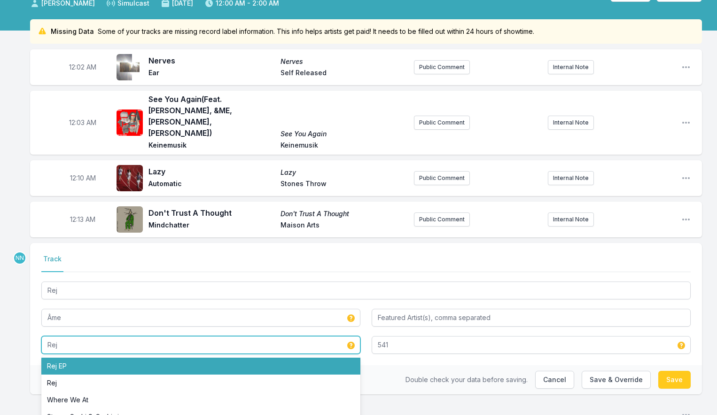
click at [65, 358] on li "Rej EP" at bounding box center [200, 366] width 319 height 17
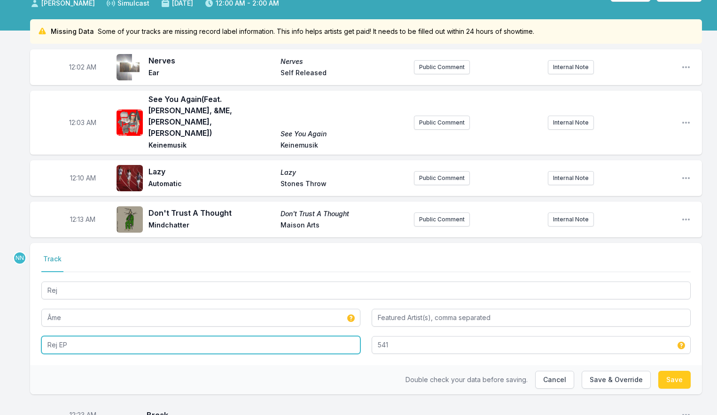
type input "Rej EP"
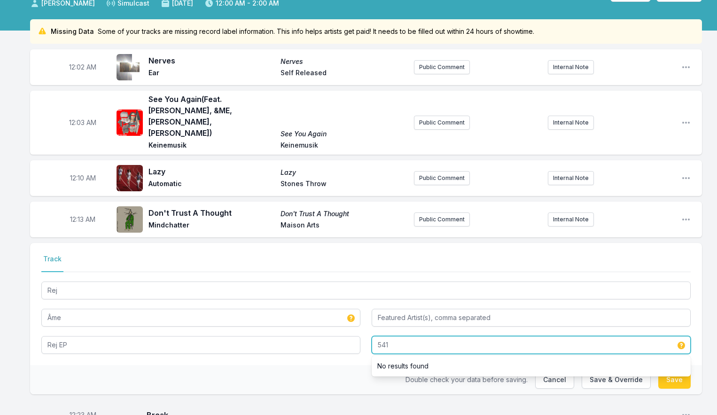
click at [420, 336] on input "541" at bounding box center [531, 345] width 319 height 18
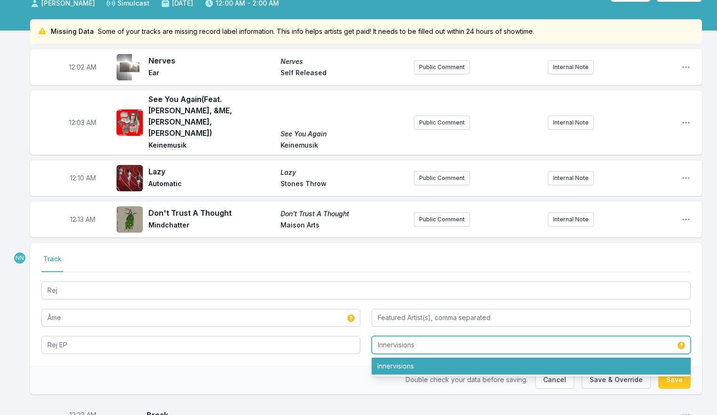
type input "Innervisions"
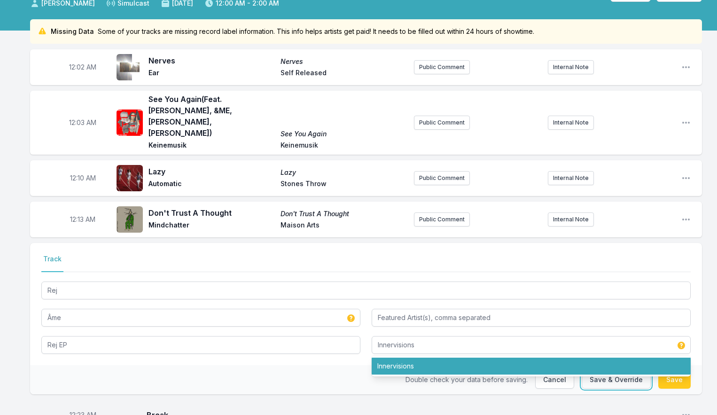
click at [635, 371] on button "Save & Override" at bounding box center [616, 380] width 69 height 18
type input "Ame"
type input "Sólid Sounds 2006.3"
type input "541"
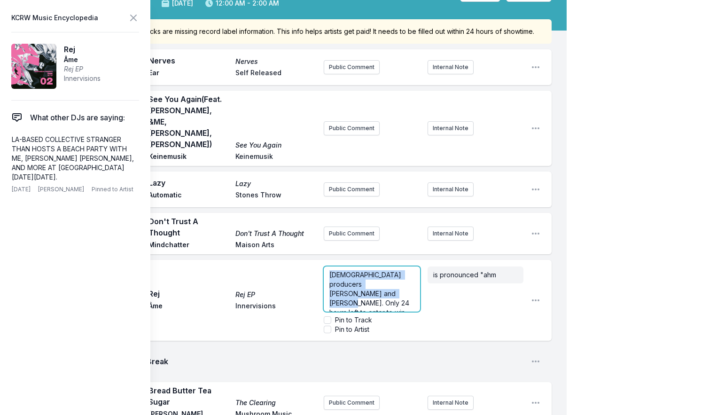
drag, startPoint x: 494, startPoint y: 244, endPoint x: 374, endPoint y: 245, distance: 119.8
click at [370, 271] on span "[DEMOGRAPHIC_DATA] producers [PERSON_NAME] and [PERSON_NAME]. Only 24 hours lef…" at bounding box center [371, 369] width 85 height 196
drag, startPoint x: 370, startPoint y: 265, endPoint x: 298, endPoint y: 242, distance: 76.4
click at [295, 260] on div "12:18 AM Rej Rej EP Âme Innervisions [DEMOGRAPHIC_DATA] producers [PERSON_NAME]…" at bounding box center [291, 300] width 522 height 81
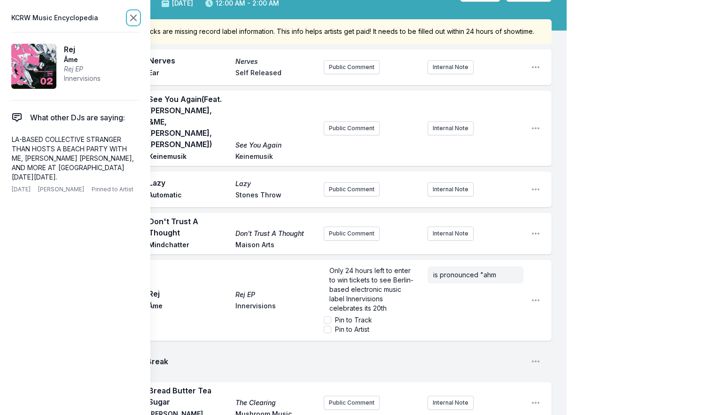
click at [133, 18] on icon at bounding box center [134, 18] width 6 height 6
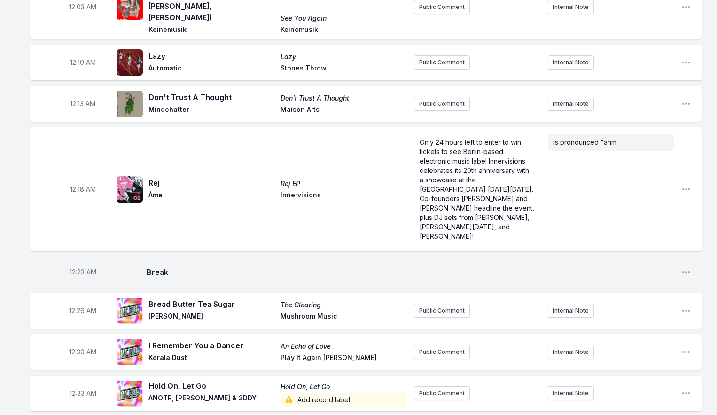
scroll to position [208, 0]
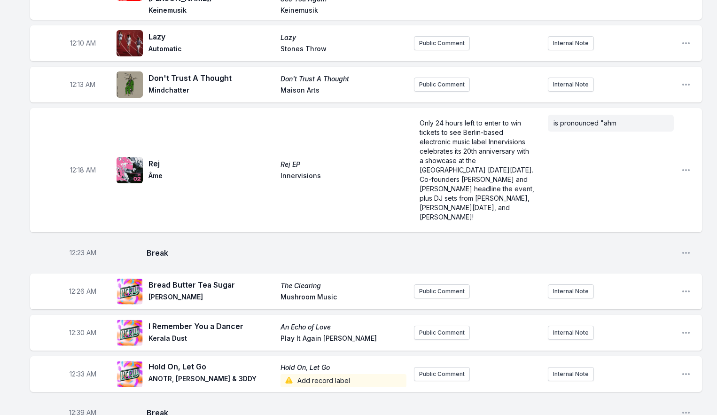
click at [681, 274] on div "12:26 AM Bread Butter Tea Sugar The Clearing [PERSON_NAME] Mushroom Music Publi…" at bounding box center [366, 292] width 672 height 36
click at [684, 287] on icon "Open playlist item options" at bounding box center [685, 291] width 9 height 9
click at [644, 319] on button "Edit Track Details" at bounding box center [638, 327] width 105 height 17
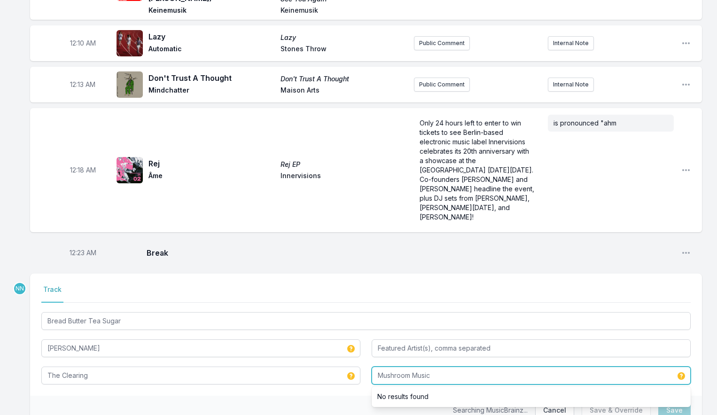
click at [404, 367] on input "Mushroom Music" at bounding box center [531, 376] width 319 height 18
type input "M"
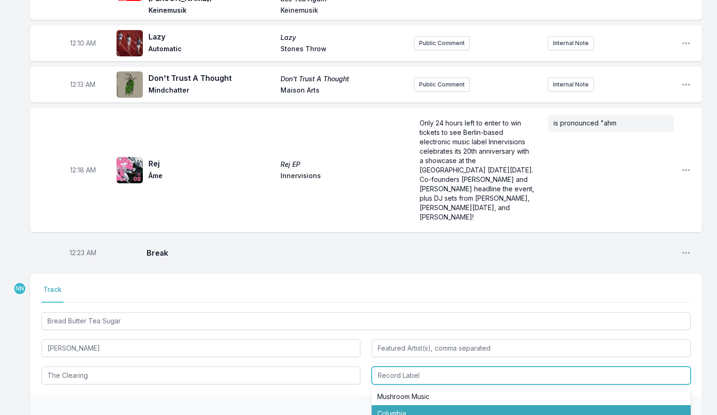
click at [399, 405] on li "Columbia" at bounding box center [531, 413] width 319 height 17
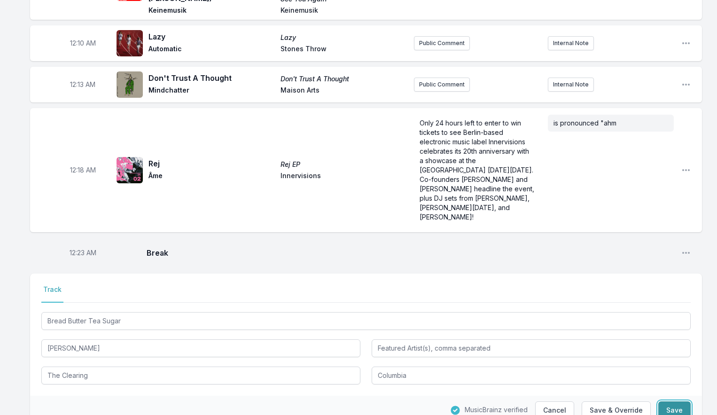
click at [676, 401] on button "Save" at bounding box center [674, 410] width 32 height 18
type input "Mushroom Music"
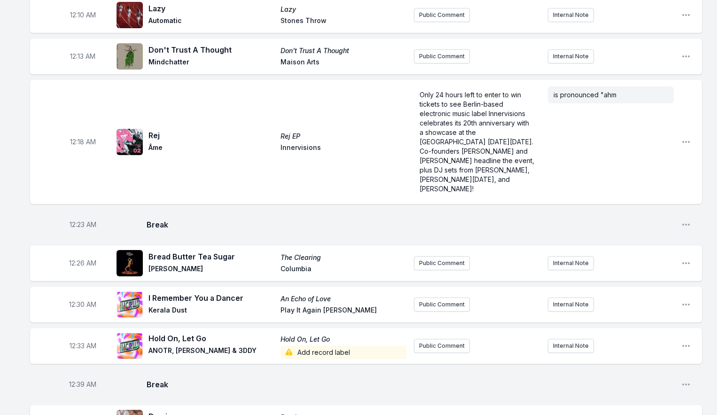
scroll to position [238, 0]
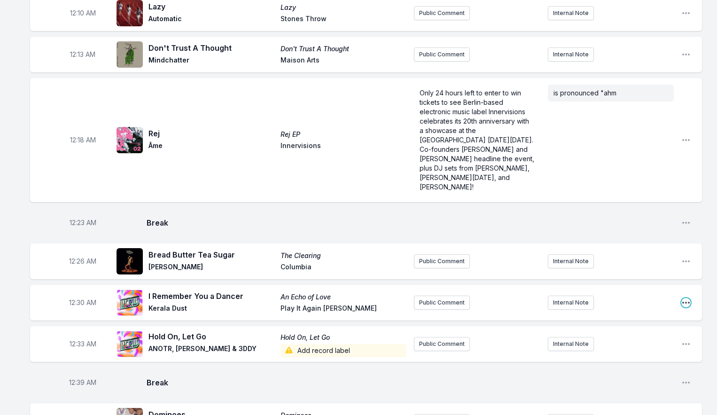
click at [686, 302] on icon "Open playlist item options" at bounding box center [686, 303] width 8 height 2
click at [625, 330] on button "Edit Track Details" at bounding box center [638, 338] width 105 height 17
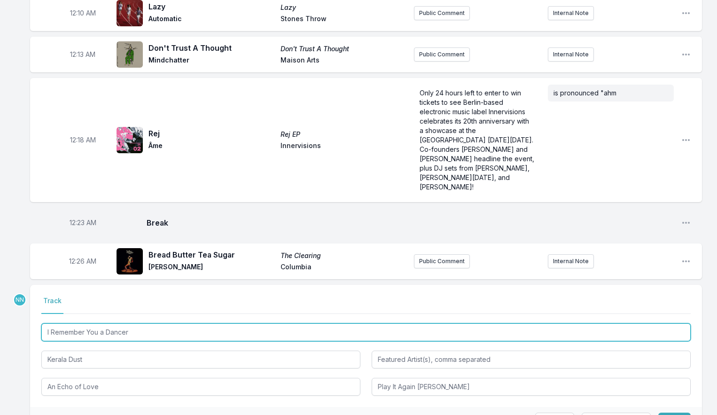
click at [103, 323] on input "I Remember You a Dancer" at bounding box center [366, 332] width 650 height 18
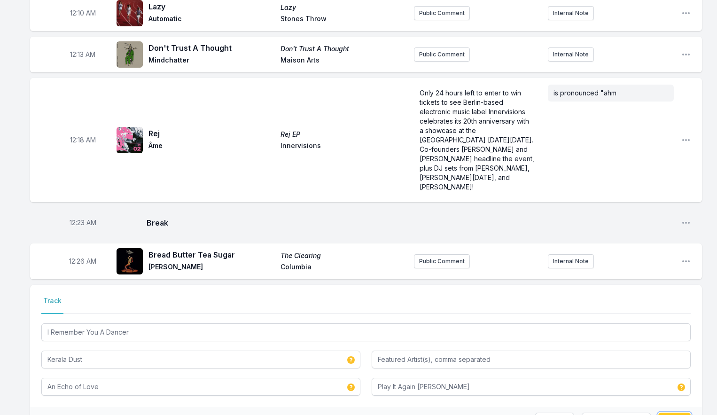
click at [669, 413] on button "Save" at bounding box center [674, 422] width 32 height 18
type input "I Remember You a Dancer"
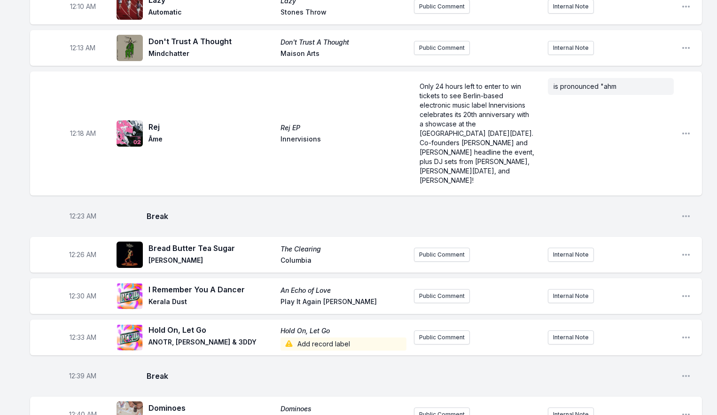
scroll to position [246, 0]
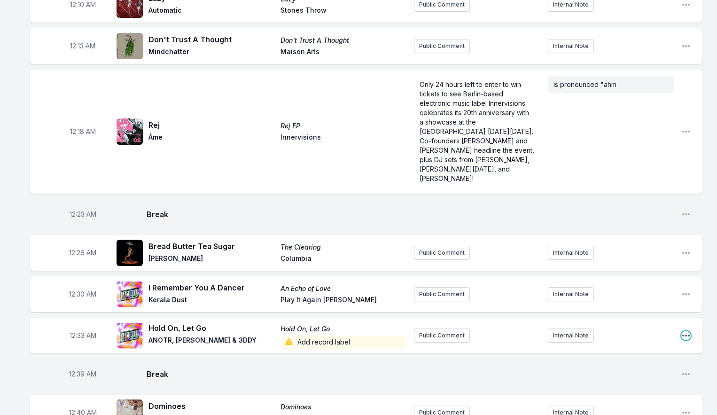
click at [687, 331] on icon "Open playlist item options" at bounding box center [685, 335] width 9 height 9
click at [630, 363] on button "Edit Track Details" at bounding box center [638, 371] width 105 height 17
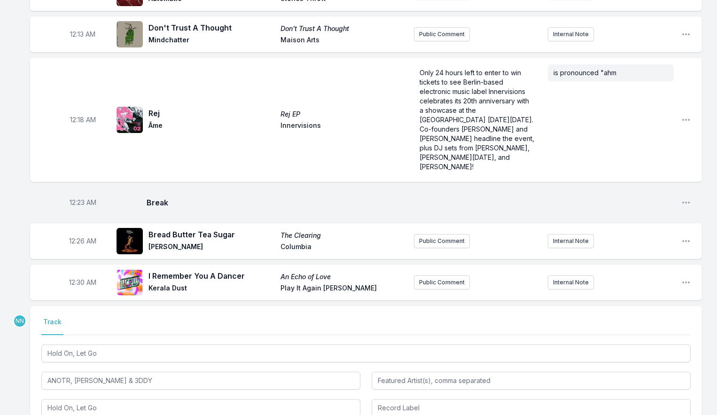
scroll to position [260, 0]
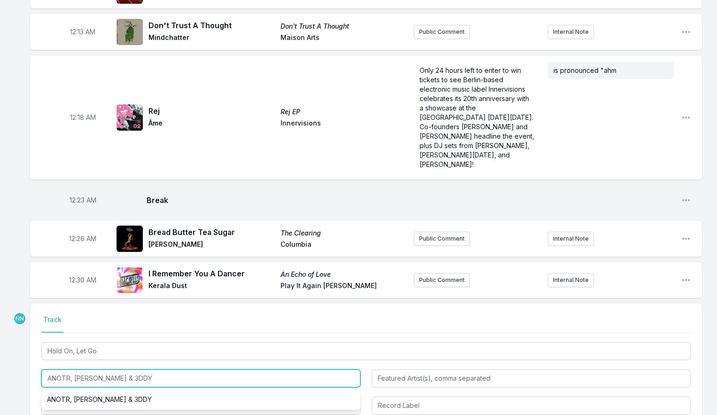
drag, startPoint x: 70, startPoint y: 348, endPoint x: 176, endPoint y: 349, distance: 105.8
click at [176, 369] on input "ANOTR, [PERSON_NAME] & 3DDY" at bounding box center [200, 378] width 319 height 18
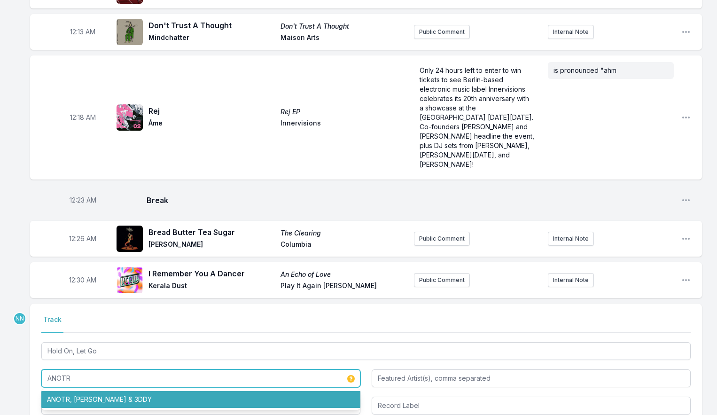
type input "ANOTR"
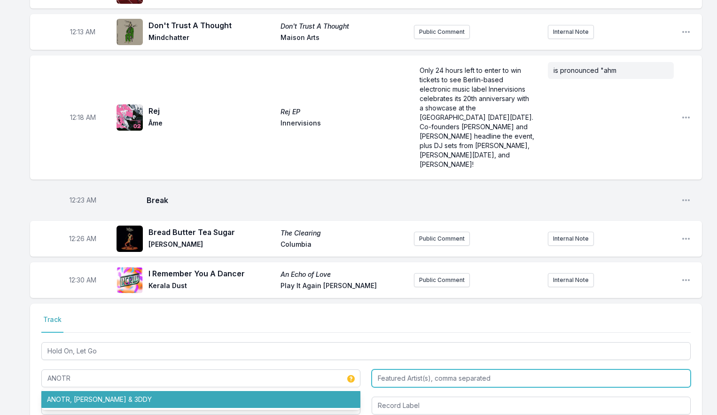
click at [397, 369] on input "Featured Artist(s), comma separated" at bounding box center [531, 378] width 319 height 18
paste input ", [PERSON_NAME] & 3DDY"
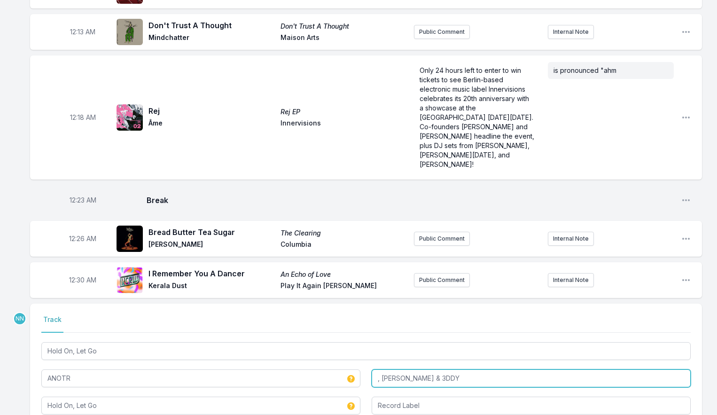
drag, startPoint x: 382, startPoint y: 345, endPoint x: 304, endPoint y: 348, distance: 78.6
click at [304, 348] on div "Hold On, Let Go ANOTR , [PERSON_NAME] & 3DDY Hold On, Let Go" at bounding box center [366, 377] width 650 height 74
type input "[PERSON_NAME] & 3DDY"
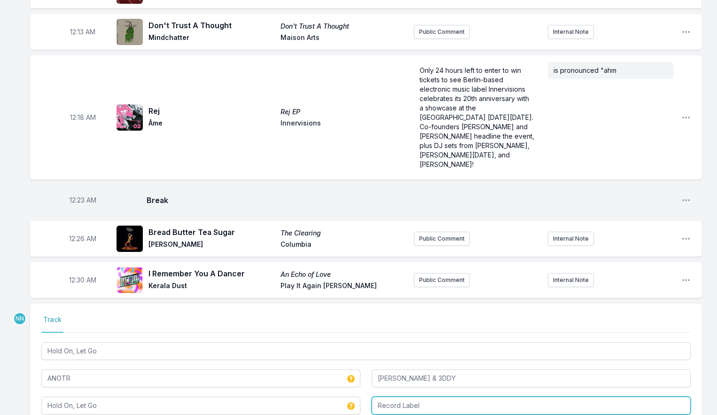
click at [388, 397] on input "Record Label" at bounding box center [531, 406] width 319 height 18
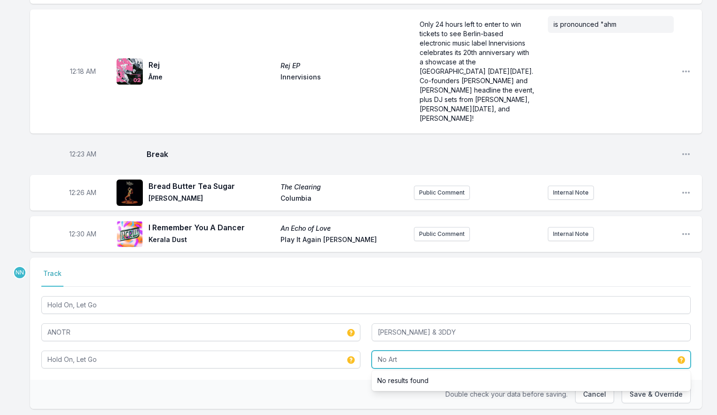
scroll to position [307, 0]
type input "No Art"
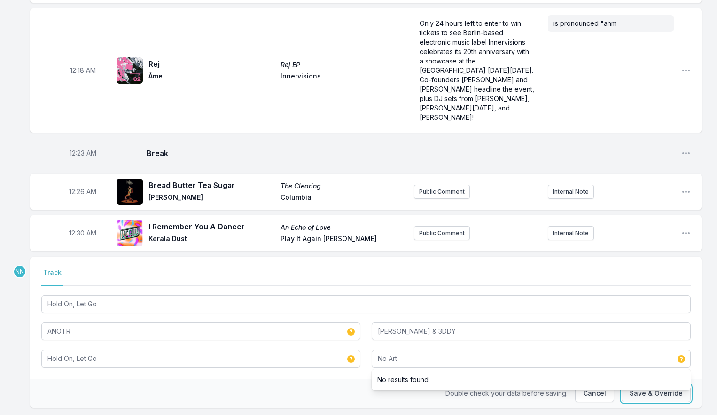
click at [629, 384] on button "Save & Override" at bounding box center [656, 393] width 69 height 18
type input "ANOTR, [PERSON_NAME] & 3DDY"
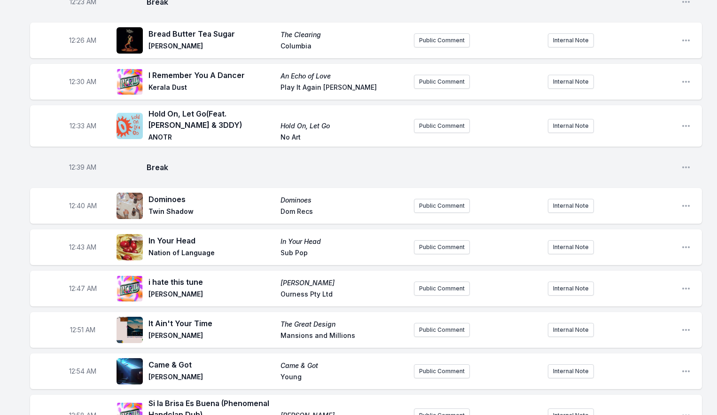
scroll to position [431, 0]
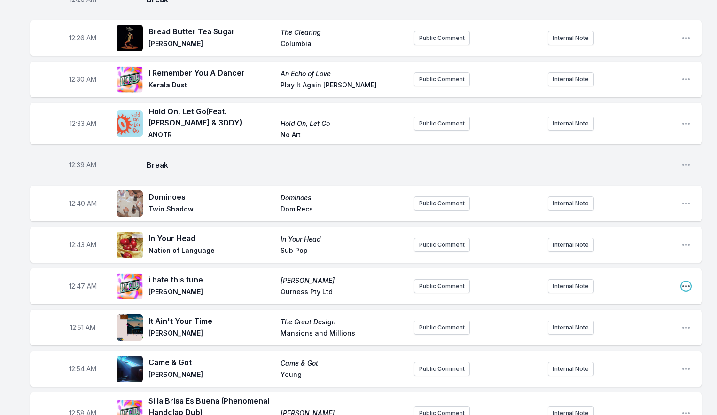
click at [688, 282] on icon "Open playlist item options" at bounding box center [685, 286] width 9 height 9
click at [639, 313] on button "Edit Track Details" at bounding box center [638, 321] width 105 height 17
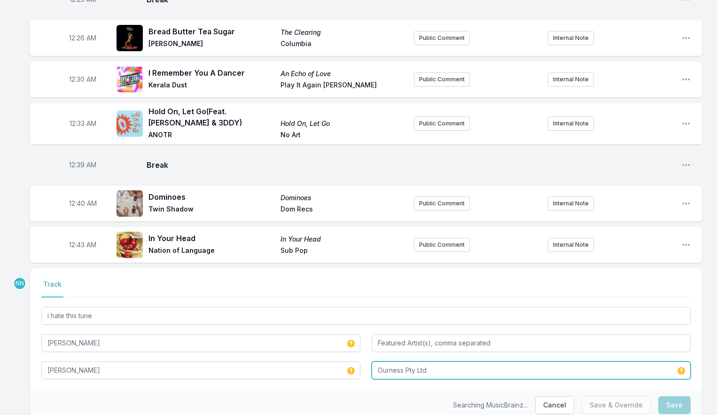
drag, startPoint x: 425, startPoint y: 337, endPoint x: 441, endPoint y: 340, distance: 16.2
click at [425, 361] on input "Ourness Pty Ltd" at bounding box center [531, 370] width 319 height 18
click at [437, 361] on input "Ourness Pty Ltd" at bounding box center [531, 370] width 319 height 18
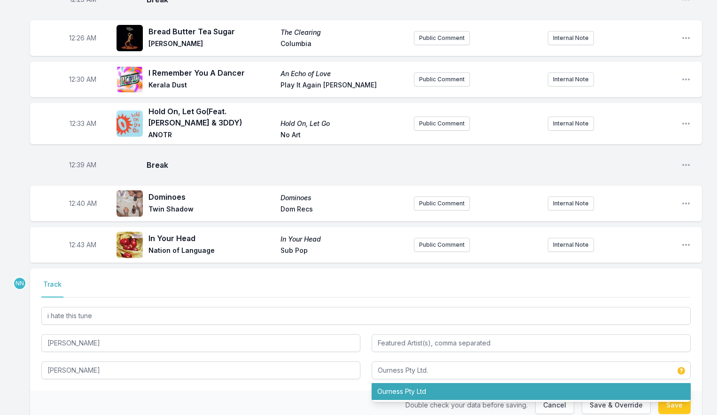
click at [324, 391] on div "Double check your data before saving. Cancel Save & Override Save" at bounding box center [366, 405] width 672 height 29
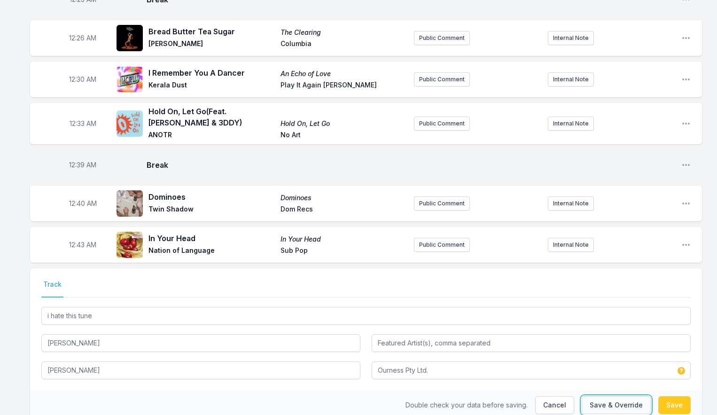
click at [643, 396] on button "Save & Override" at bounding box center [616, 405] width 69 height 18
type input "Ourness Pty Ltd"
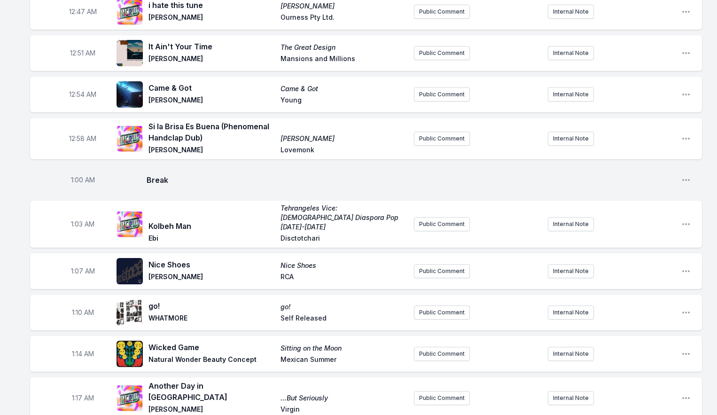
scroll to position [709, 0]
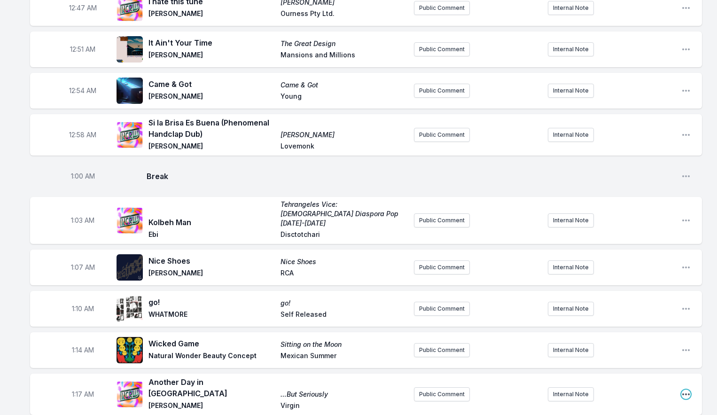
click at [687, 390] on icon "Open playlist item options" at bounding box center [685, 394] width 9 height 9
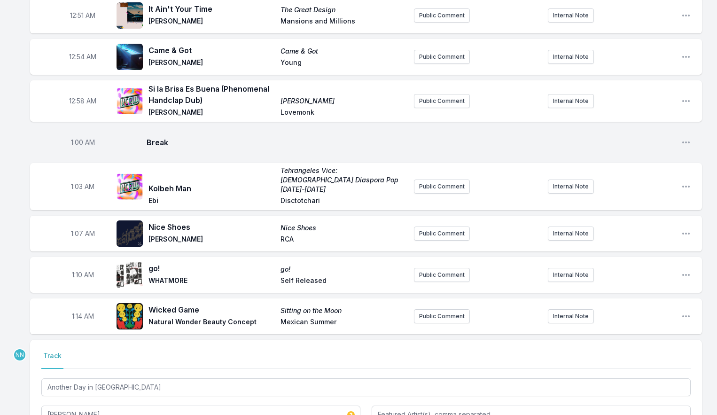
scroll to position [749, 0]
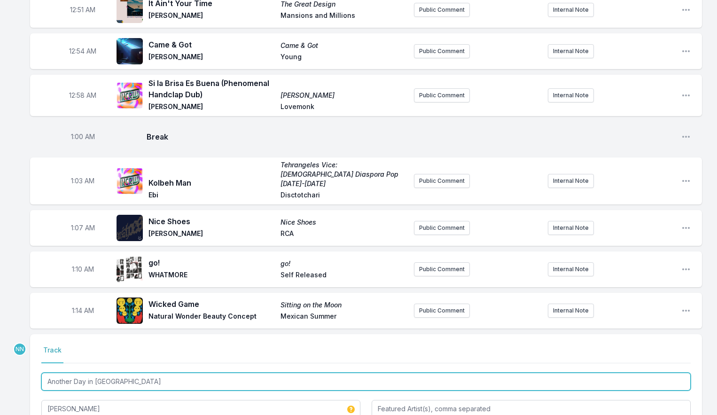
click at [158, 373] on input "Another Day in [GEOGRAPHIC_DATA]" at bounding box center [366, 382] width 650 height 18
type input "Another Day in Paradise - 2016 Remaster"
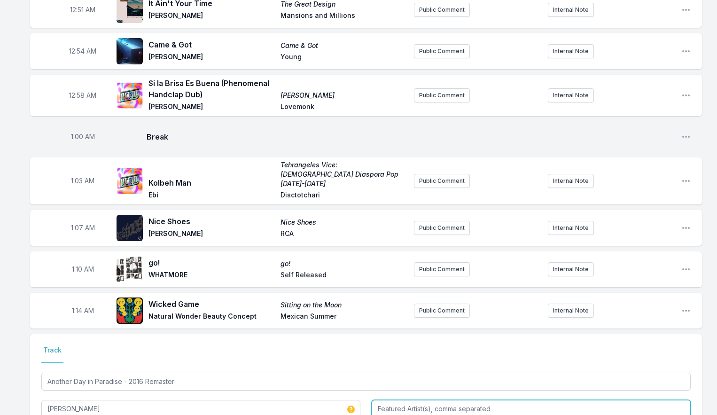
type input "[PERSON_NAME]"
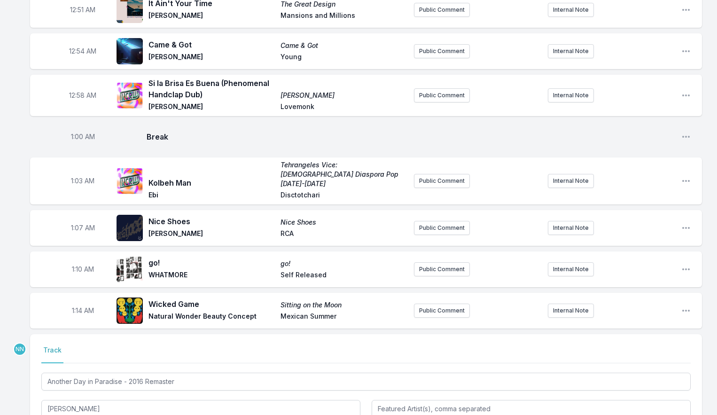
type input "…But Seriously (Deluxe Edition)"
type input "Rhino"
click at [297, 334] on div "Select a tab Track Track Another Day in Paradise - 2016 Remaster [PERSON_NAME] …" at bounding box center [366, 395] width 672 height 122
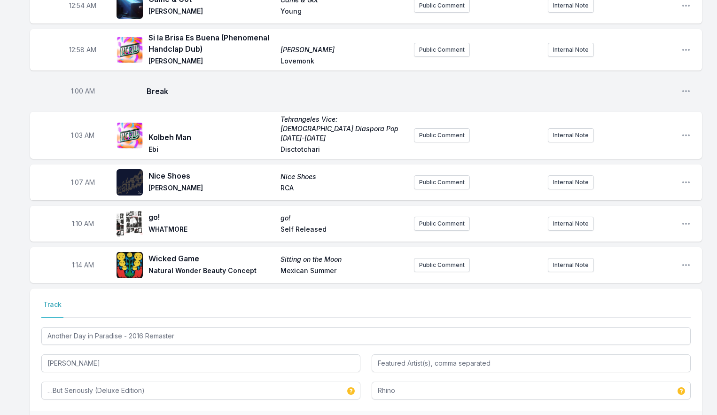
scroll to position [797, 0]
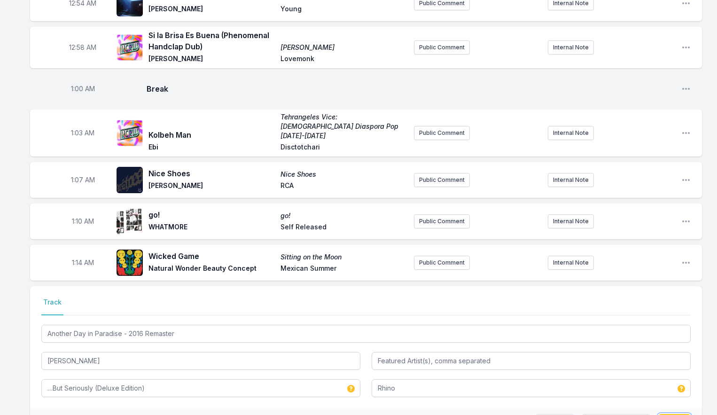
click at [664, 414] on button "Save" at bounding box center [674, 423] width 32 height 18
type input "Another Day in [GEOGRAPHIC_DATA]"
type input "…But Seriously"
type input "Virgin"
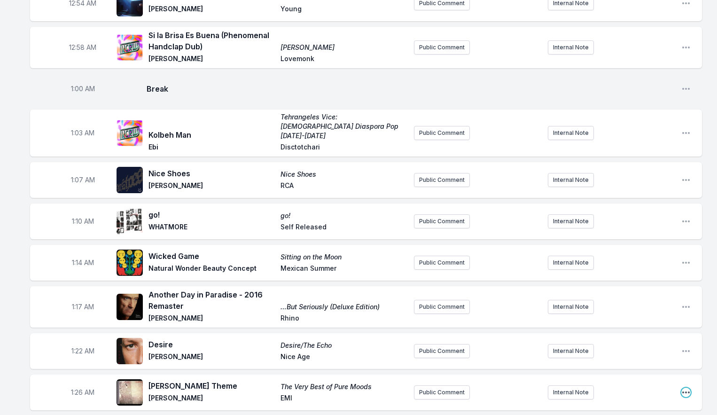
click at [685, 388] on icon "Open playlist item options" at bounding box center [685, 392] width 9 height 9
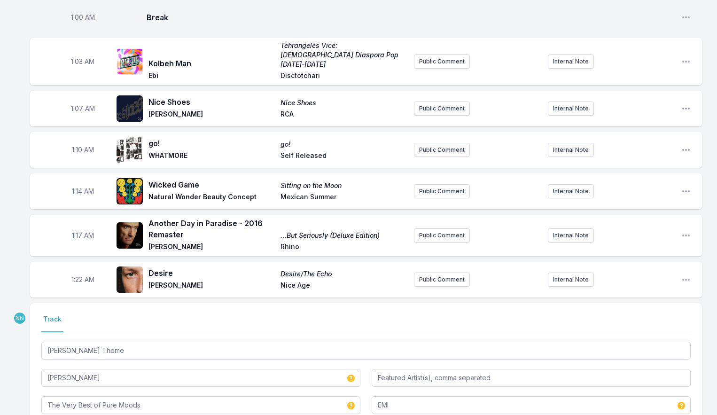
scroll to position [897, 0]
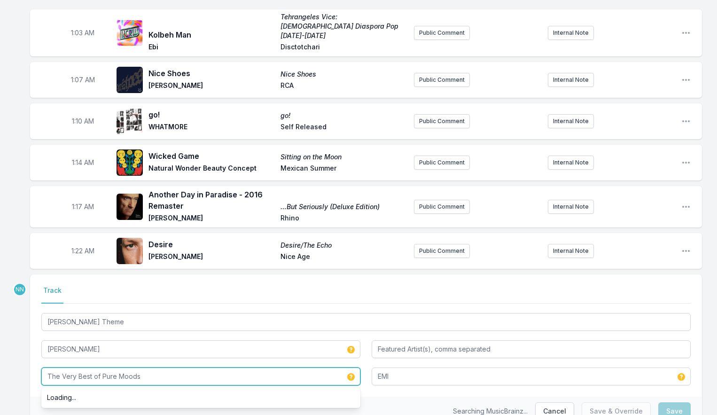
click at [174, 368] on input "The Very Best of Pure Moods" at bounding box center [200, 377] width 319 height 18
type input "Escape From Television"
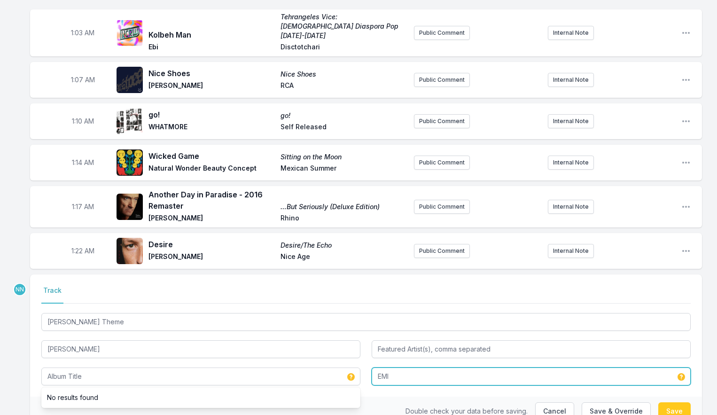
type input "Escape From Television"
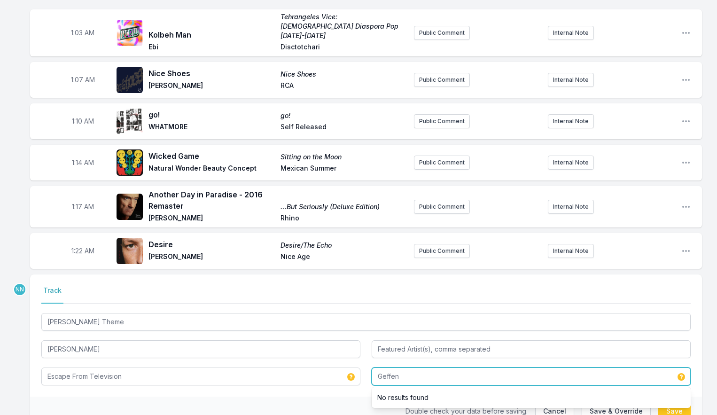
type input "Geffen"
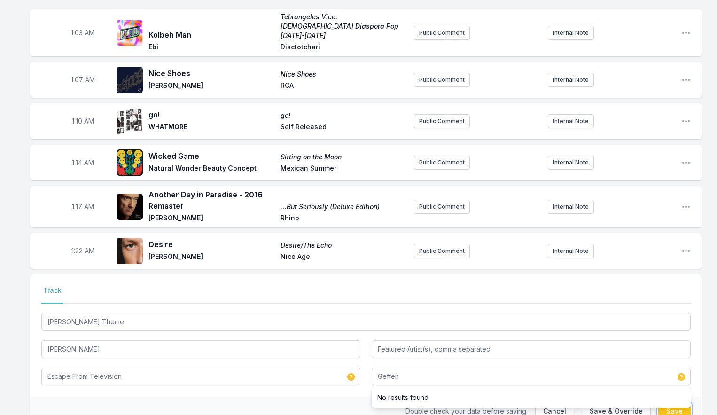
click at [671, 402] on button "Save" at bounding box center [674, 411] width 32 height 18
type input "The Very Best of Pure Moods"
type input "EMI"
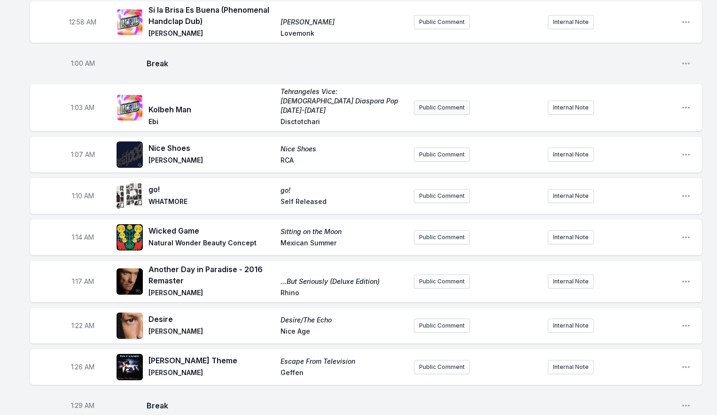
scroll to position [822, 0]
click at [439, 101] on button "Public Comment" at bounding box center [442, 108] width 56 height 14
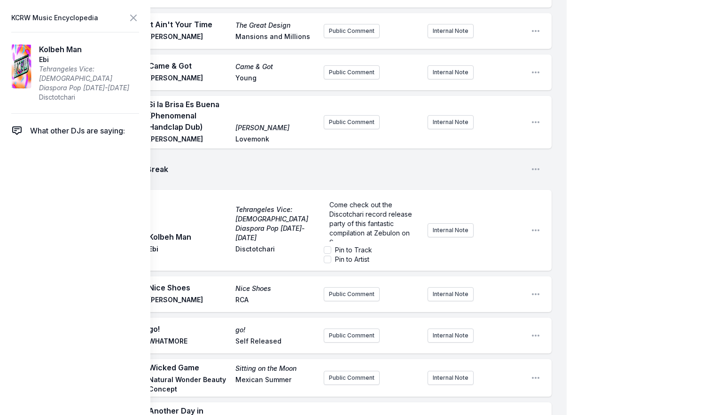
scroll to position [5, 0]
click at [135, 15] on icon at bounding box center [134, 18] width 6 height 6
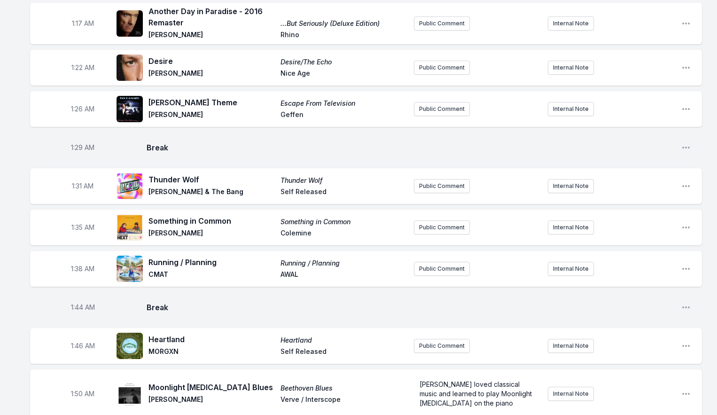
scroll to position [1083, 0]
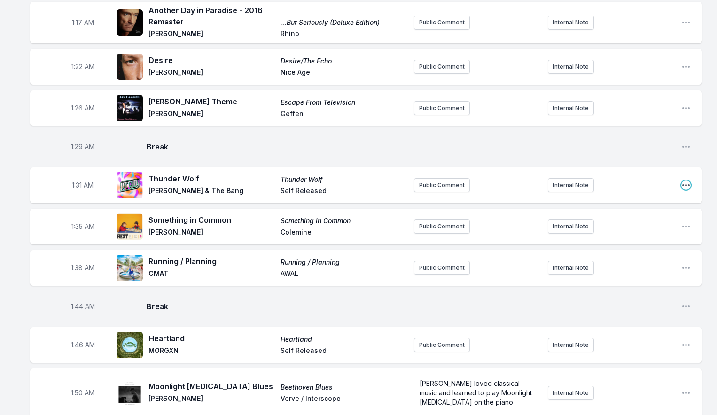
click at [689, 180] on icon "Open playlist item options" at bounding box center [685, 184] width 9 height 9
click at [653, 212] on button "Edit Track Details" at bounding box center [638, 220] width 105 height 17
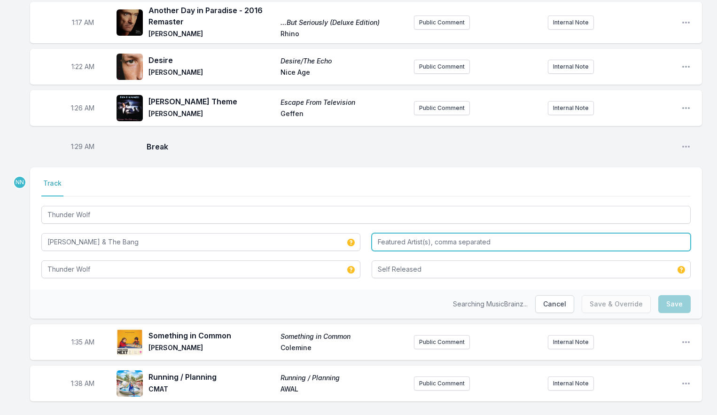
click at [402, 233] on input "Featured Artist(s), comma separated" at bounding box center [531, 242] width 319 height 18
type input "The Bang"
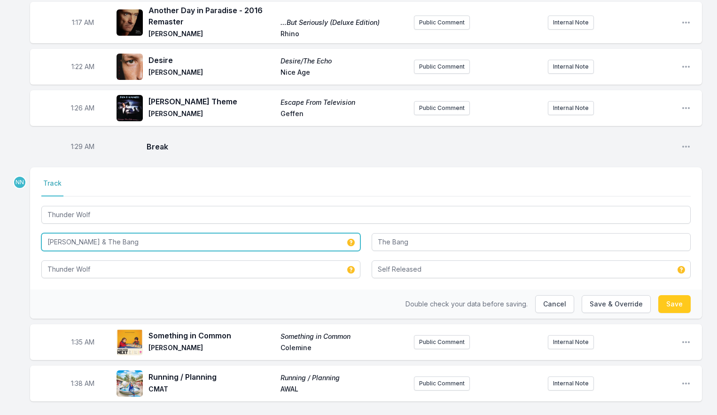
click at [219, 233] on input "[PERSON_NAME] & The Bang" at bounding box center [200, 242] width 319 height 18
type input "[PERSON_NAME]"
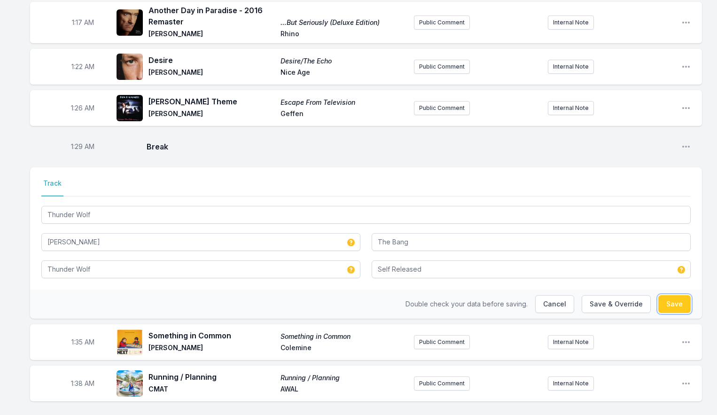
click at [666, 295] on button "Save" at bounding box center [674, 304] width 32 height 18
type input "[PERSON_NAME] & The Bang"
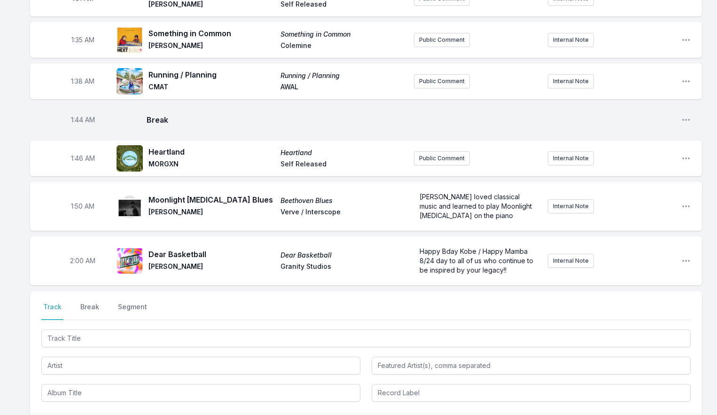
scroll to position [1168, 0]
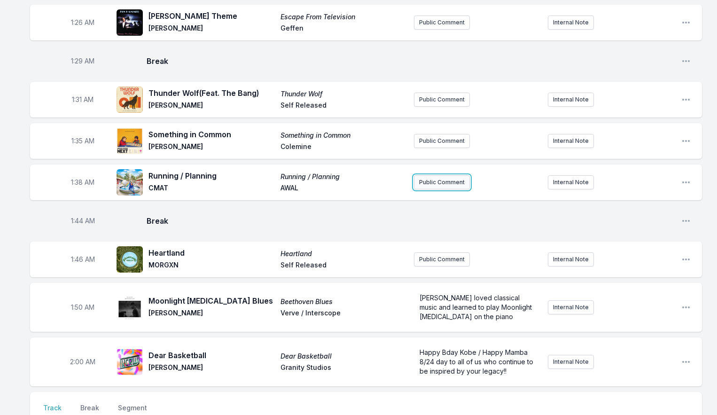
click at [421, 175] on button "Public Comment" at bounding box center [442, 182] width 56 height 14
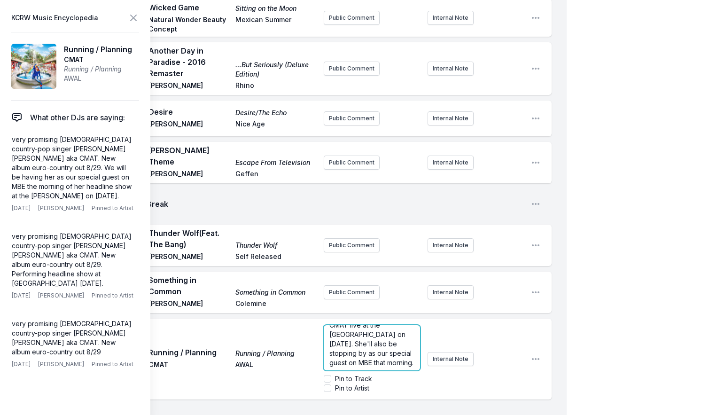
scroll to position [0, 0]
drag, startPoint x: 390, startPoint y: 263, endPoint x: 280, endPoint y: 257, distance: 109.7
click at [280, 319] on div "1:38 AM Running / Planning Running / Planning CMAT AWAL Giving away tickets to …" at bounding box center [291, 359] width 522 height 81
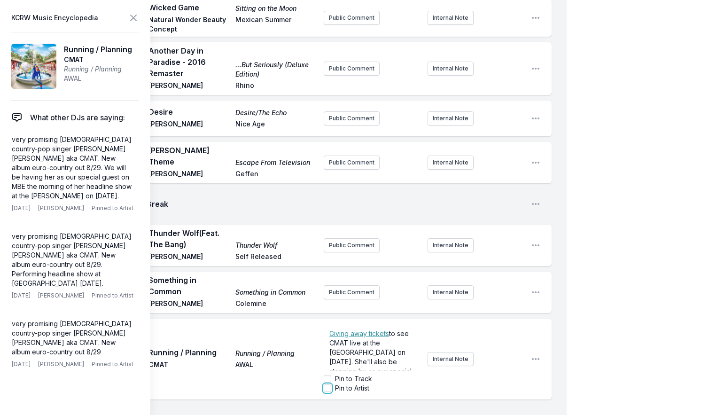
click at [328, 384] on input "Pin to Artist" at bounding box center [328, 388] width 8 height 8
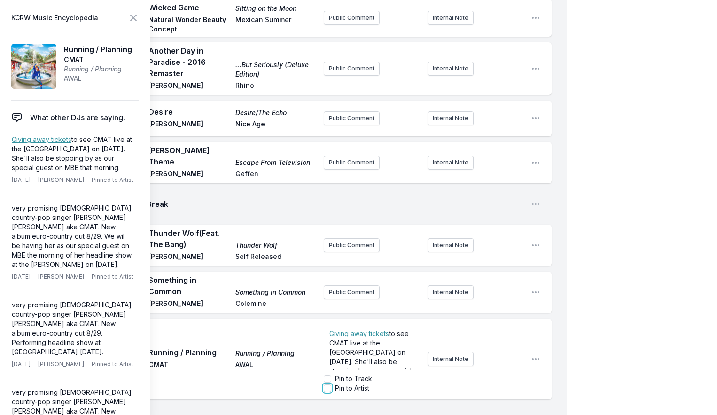
checkbox input "true"
click at [136, 18] on icon at bounding box center [133, 17] width 11 height 11
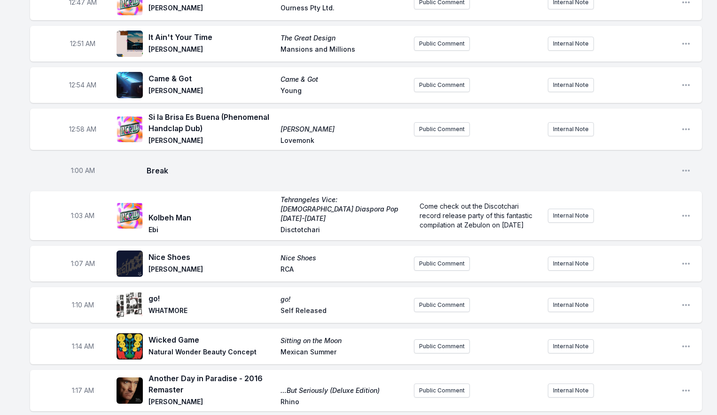
scroll to position [707, 0]
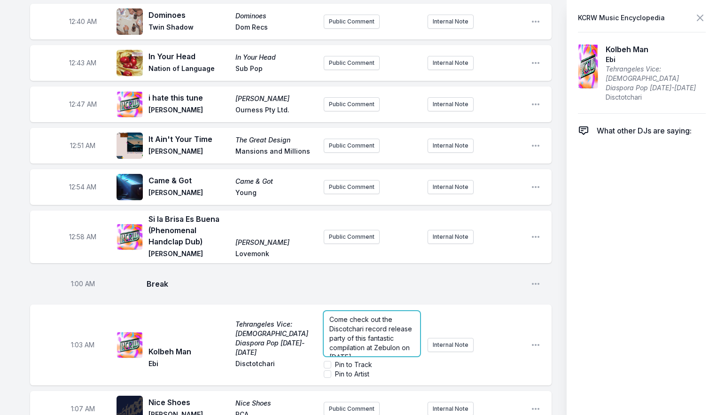
click at [414, 315] on span "Come check out the Discotchari record release party of this fantastic compilati…" at bounding box center [371, 338] width 85 height 46
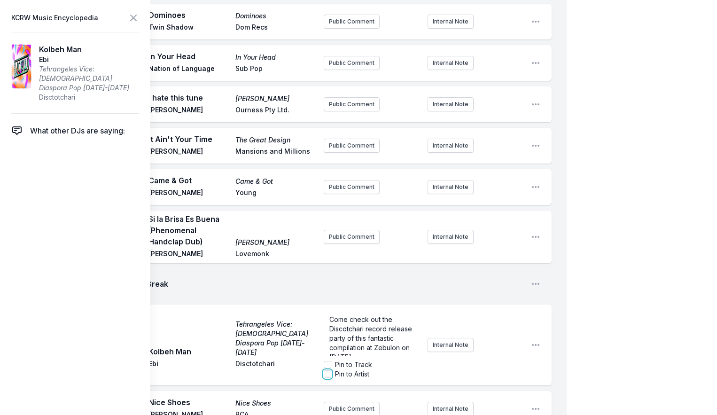
click at [329, 370] on input "Pin to Artist" at bounding box center [328, 374] width 8 height 8
checkbox input "true"
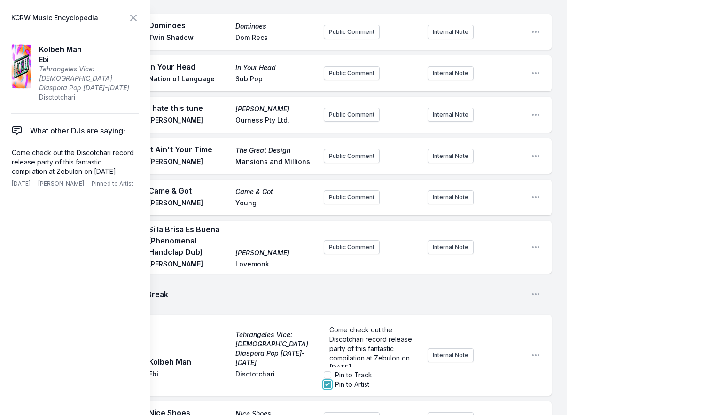
scroll to position [693, 0]
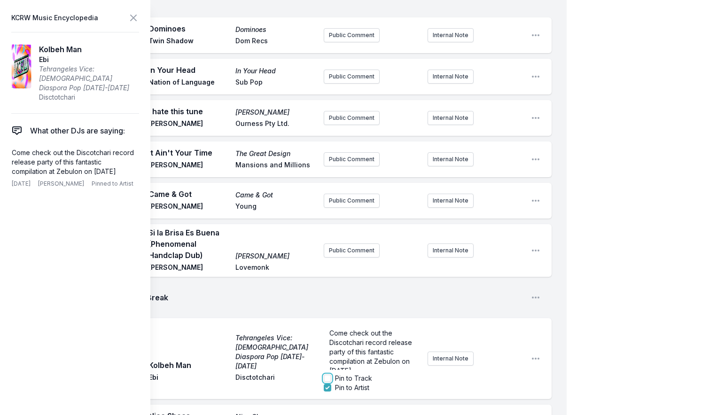
click at [329, 375] on input "Pin to Track" at bounding box center [328, 379] width 8 height 8
checkbox input "false"
checkbox input "true"
checkbox input "false"
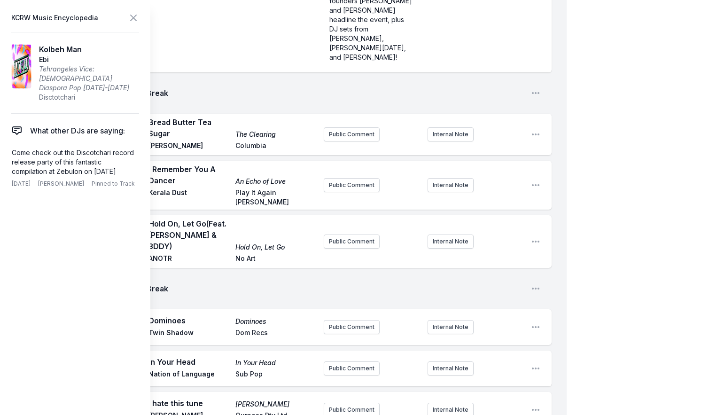
scroll to position [402, 0]
click at [131, 17] on icon at bounding box center [133, 17] width 11 height 11
